Goal: Task Accomplishment & Management: Complete application form

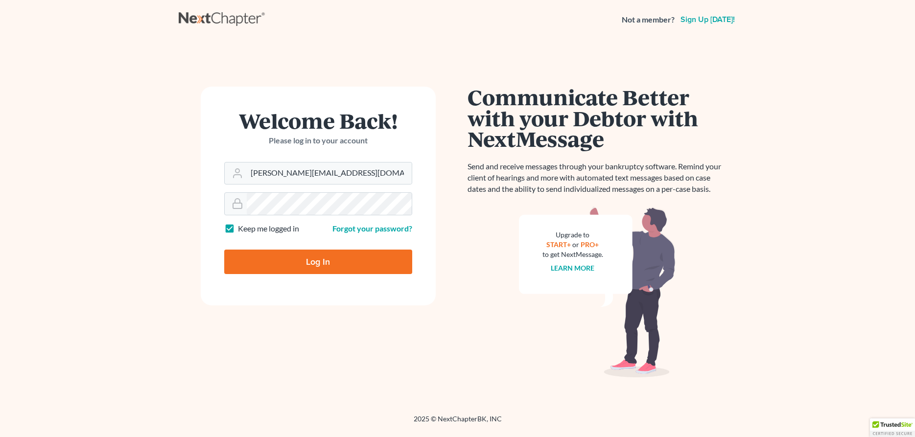
click at [285, 262] on input "Log In" at bounding box center [318, 262] width 188 height 24
type input "Thinking..."
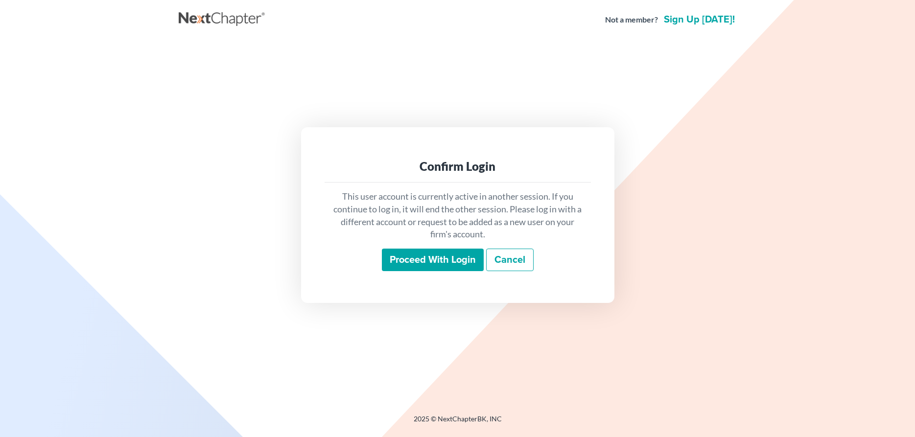
click at [458, 259] on input "Proceed with login" at bounding box center [433, 260] width 102 height 23
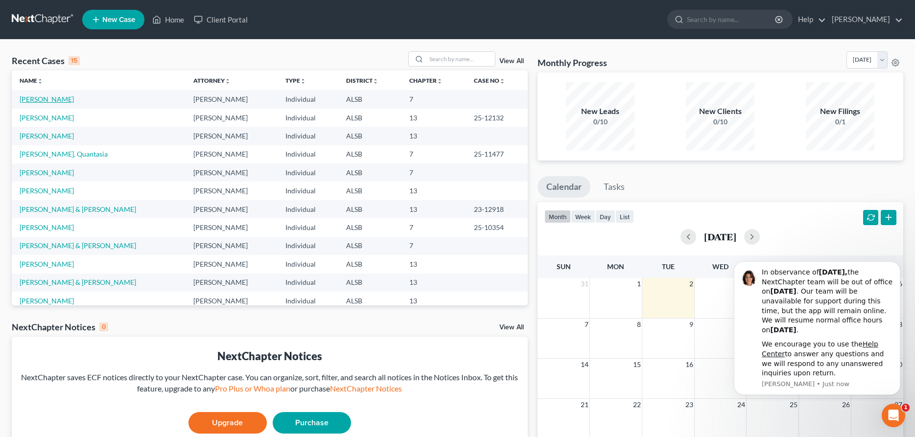
click at [50, 100] on link "[PERSON_NAME]" at bounding box center [47, 99] width 54 height 8
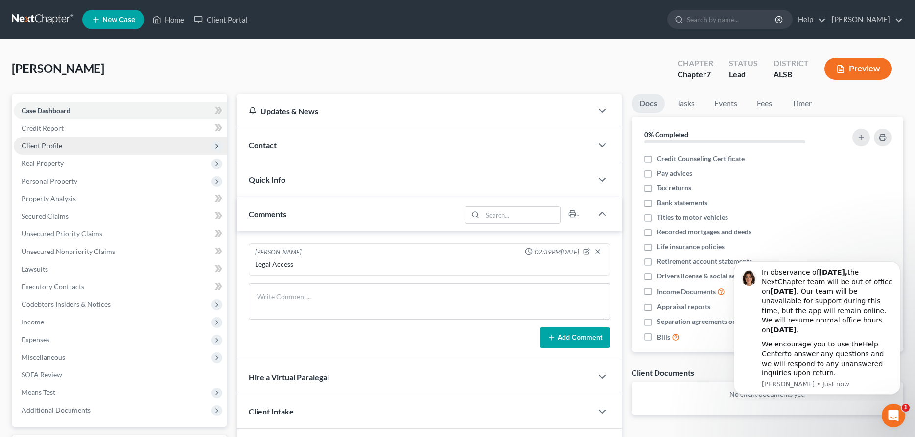
click at [29, 147] on span "Client Profile" at bounding box center [42, 145] width 41 height 8
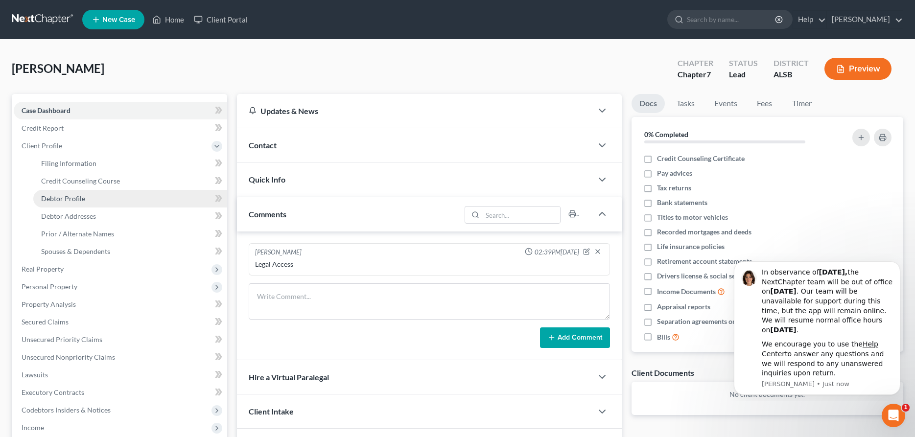
click at [58, 197] on span "Debtor Profile" at bounding box center [63, 198] width 44 height 8
select select "3"
select select "1"
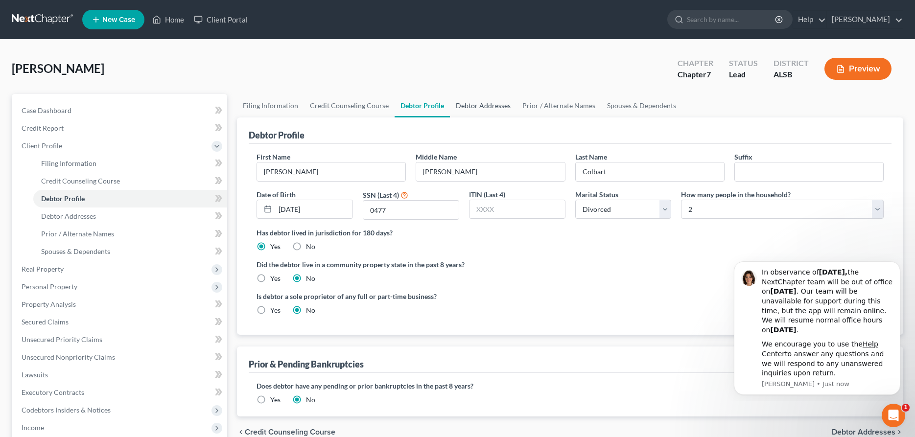
click at [479, 104] on link "Debtor Addresses" at bounding box center [483, 105] width 67 height 23
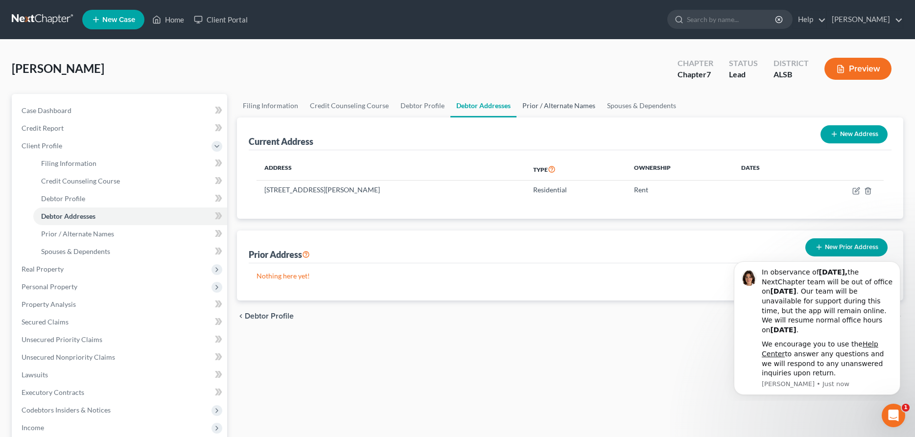
click at [563, 103] on link "Prior / Alternate Names" at bounding box center [558, 105] width 85 height 23
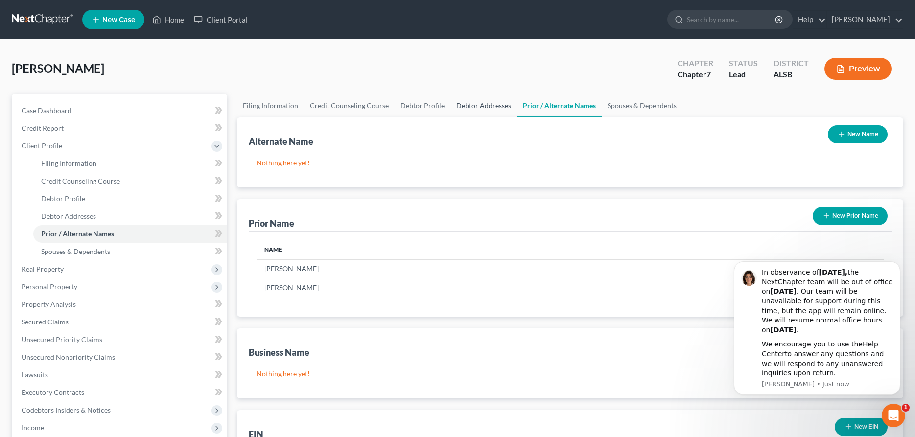
click at [481, 104] on link "Debtor Addresses" at bounding box center [483, 105] width 67 height 23
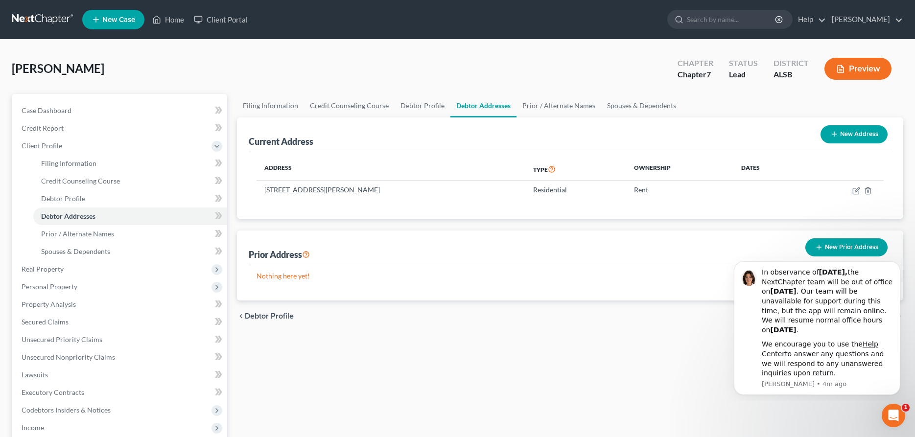
click at [864, 132] on button "New Address" at bounding box center [853, 134] width 67 height 18
select select "0"
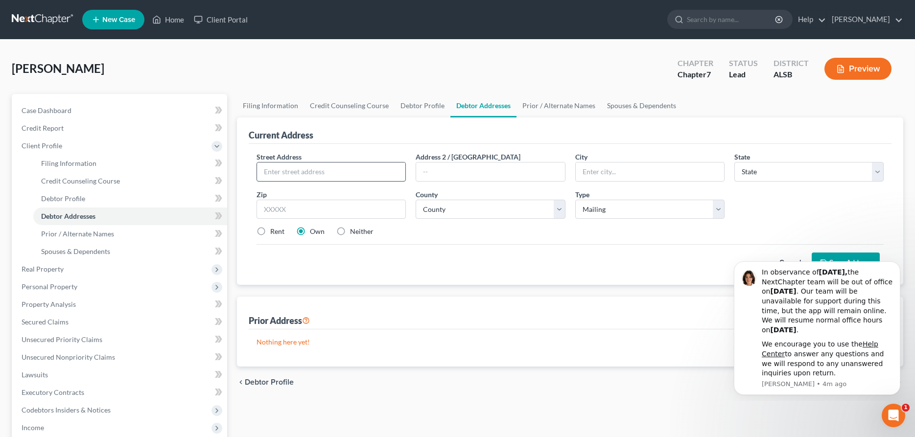
click at [296, 171] on input "text" at bounding box center [331, 172] width 148 height 19
type input "[STREET_ADDRESS]"
click at [589, 169] on input "text" at bounding box center [650, 172] width 148 height 19
type input "[GEOGRAPHIC_DATA][PERSON_NAME]"
select select "15"
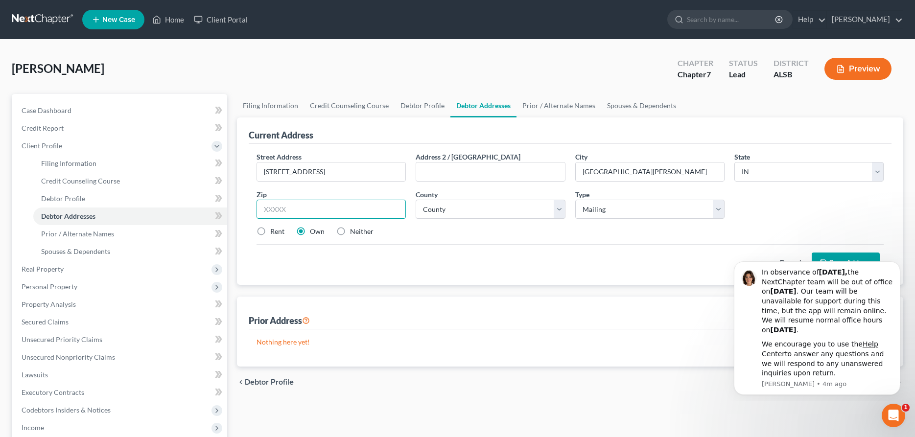
click at [362, 205] on input "text" at bounding box center [330, 210] width 149 height 20
type input "46808"
select select "1"
click option "[GEOGRAPHIC_DATA]" at bounding box center [0, 0] width 0 height 0
click at [575, 200] on select "Select Mailing Rental Business" at bounding box center [649, 210] width 149 height 20
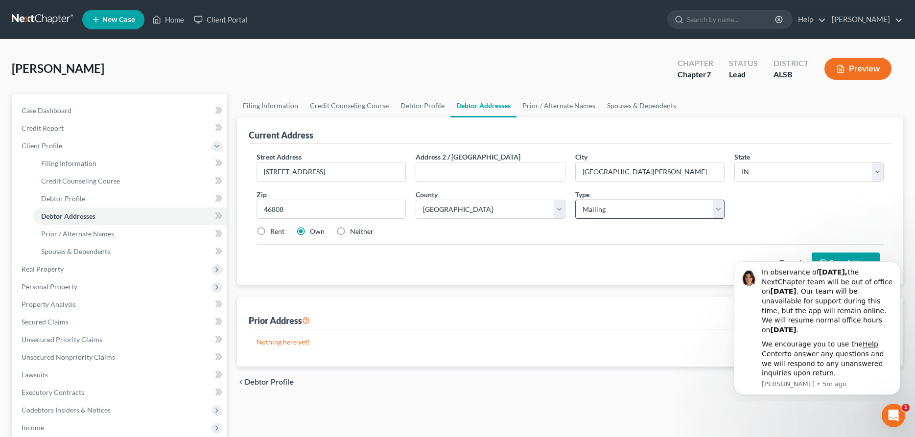
click at [504, 237] on div "Street Address * [STREET_ADDRESS][GEOGRAPHIC_DATA] Address 2 / [GEOGRAPHIC_DATA…" at bounding box center [570, 198] width 637 height 93
click at [895, 416] on icon "Open Intercom Messenger" at bounding box center [892, 414] width 16 height 16
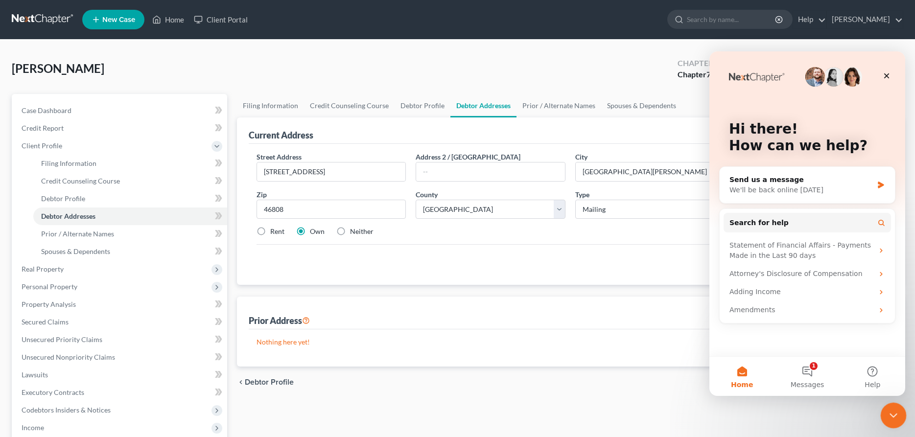
click at [889, 416] on icon "Close Intercom Messenger" at bounding box center [892, 414] width 12 height 12
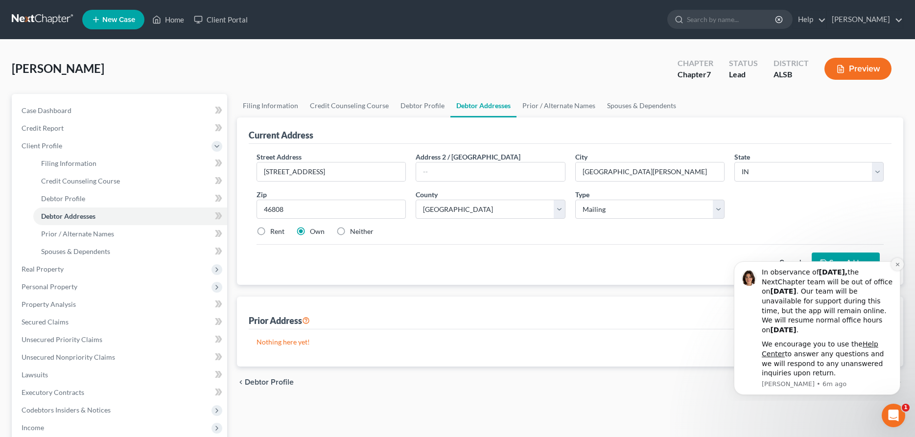
click at [899, 264] on icon "Dismiss notification" at bounding box center [897, 264] width 5 height 5
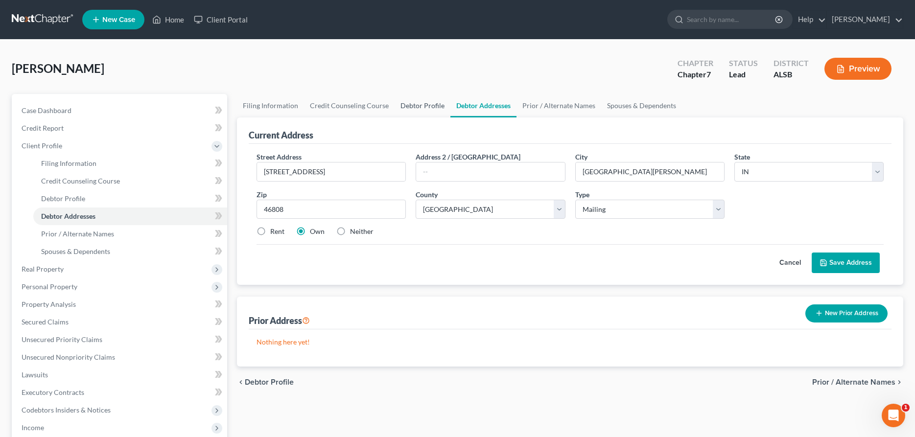
click at [419, 102] on link "Debtor Profile" at bounding box center [423, 105] width 56 height 23
select select "3"
select select "1"
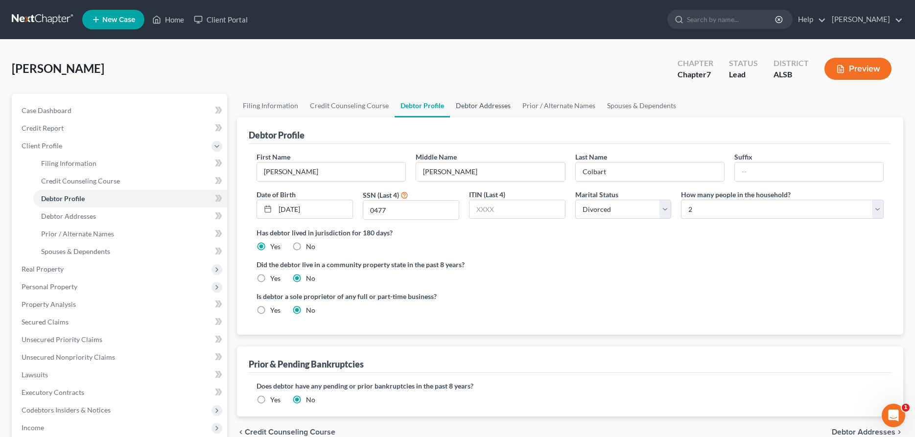
click at [473, 106] on link "Debtor Addresses" at bounding box center [483, 105] width 67 height 23
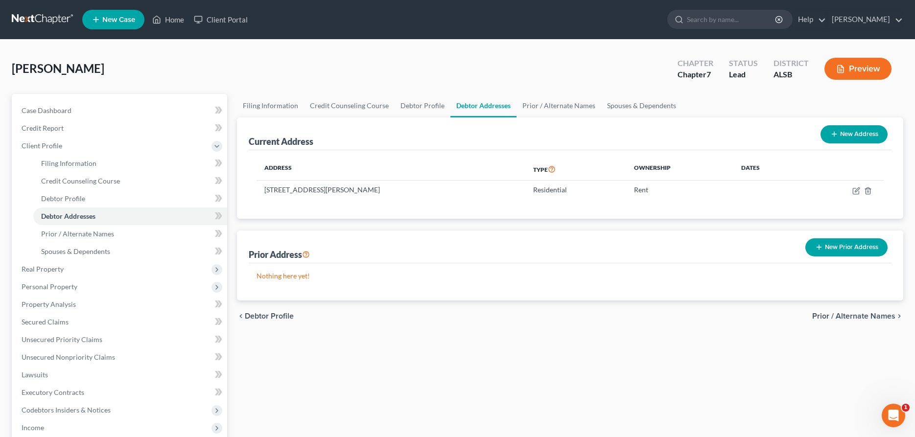
click at [850, 248] on button "New Prior Address" at bounding box center [846, 247] width 82 height 18
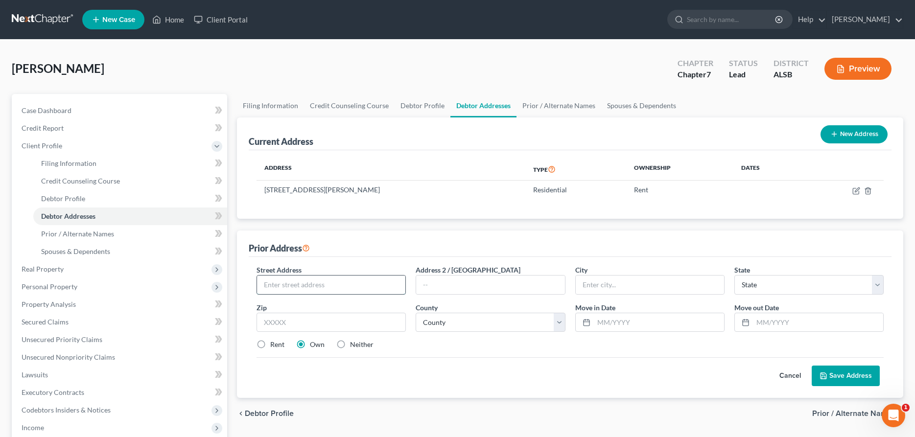
click at [306, 287] on input "text" at bounding box center [331, 285] width 148 height 19
type input "[STREET_ADDRESS]"
type input "[GEOGRAPHIC_DATA][PERSON_NAME]"
select select "15"
type input "46808"
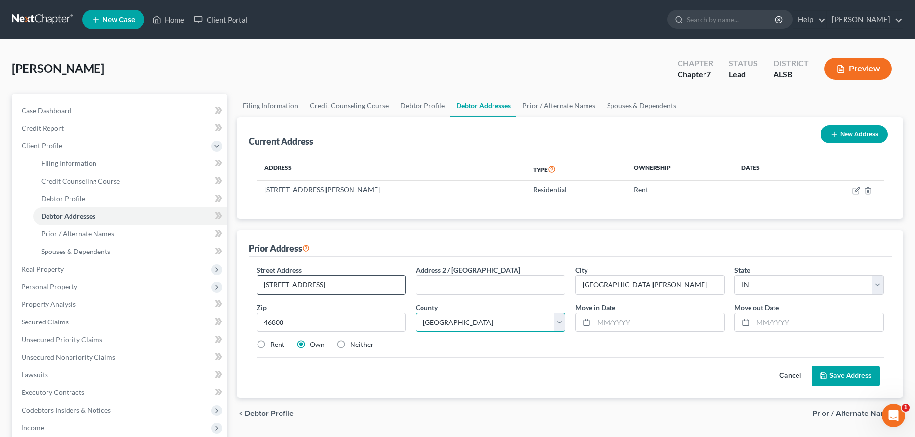
select select "1"
type input "01/2022"
type input "01/2023"
click at [849, 376] on button "Save Address" at bounding box center [846, 376] width 68 height 21
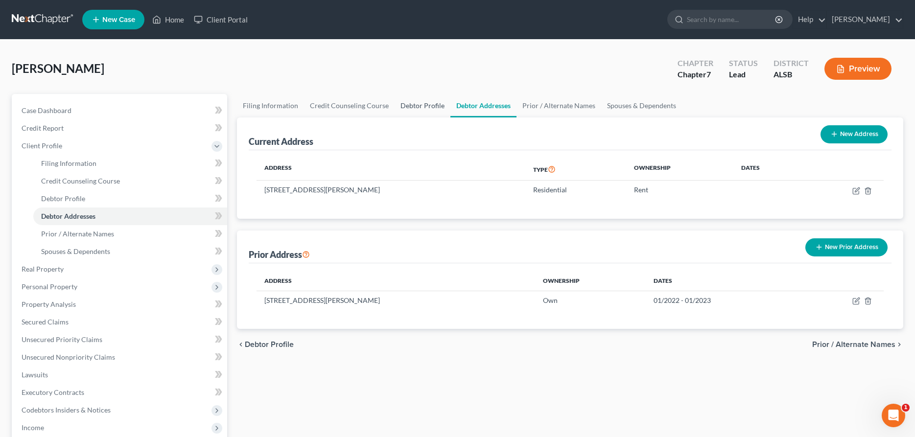
click at [423, 106] on link "Debtor Profile" at bounding box center [423, 105] width 56 height 23
select select "3"
select select "1"
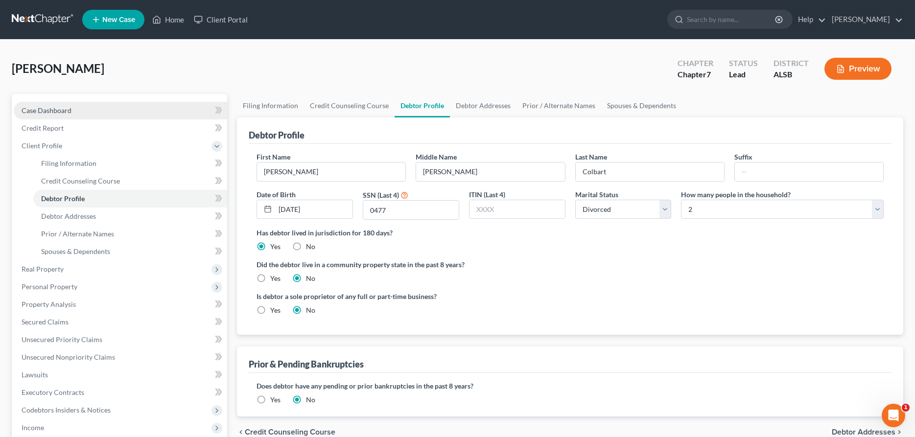
click at [61, 114] on span "Case Dashboard" at bounding box center [47, 110] width 50 height 8
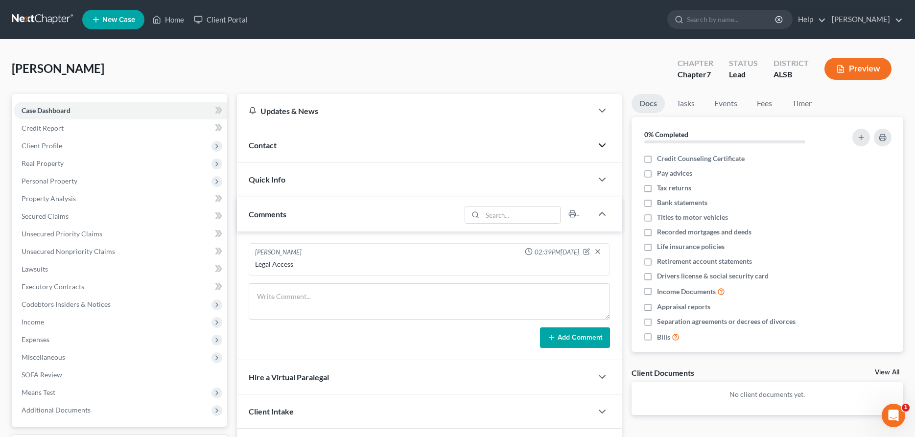
click at [599, 145] on icon "button" at bounding box center [602, 146] width 12 height 12
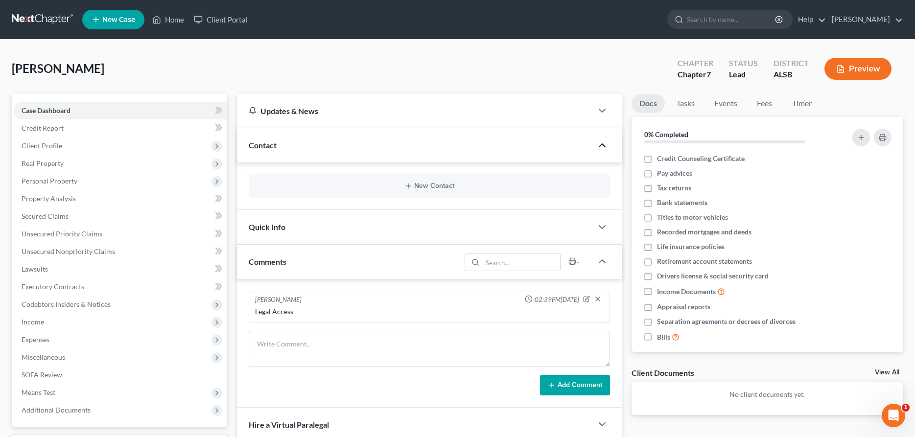
click at [599, 145] on icon "button" at bounding box center [602, 146] width 12 height 12
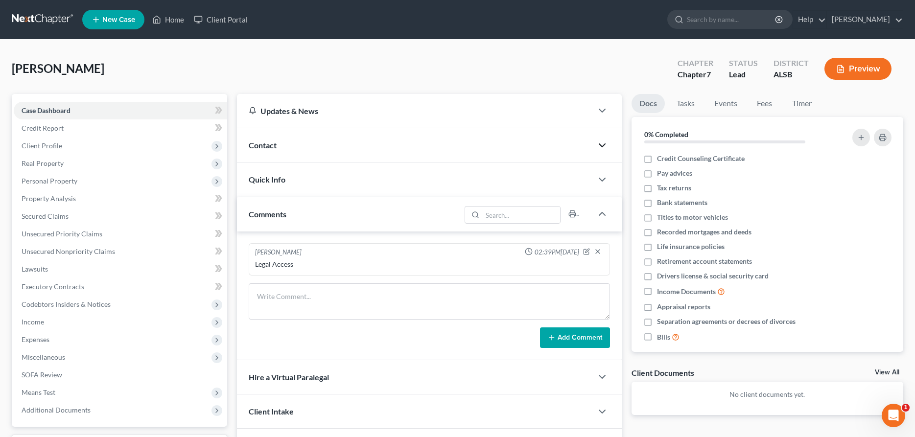
click at [602, 142] on icon "button" at bounding box center [602, 146] width 12 height 12
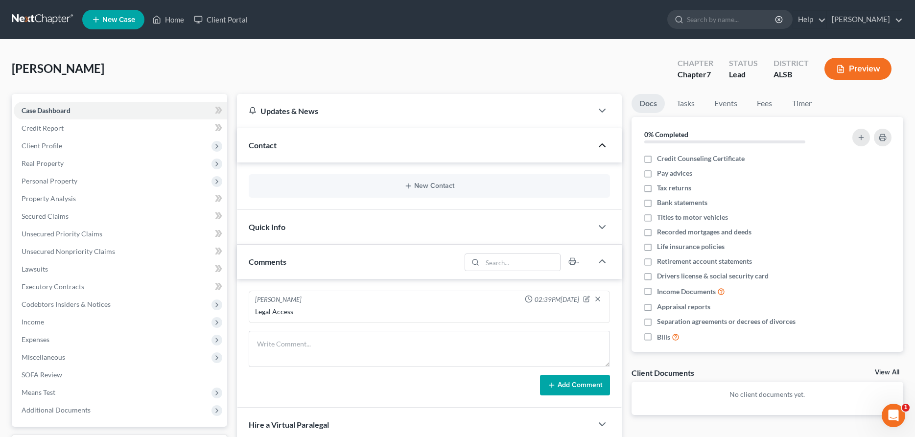
click at [434, 182] on div "New Contact" at bounding box center [429, 185] width 361 height 23
click at [424, 185] on button "New Contact" at bounding box center [428, 186] width 345 height 8
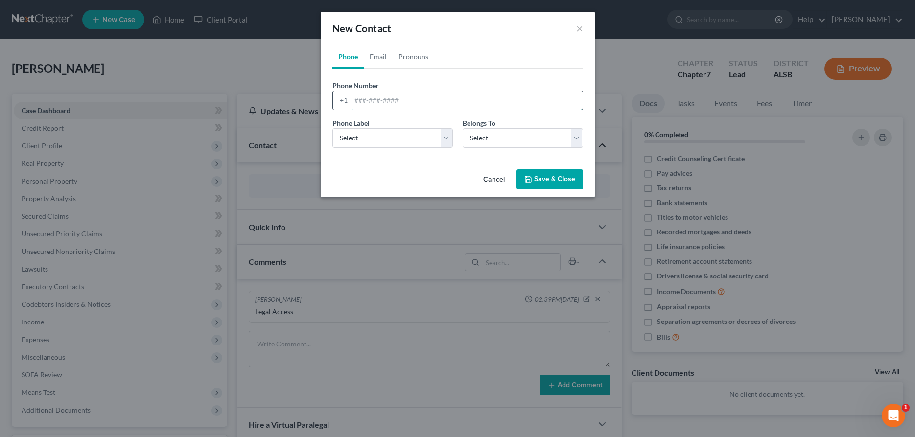
click at [411, 101] on input "tel" at bounding box center [467, 100] width 232 height 19
type input "[PHONE_NUMBER]"
click at [332, 128] on select "Select Mobile Home Work Other" at bounding box center [392, 138] width 120 height 20
select select "0"
click option "Mobile" at bounding box center [0, 0] width 0 height 0
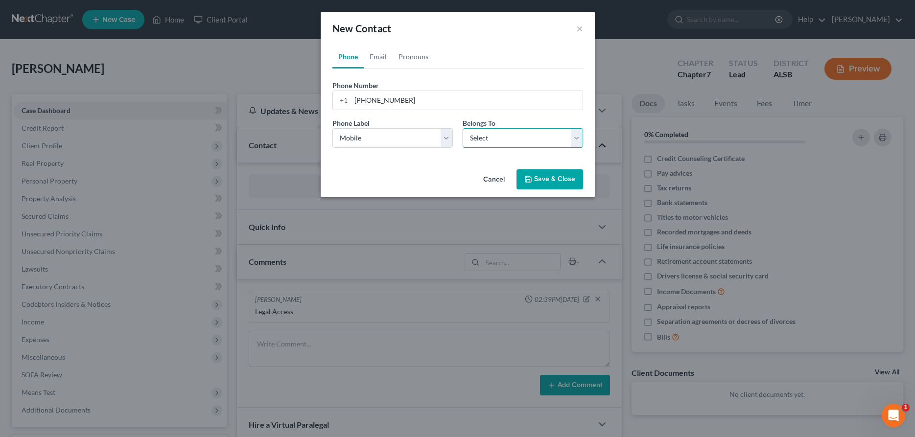
click at [463, 128] on select "Select Client Other" at bounding box center [523, 138] width 120 height 20
select select "0"
click option "Client" at bounding box center [0, 0] width 0 height 0
click at [561, 175] on button "Save & Close" at bounding box center [549, 179] width 67 height 21
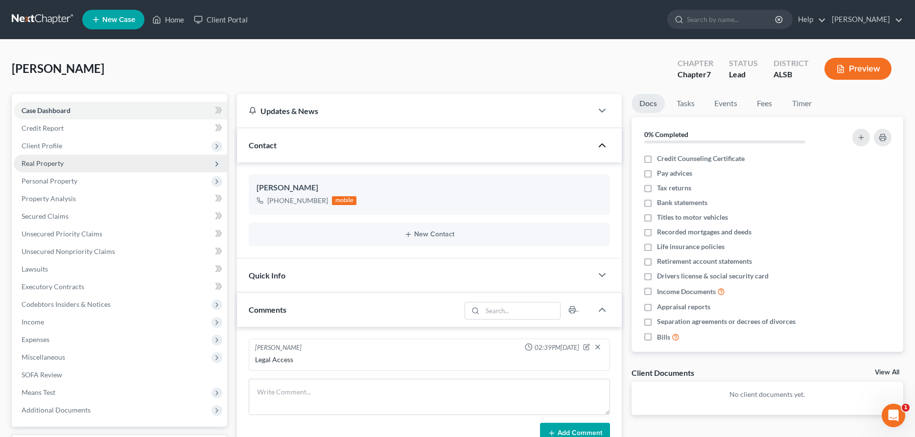
click at [46, 163] on span "Real Property" at bounding box center [43, 163] width 42 height 8
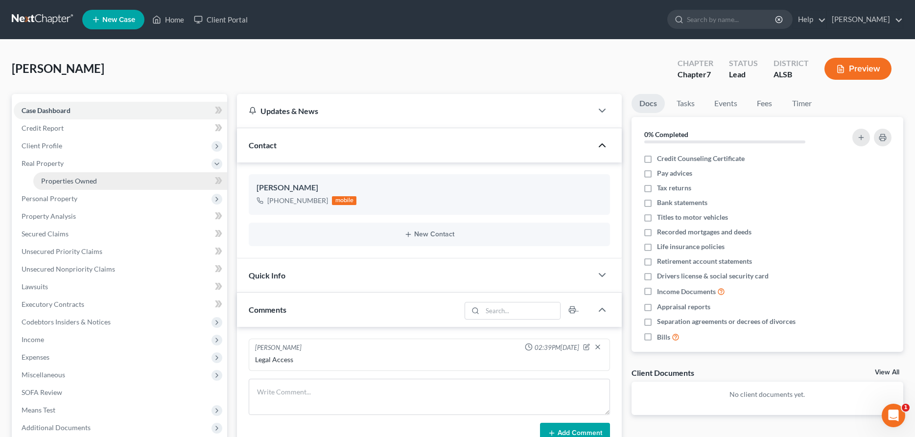
click at [65, 179] on span "Properties Owned" at bounding box center [69, 181] width 56 height 8
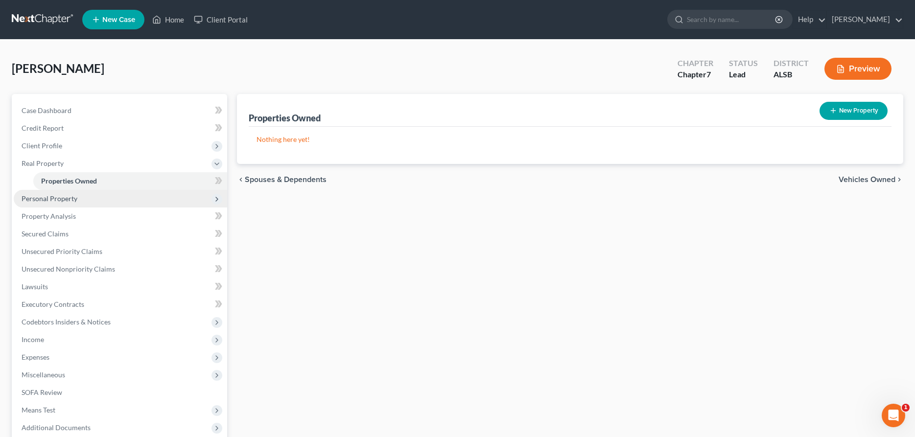
click at [65, 200] on span "Personal Property" at bounding box center [50, 198] width 56 height 8
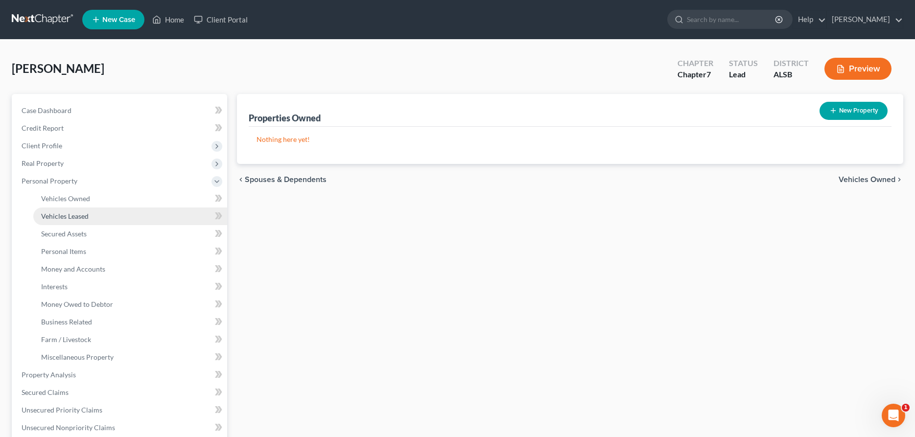
click at [74, 217] on span "Vehicles Leased" at bounding box center [64, 216] width 47 height 8
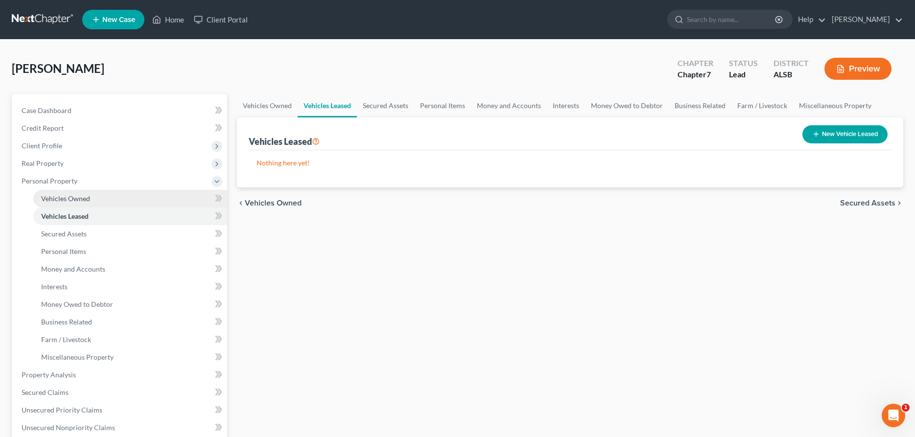
click at [72, 201] on span "Vehicles Owned" at bounding box center [65, 198] width 49 height 8
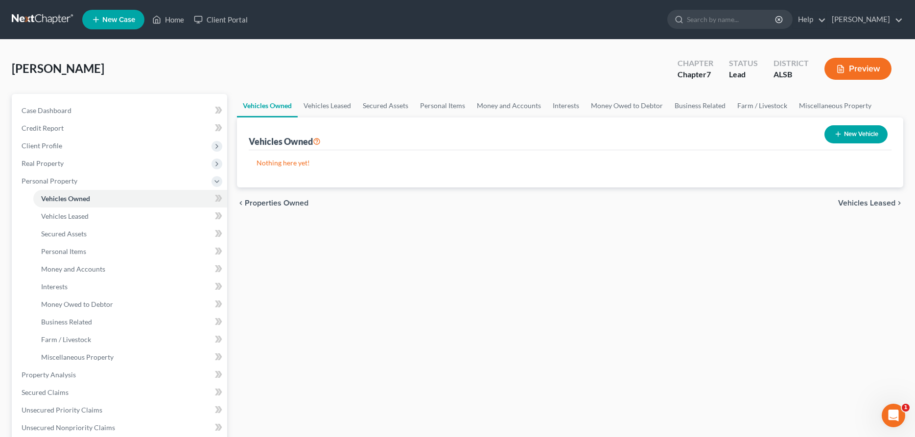
click at [864, 135] on button "New Vehicle" at bounding box center [855, 134] width 63 height 18
select select "0"
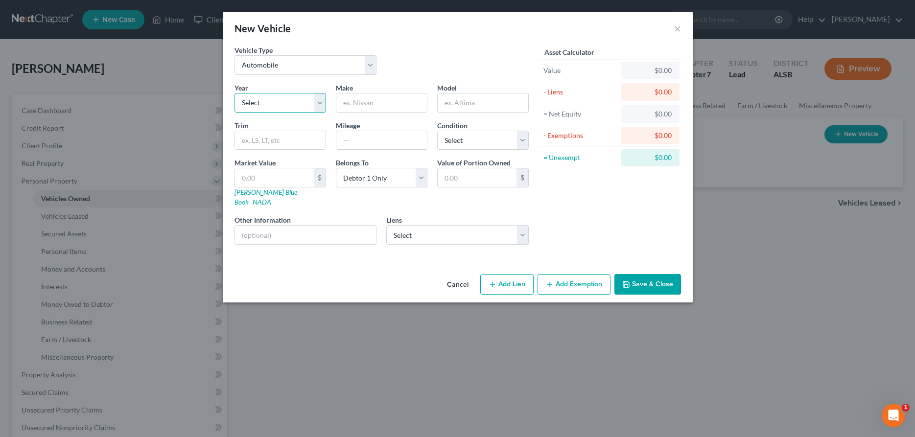
select select "3"
click option "2023" at bounding box center [0, 0] width 0 height 0
click at [350, 104] on input "text" at bounding box center [381, 102] width 91 height 19
type input "Subaru"
type input "Outback"
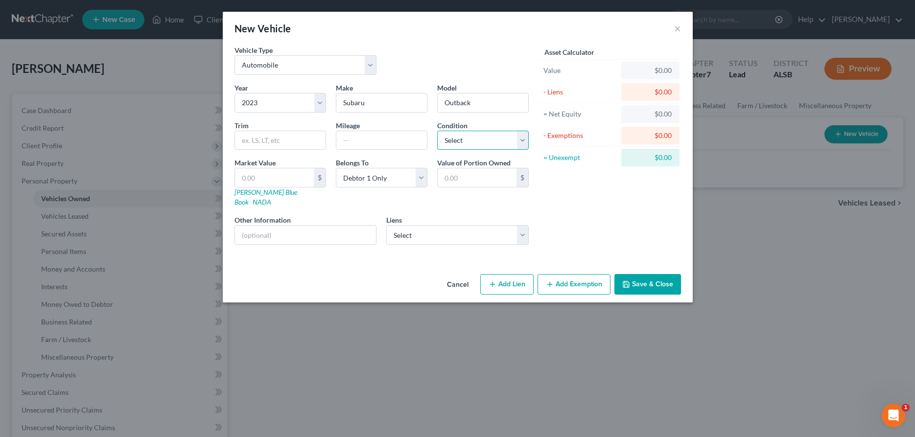
select select "2"
click option "Good" at bounding box center [0, 0] width 0 height 0
select select "3"
click option "At Least One Of The Debtors And Another" at bounding box center [0, 0] width 0 height 0
click at [491, 176] on input "text" at bounding box center [477, 177] width 79 height 19
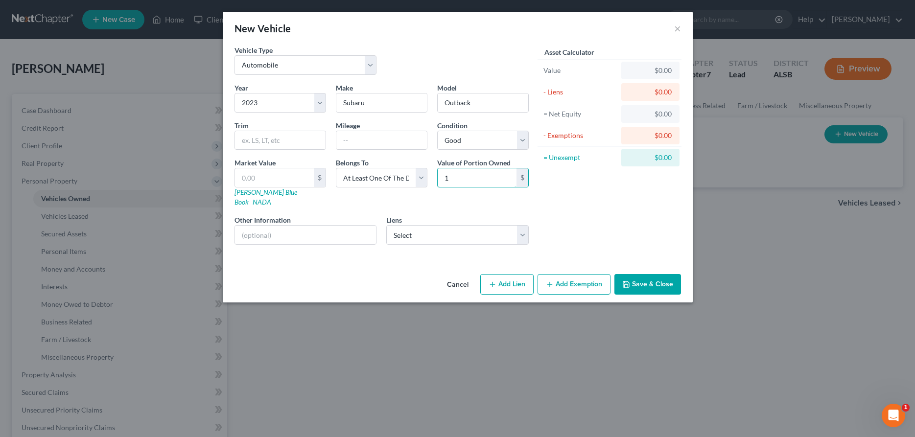
type input "1"
click at [645, 73] on div "$0.00" at bounding box center [650, 71] width 43 height 10
click at [259, 180] on input "text" at bounding box center [274, 177] width 79 height 19
type input "2"
type input "2.00"
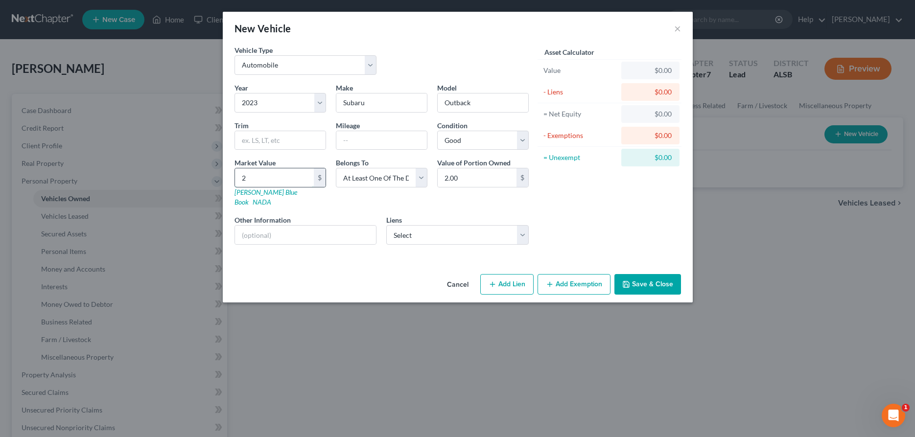
type input "20"
type input "20.00"
type input "200"
type input "200.00"
type input "2000"
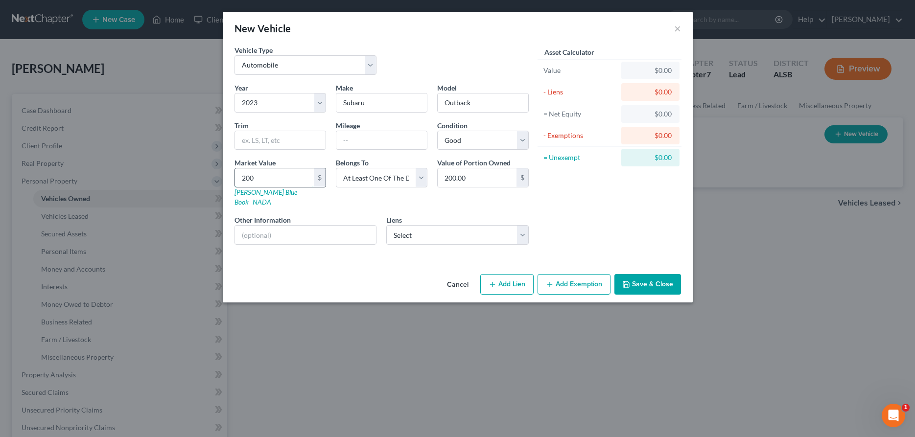
type input "2,000.00"
type input "2,0000"
type input "20,000.00"
type input "20,000"
click at [634, 276] on button "Save & Close" at bounding box center [647, 284] width 67 height 21
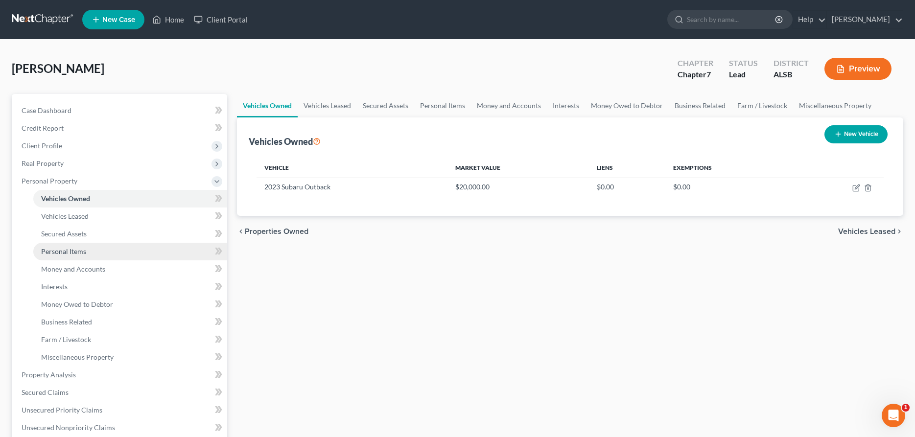
click at [64, 253] on span "Personal Items" at bounding box center [63, 251] width 45 height 8
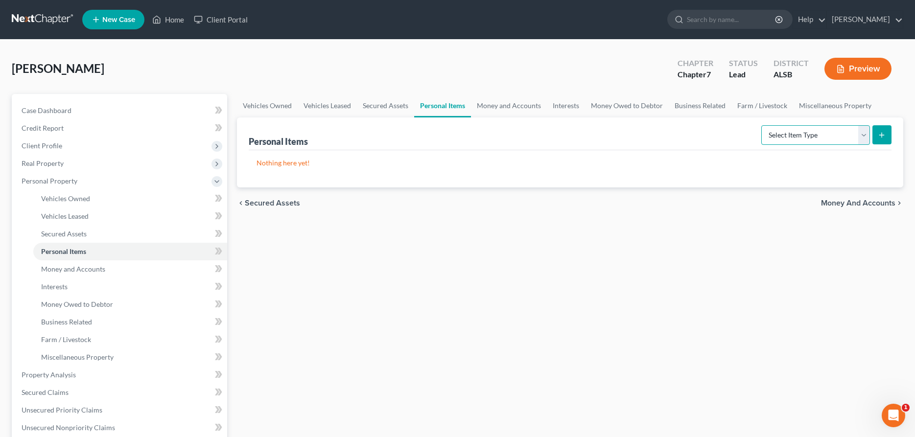
click at [761, 125] on select "Select Item Type Clothing Collectibles Of Value Electronics Firearms Household …" at bounding box center [815, 135] width 109 height 20
select select "household_goods"
click option "Household Goods" at bounding box center [0, 0] width 0 height 0
click at [883, 133] on icon "submit" at bounding box center [882, 135] width 8 height 8
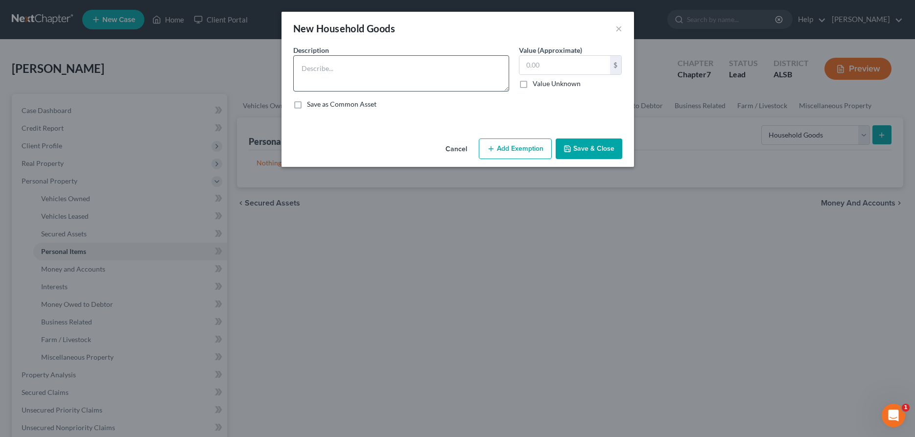
click at [331, 65] on textarea at bounding box center [401, 73] width 216 height 36
paste textarea "mall Appliance, Dinning Ware, Cooking Ware, Couch, Foot Stool, Metal Racks, Bed…"
type textarea "mall Appliance, Dinning Ware, Cooking Ware, Couch, Foot Stool, Metal Racks, Bed…"
click at [538, 64] on input "text" at bounding box center [564, 65] width 91 height 19
type input "250"
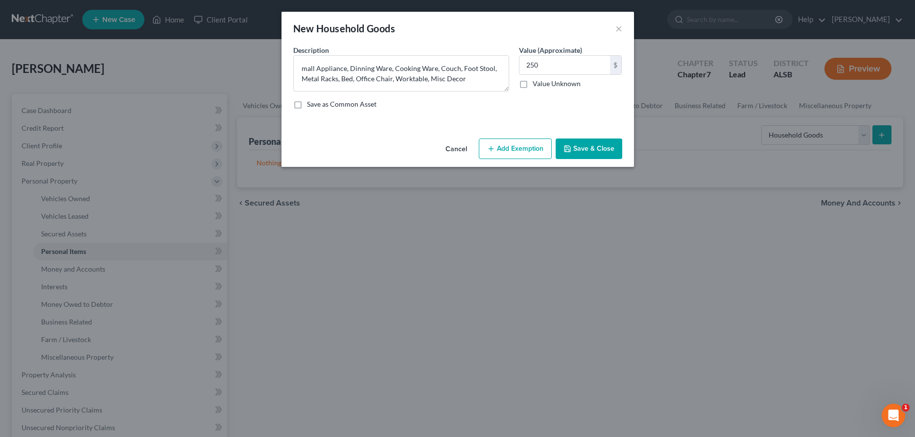
click at [519, 150] on button "Add Exemption" at bounding box center [515, 149] width 73 height 21
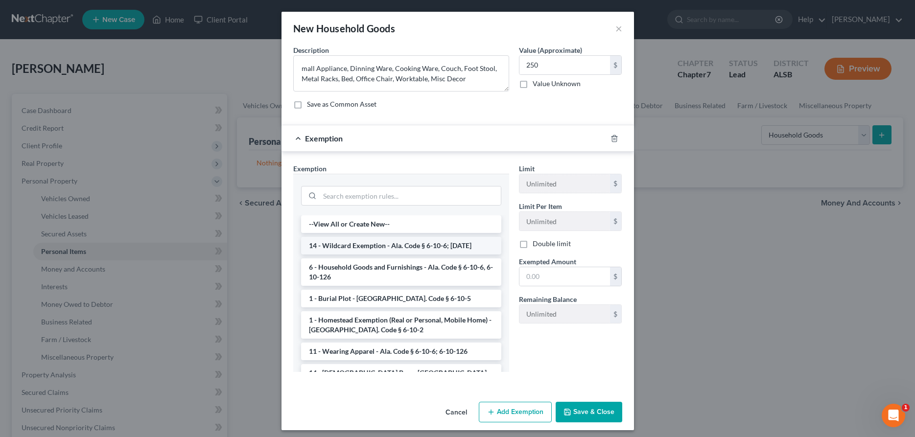
click at [464, 248] on li "14 - Wildcard Exemption - Ala. Code § 6-10-6; [DATE]" at bounding box center [401, 246] width 200 height 18
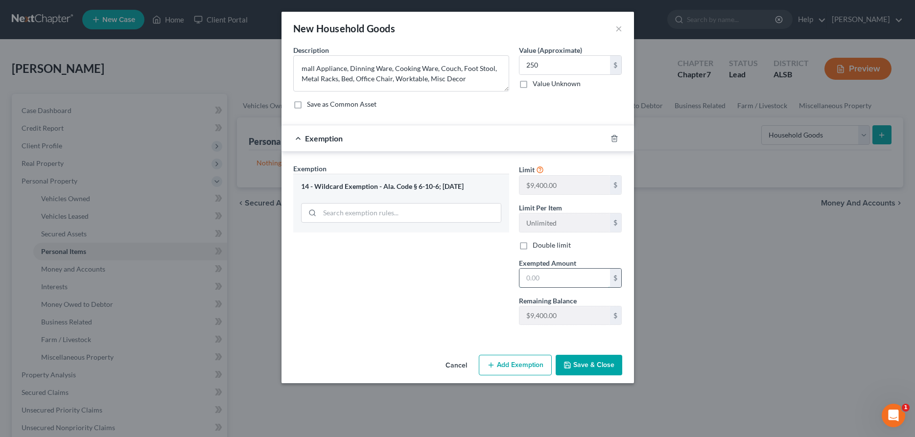
click at [538, 279] on input "text" at bounding box center [564, 278] width 91 height 19
type input "250"
click at [589, 365] on button "Save & Close" at bounding box center [589, 365] width 67 height 21
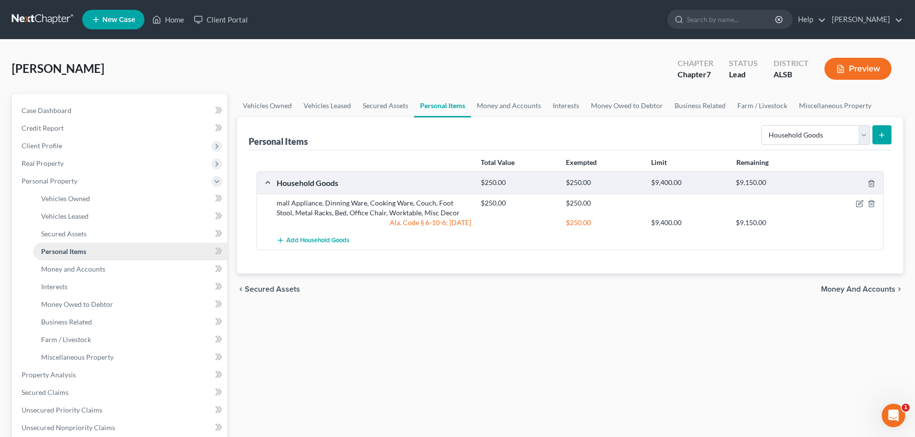
click at [68, 252] on span "Personal Items" at bounding box center [63, 251] width 45 height 8
click at [74, 249] on span "Personal Items" at bounding box center [63, 251] width 45 height 8
click at [761, 125] on select "Select Item Type Clothing Collectibles Of Value Electronics Firearms Household …" at bounding box center [815, 135] width 109 height 20
select select "electronics"
click option "Electronics" at bounding box center [0, 0] width 0 height 0
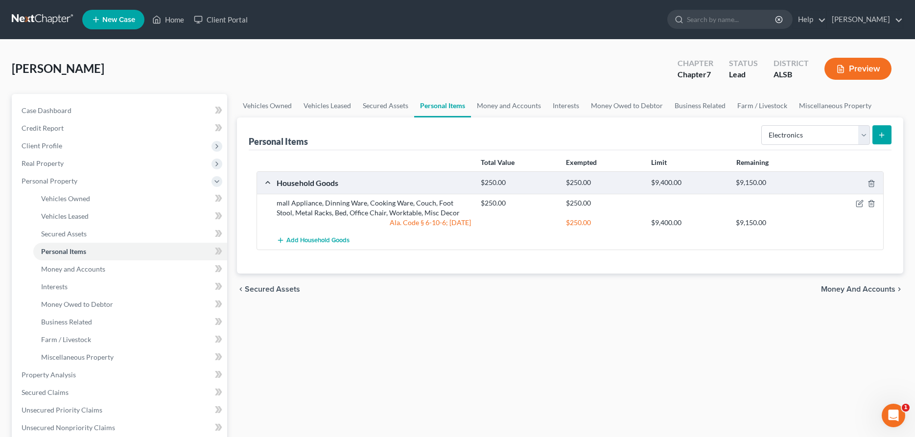
click at [882, 132] on icon "submit" at bounding box center [882, 135] width 8 height 8
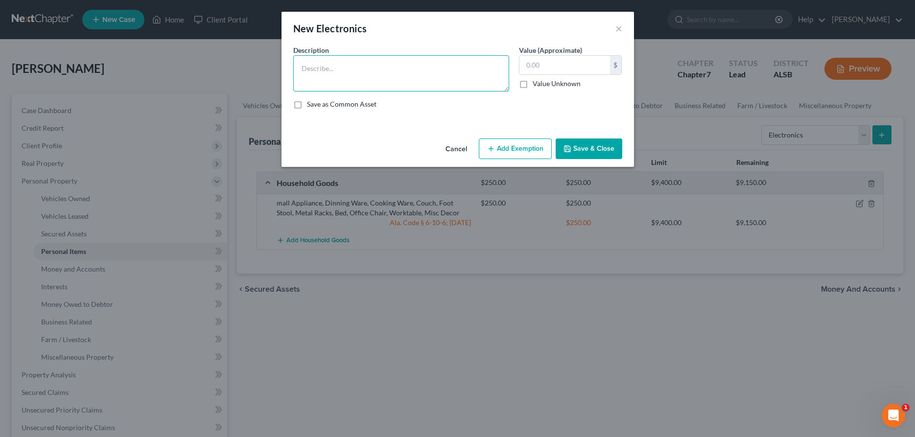
click at [344, 78] on textarea at bounding box center [401, 73] width 216 height 36
paste textarea "2 TVs, Computer w/Monitors, Cellphone, Ipad, Apple Watch"
type textarea "2 TVs, Computer w/Monitors, Cellphone, Ipad, Apple Watch"
click at [575, 65] on input "text" at bounding box center [564, 65] width 91 height 19
type input "450"
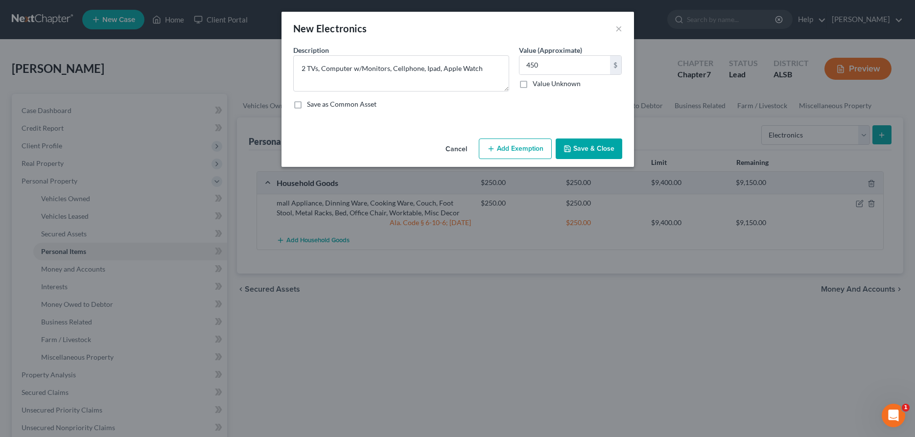
click at [520, 147] on button "Add Exemption" at bounding box center [515, 149] width 73 height 21
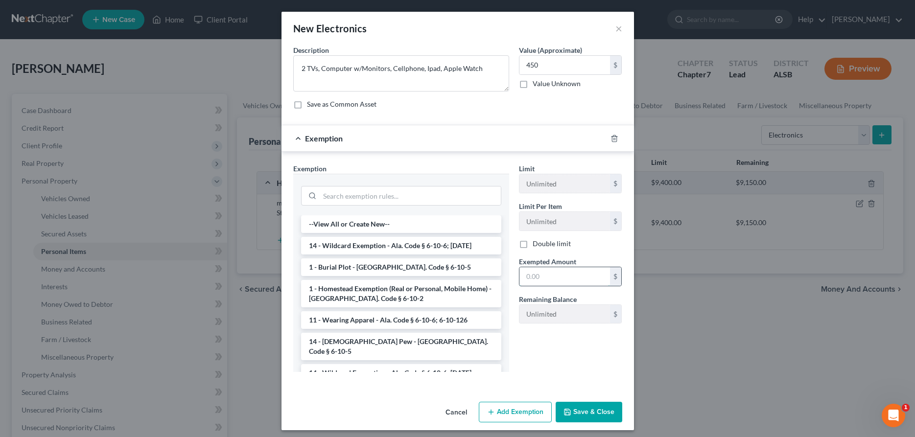
click at [551, 280] on input "text" at bounding box center [564, 276] width 91 height 19
type input "450"
click at [365, 247] on li "14 - Wildcard Exemption - Ala. Code § 6-10-6; [DATE]" at bounding box center [401, 246] width 200 height 18
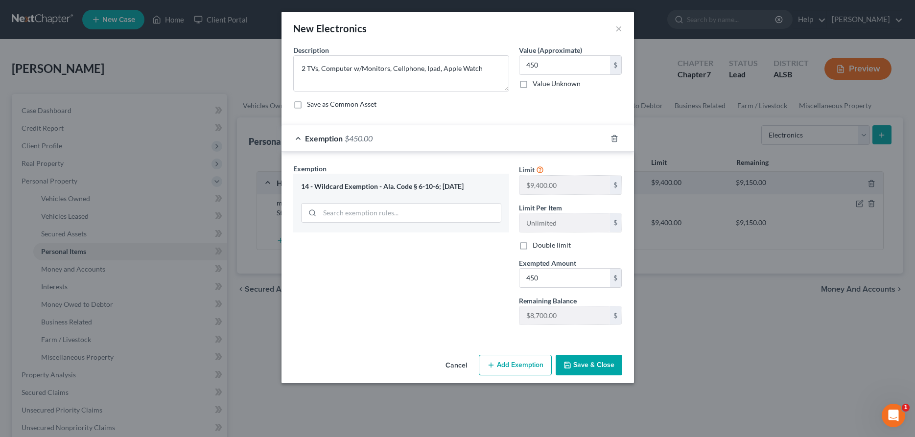
click at [600, 359] on button "Save & Close" at bounding box center [589, 365] width 67 height 21
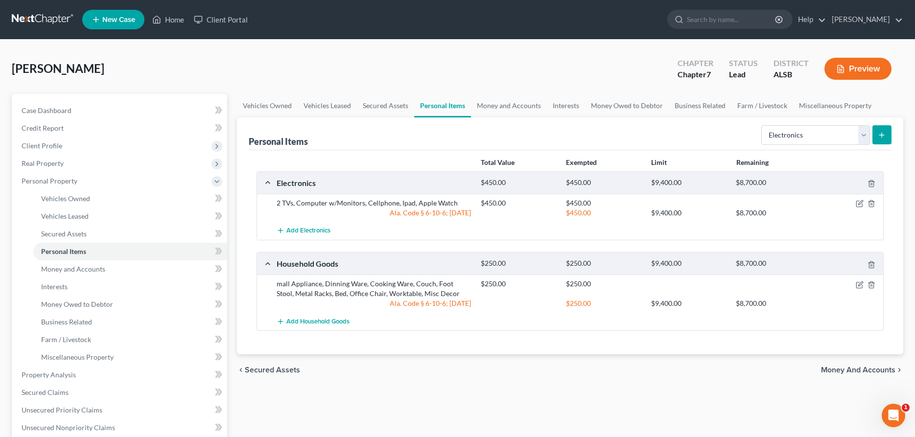
click at [884, 136] on icon "submit" at bounding box center [882, 135] width 8 height 8
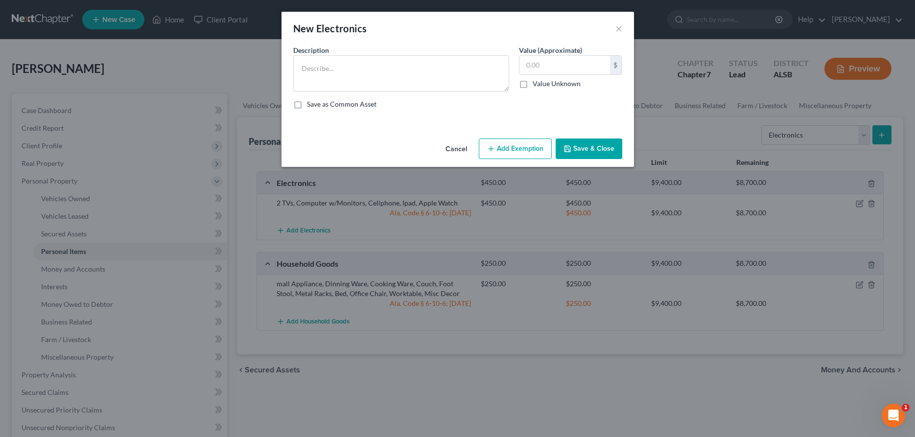
click at [443, 152] on button "Cancel" at bounding box center [456, 150] width 37 height 20
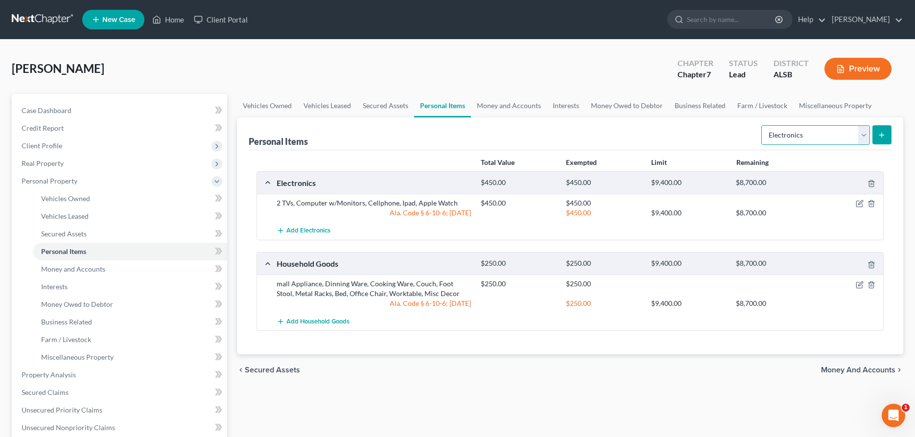
click at [761, 125] on select "Select Item Type Clothing Collectibles Of Value Electronics Firearms Household …" at bounding box center [815, 135] width 109 height 20
select select "clothing"
click option "Clothing" at bounding box center [0, 0] width 0 height 0
click at [878, 134] on icon "submit" at bounding box center [882, 135] width 8 height 8
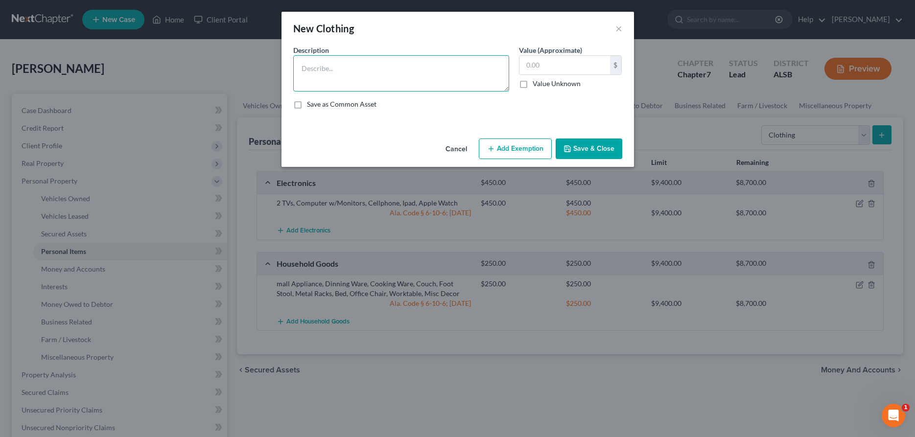
click at [344, 72] on textarea at bounding box center [401, 73] width 216 height 36
paste textarea "shorts, carpis, pants, shirts, sweatshirts, pjs, personal wares"
type textarea "shorts, carpis, pants, shirts, sweatshirts, pjs, personal wares"
click at [531, 68] on input "text" at bounding box center [564, 65] width 91 height 19
type input "100"
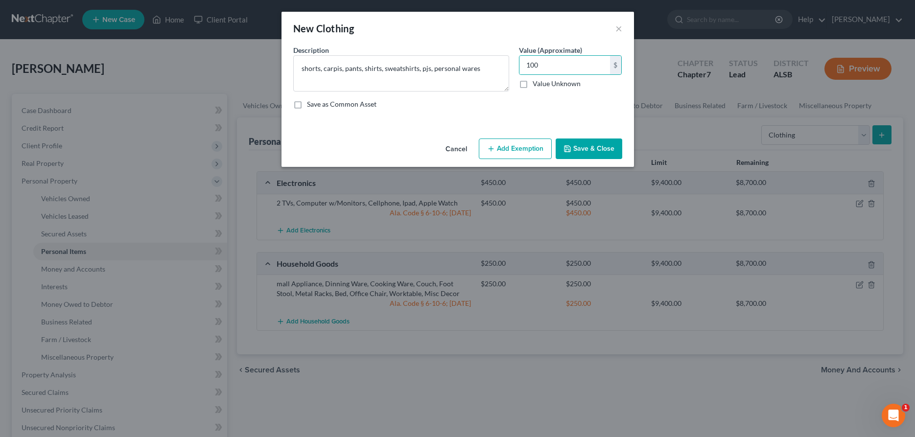
click at [507, 147] on button "Add Exemption" at bounding box center [515, 149] width 73 height 21
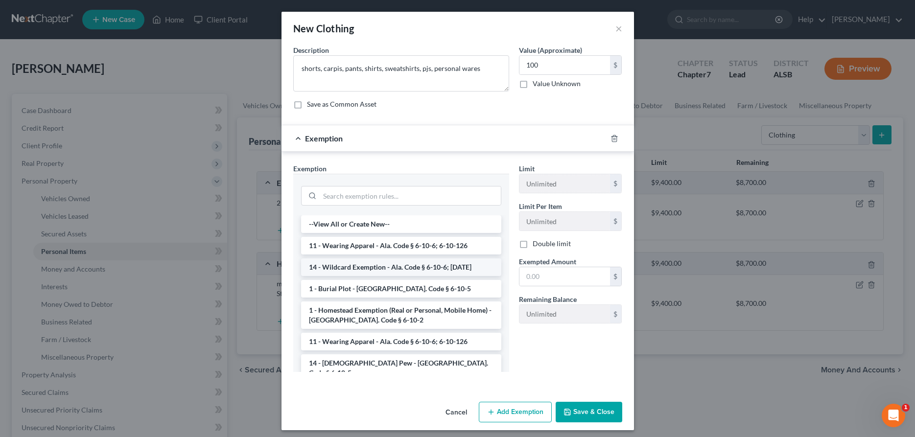
click at [350, 266] on li "14 - Wildcard Exemption - Ala. Code § 6-10-6; [DATE]" at bounding box center [401, 267] width 200 height 18
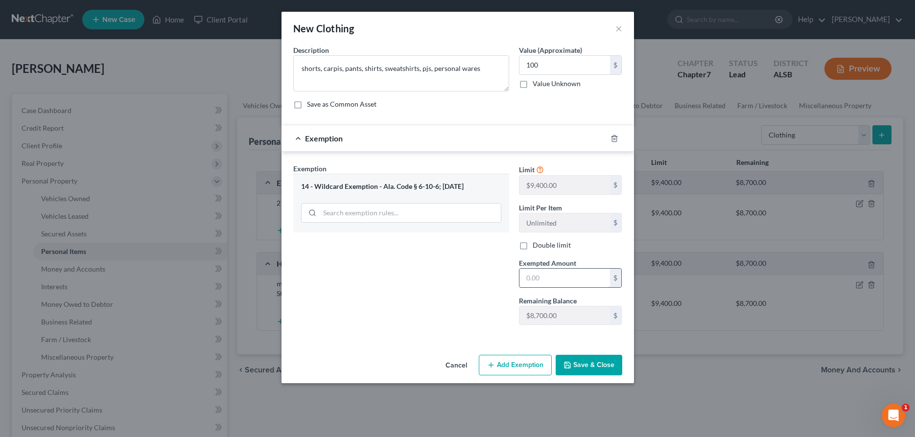
click at [561, 281] on input "text" at bounding box center [564, 278] width 91 height 19
type input "100"
click at [579, 362] on button "Save & Close" at bounding box center [589, 365] width 67 height 21
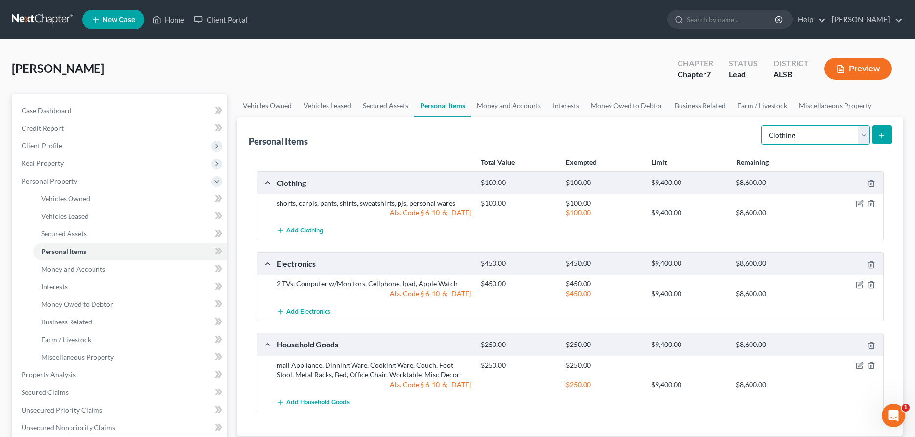
select select "pets"
click option "Pet(s)" at bounding box center [0, 0] width 0 height 0
click at [883, 134] on icon "submit" at bounding box center [882, 135] width 8 height 8
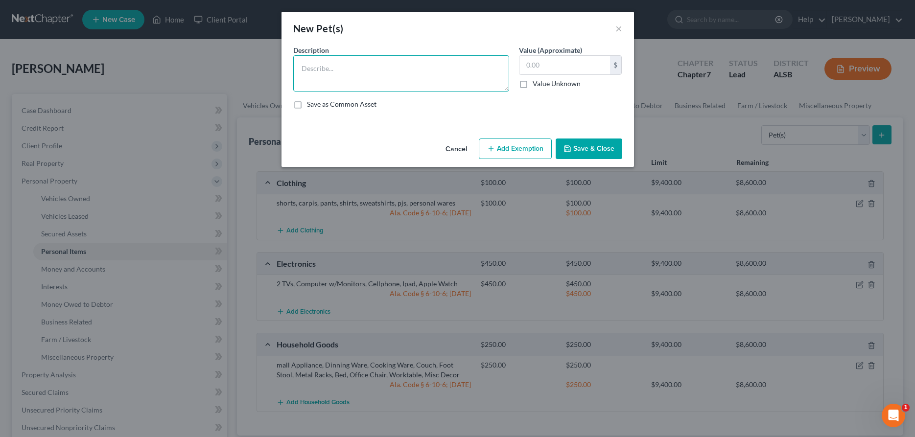
click at [312, 55] on textarea at bounding box center [401, 73] width 216 height 36
paste textarea "[DEMOGRAPHIC_DATA] Beagles (one is a service animal)"
type textarea "[DEMOGRAPHIC_DATA] Beagles (one is a service animal)"
click at [562, 69] on input "text" at bounding box center [564, 65] width 91 height 19
type input "1"
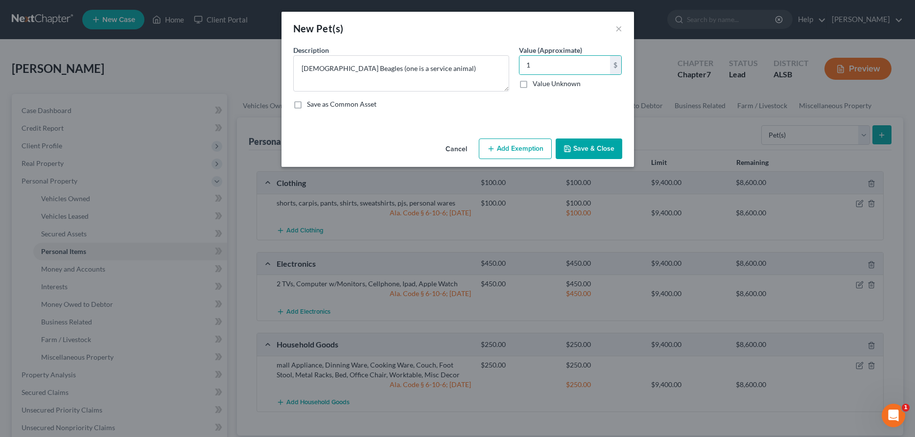
click at [517, 149] on button "Add Exemption" at bounding box center [515, 149] width 73 height 21
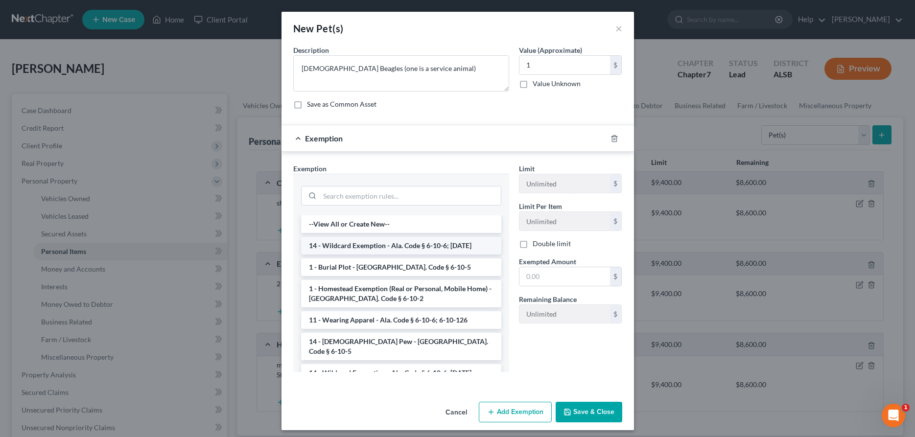
click at [351, 248] on li "14 - Wildcard Exemption - Ala. Code § 6-10-6; [DATE]" at bounding box center [401, 246] width 200 height 18
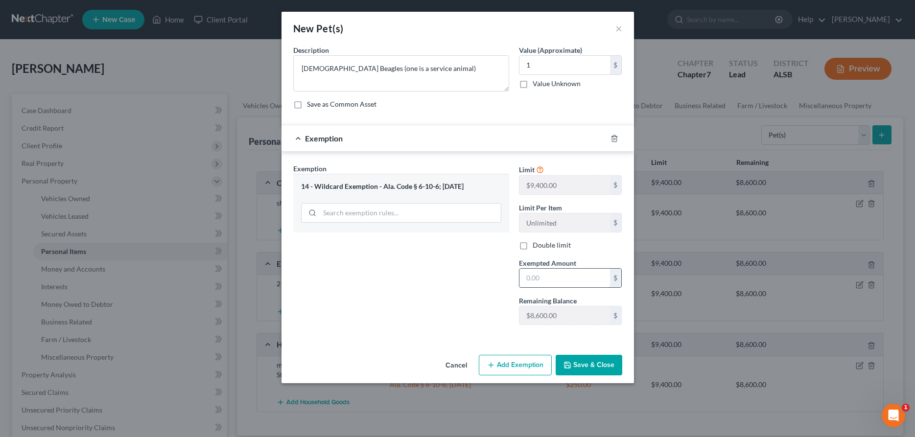
click at [544, 280] on input "text" at bounding box center [564, 278] width 91 height 19
type input "1"
click at [605, 367] on button "Save & Close" at bounding box center [589, 365] width 67 height 21
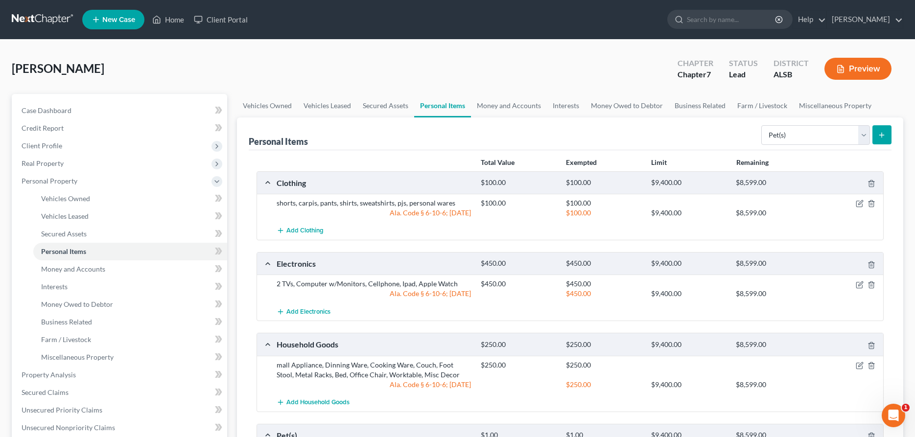
click at [881, 134] on icon "submit" at bounding box center [882, 135] width 8 height 8
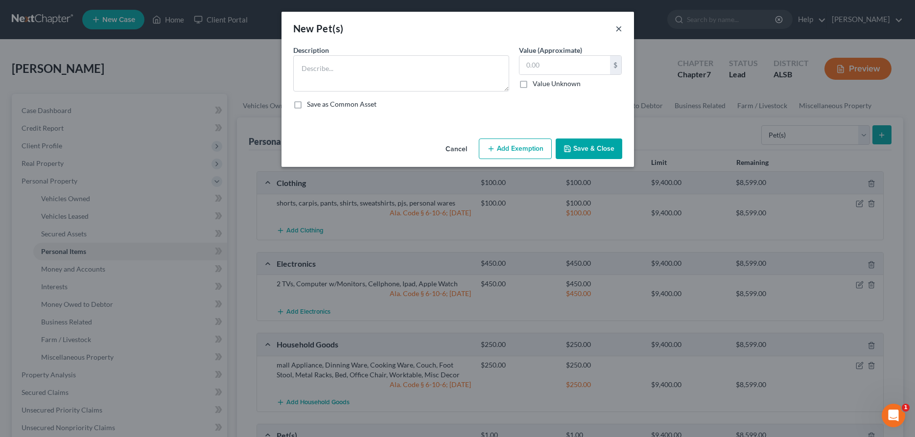
click at [616, 26] on button "×" at bounding box center [618, 29] width 7 height 12
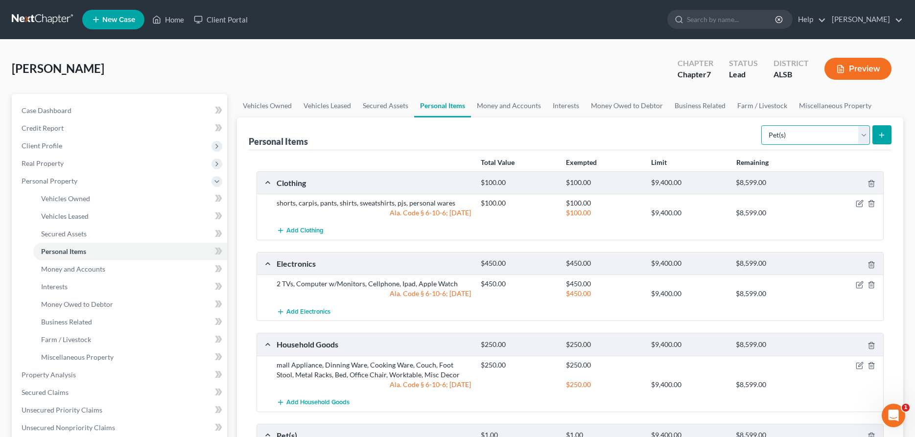
click at [761, 125] on select "Select Item Type Clothing Collectibles Of Value Electronics Firearms Household …" at bounding box center [815, 135] width 109 height 20
select select "sports_and_hobby_equipment"
click option "Sports & Hobby Equipment" at bounding box center [0, 0] width 0 height 0
click at [880, 135] on line "submit" at bounding box center [882, 135] width 4 height 0
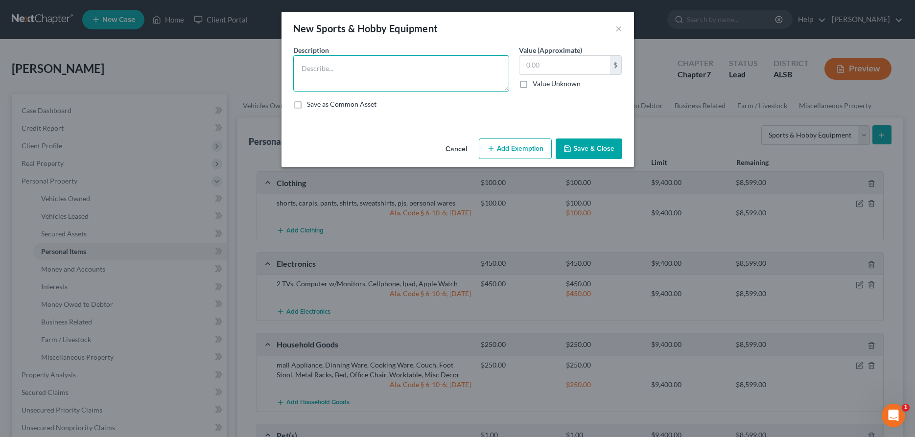
click at [340, 66] on textarea at bounding box center [401, 73] width 216 height 36
paste textarea "Craft Supplies"
type textarea "Craft Supplies"
click at [547, 62] on input "text" at bounding box center [564, 65] width 91 height 19
type input "50"
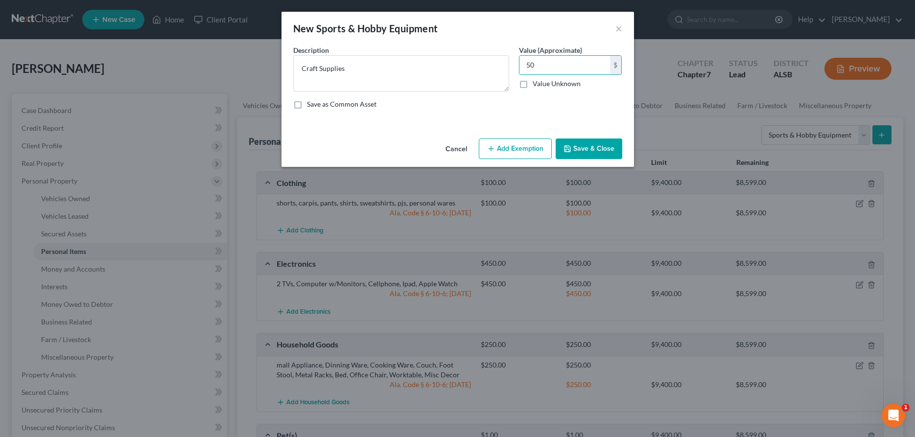
click at [529, 147] on button "Add Exemption" at bounding box center [515, 149] width 73 height 21
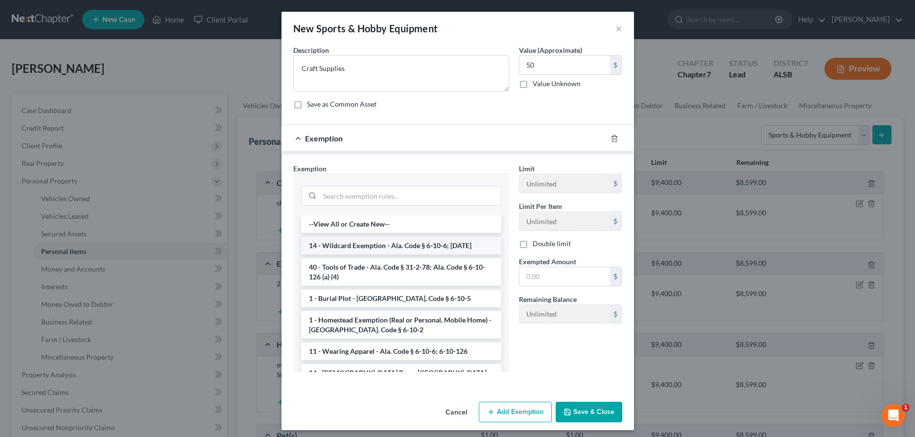
click at [355, 249] on li "14 - Wildcard Exemption - Ala. Code § 6-10-6; [DATE]" at bounding box center [401, 246] width 200 height 18
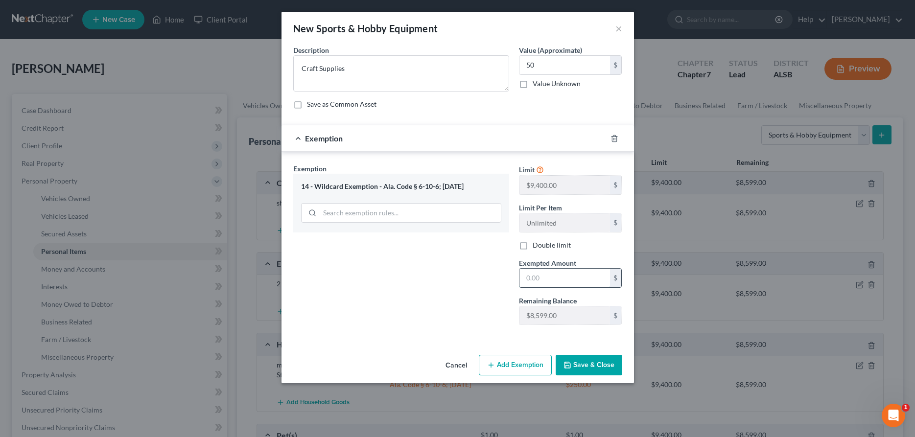
click at [569, 285] on input "text" at bounding box center [564, 278] width 91 height 19
type input "50"
click at [589, 366] on button "Save & Close" at bounding box center [589, 365] width 67 height 21
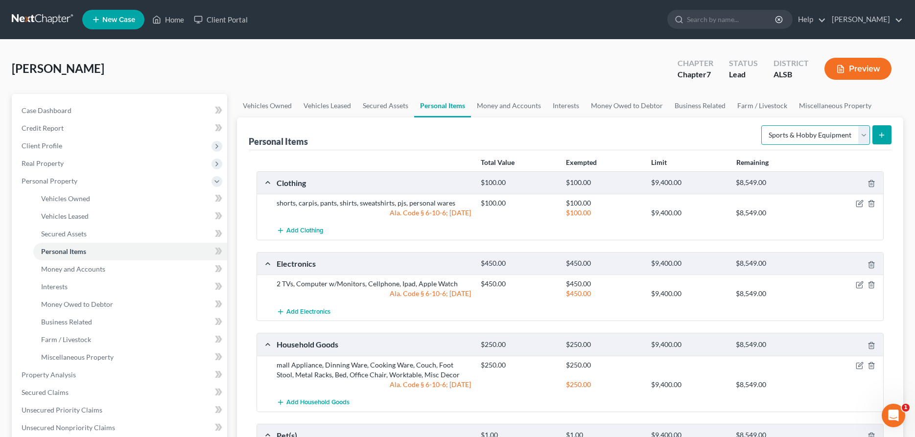
select select "firearms"
click option "Firearms" at bounding box center [0, 0] width 0 height 0
click at [881, 134] on icon "submit" at bounding box center [882, 135] width 8 height 8
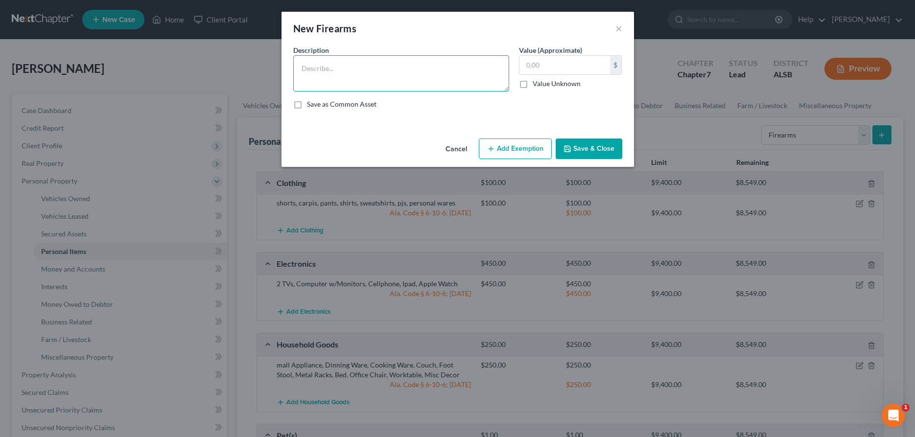
click at [331, 71] on textarea at bounding box center [401, 73] width 216 height 36
paste textarea "9mm Ruger"
type textarea "9mm Ruger"
click at [551, 63] on input "text" at bounding box center [564, 65] width 91 height 19
type input "150"
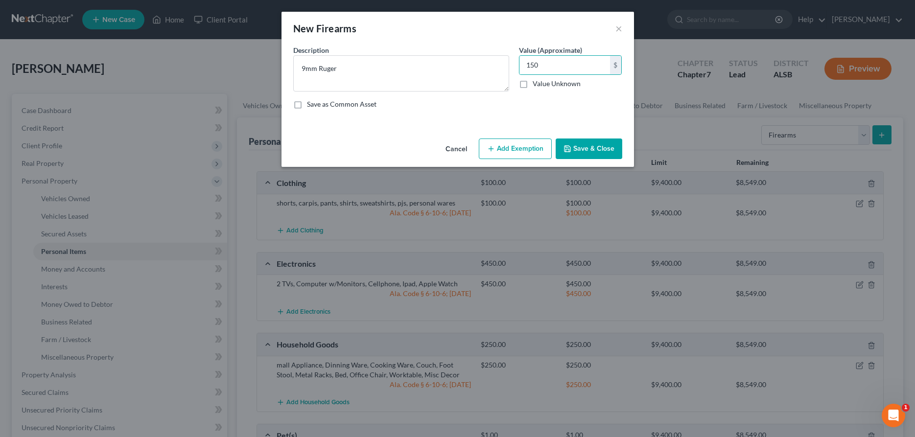
click at [513, 148] on button "Add Exemption" at bounding box center [515, 149] width 73 height 21
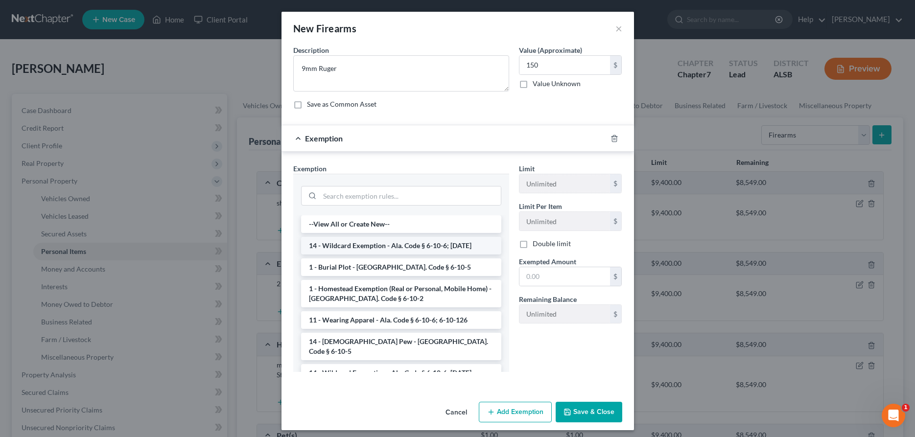
click at [392, 241] on li "14 - Wildcard Exemption - Ala. Code § 6-10-6; [DATE]" at bounding box center [401, 246] width 200 height 18
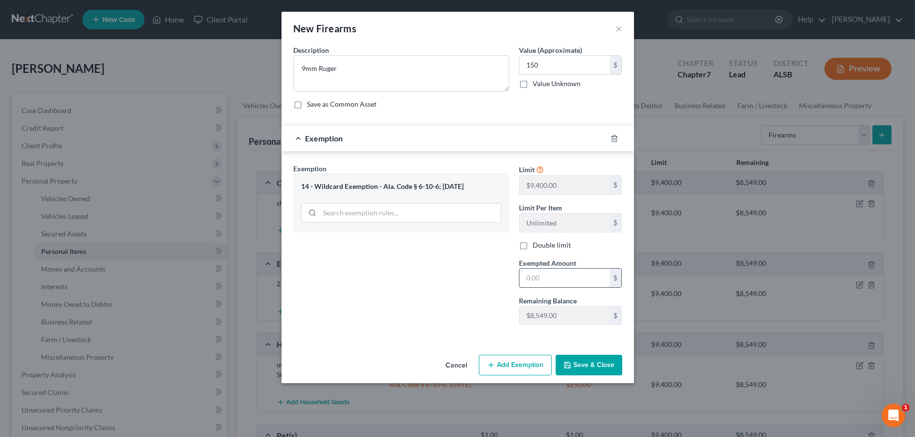
click at [543, 282] on input "text" at bounding box center [564, 278] width 91 height 19
type input "150"
click at [588, 363] on button "Save & Close" at bounding box center [589, 365] width 67 height 21
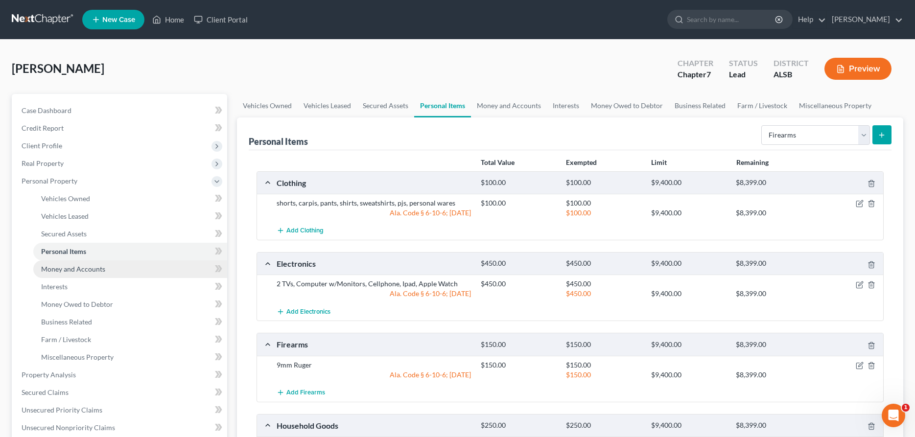
click at [72, 272] on span "Money and Accounts" at bounding box center [73, 269] width 64 height 8
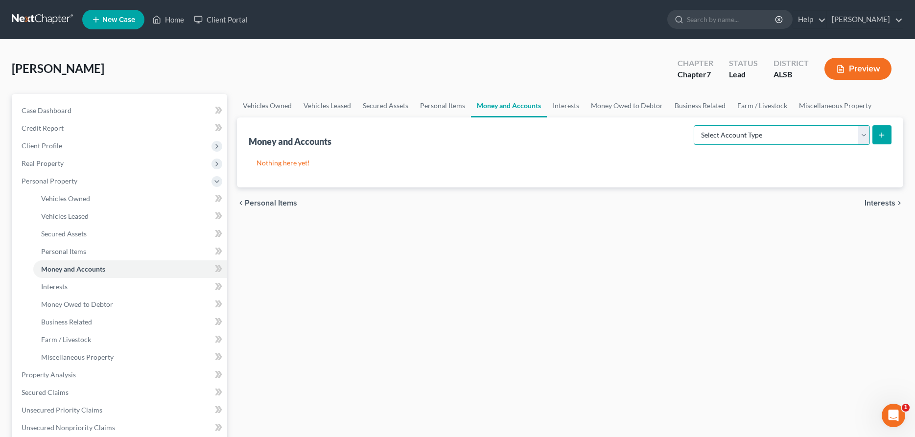
click at [694, 125] on select "Select Account Type Brokerage Cash on Hand Certificates of Deposit Checking Acc…" at bounding box center [782, 135] width 176 height 20
select select "checking"
click option "Checking Account" at bounding box center [0, 0] width 0 height 0
click at [881, 135] on line "submit" at bounding box center [882, 135] width 4 height 0
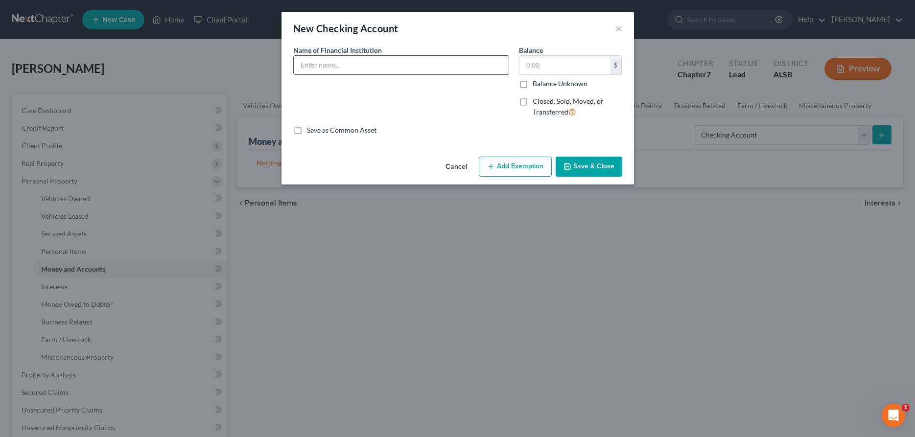
click at [404, 69] on input "text" at bounding box center [401, 65] width 215 height 19
paste input "4737405588"
type input "PNC 4737405588"
click at [542, 71] on input "text" at bounding box center [564, 65] width 91 height 19
type input "299.72"
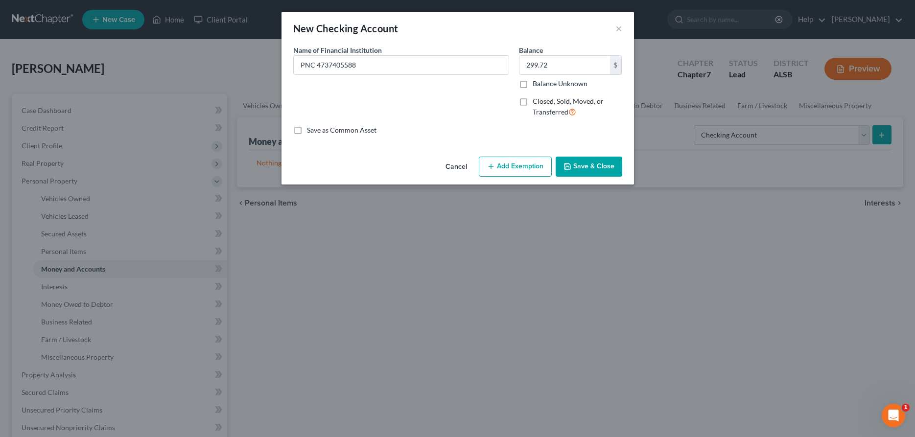
click at [517, 168] on button "Add Exemption" at bounding box center [515, 167] width 73 height 21
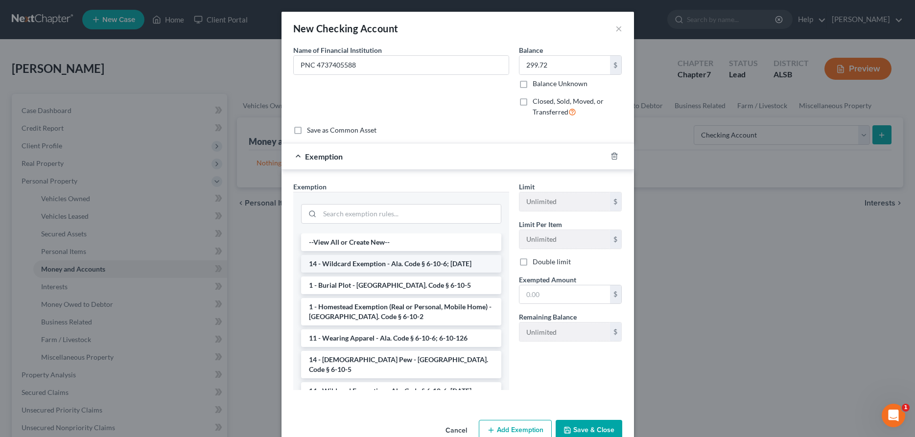
drag, startPoint x: 359, startPoint y: 263, endPoint x: 361, endPoint y: 254, distance: 10.1
click at [358, 263] on li "14 - Wildcard Exemption - Ala. Code § 6-10-6; [DATE]" at bounding box center [401, 264] width 200 height 18
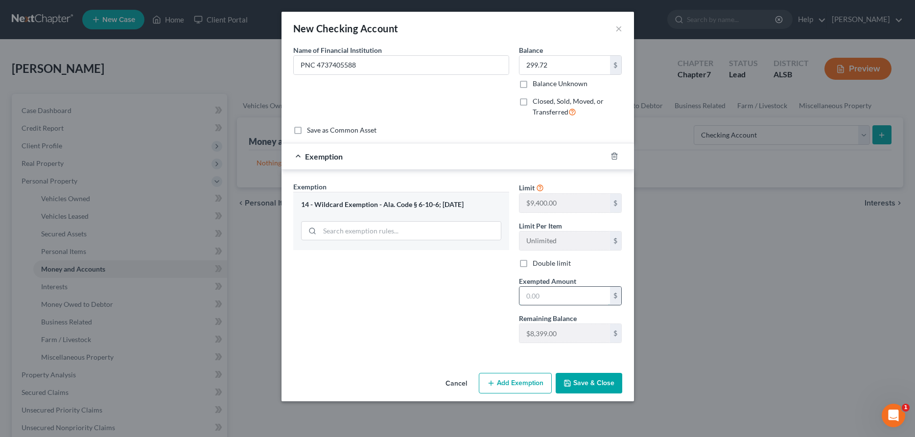
click at [553, 294] on input "text" at bounding box center [564, 296] width 91 height 19
type input "299.72"
click at [589, 382] on button "Save & Close" at bounding box center [589, 383] width 67 height 21
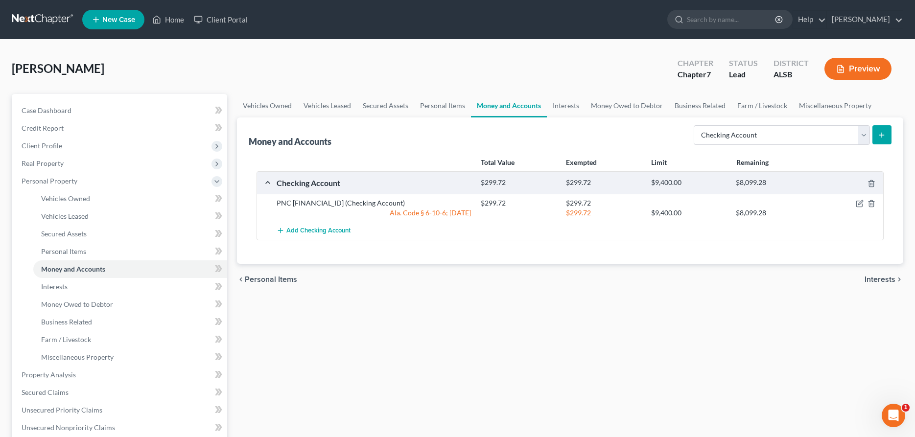
click at [878, 137] on icon "submit" at bounding box center [882, 135] width 8 height 8
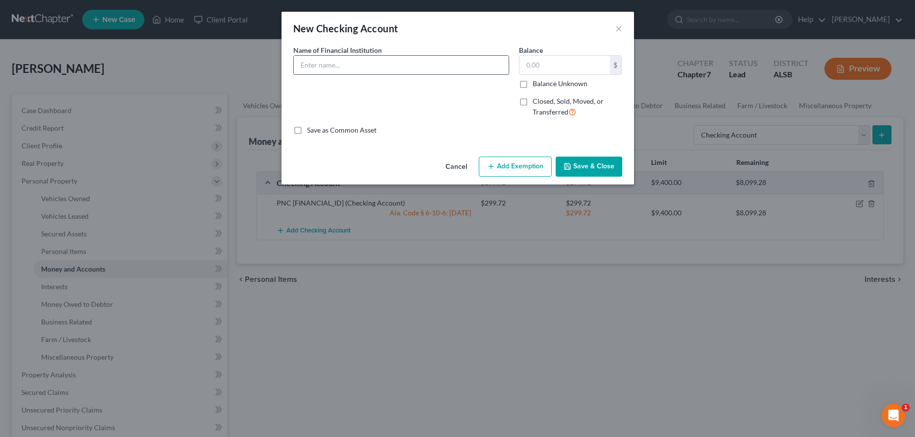
click at [309, 68] on input "text" at bounding box center [401, 65] width 215 height 19
click at [369, 69] on input "PNC" at bounding box center [401, 65] width 215 height 19
paste input "4737405596"
type input "PNC 4737405596"
click at [545, 65] on input "text" at bounding box center [564, 65] width 91 height 19
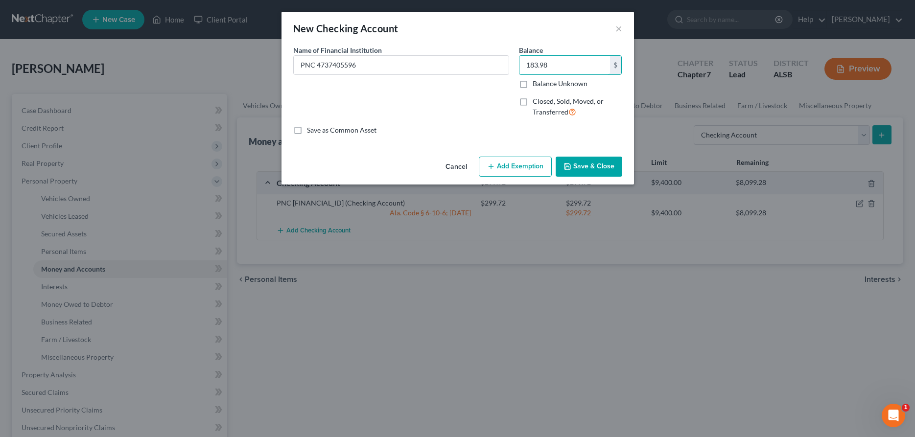
type input "183.98"
click at [525, 163] on button "Add Exemption" at bounding box center [515, 167] width 73 height 21
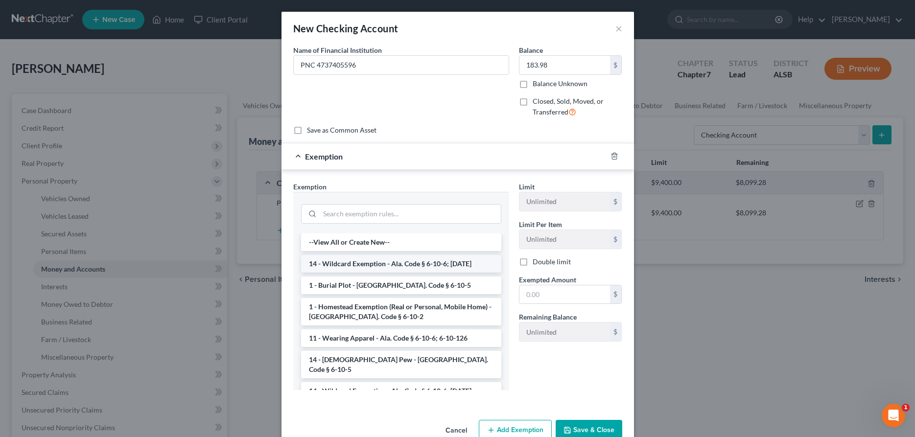
click at [406, 263] on li "14 - Wildcard Exemption - Ala. Code § 6-10-6; [DATE]" at bounding box center [401, 264] width 200 height 18
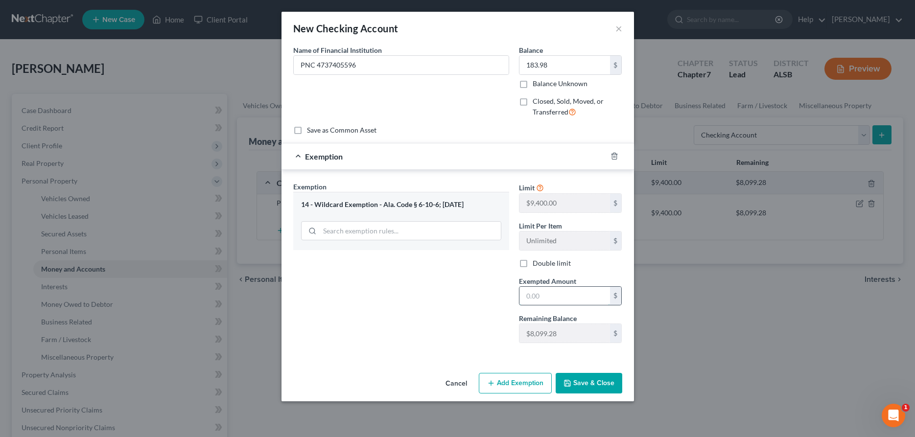
click at [559, 298] on input "text" at bounding box center [564, 296] width 91 height 19
type input "183.98"
click at [590, 380] on button "Save & Close" at bounding box center [589, 383] width 67 height 21
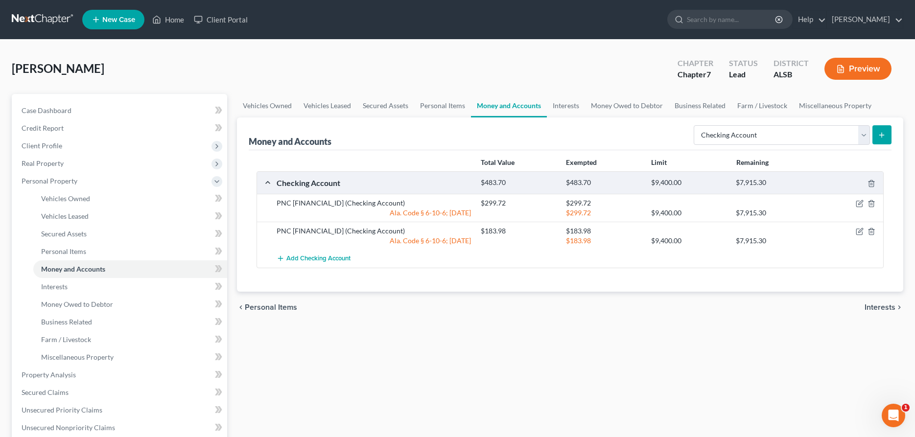
click at [884, 136] on icon "submit" at bounding box center [882, 135] width 8 height 8
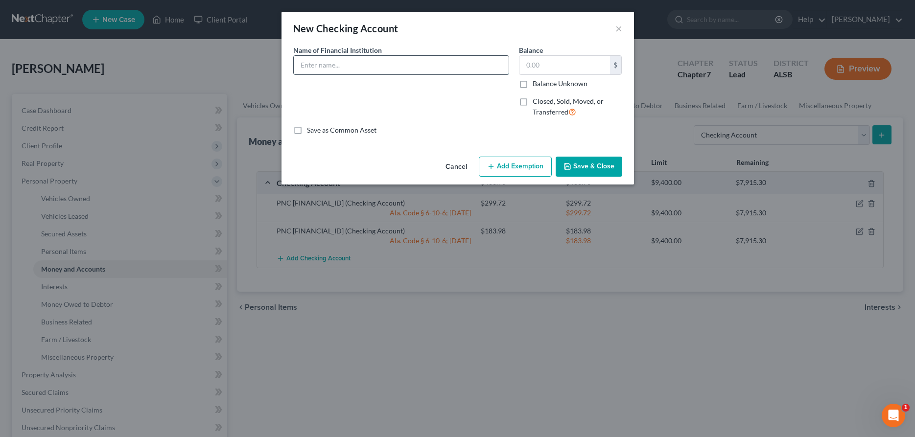
click at [342, 65] on input "text" at bounding box center [401, 65] width 215 height 19
click at [418, 66] on input "PNC" at bounding box center [401, 65] width 215 height 19
paste input "4737405609"
type input "PNC 4737405609"
click at [592, 65] on input "text" at bounding box center [564, 65] width 91 height 19
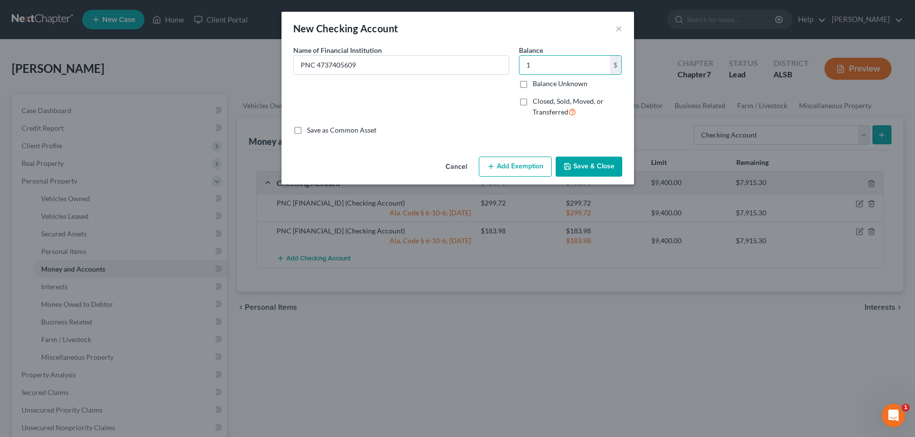
type input "1"
click at [516, 163] on button "Add Exemption" at bounding box center [515, 167] width 73 height 21
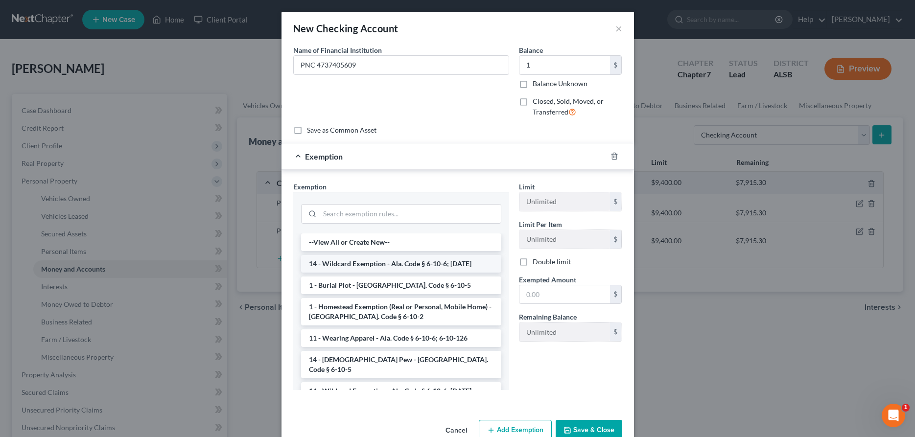
click at [369, 264] on li "14 - Wildcard Exemption - Ala. Code § 6-10-6; [DATE]" at bounding box center [401, 264] width 200 height 18
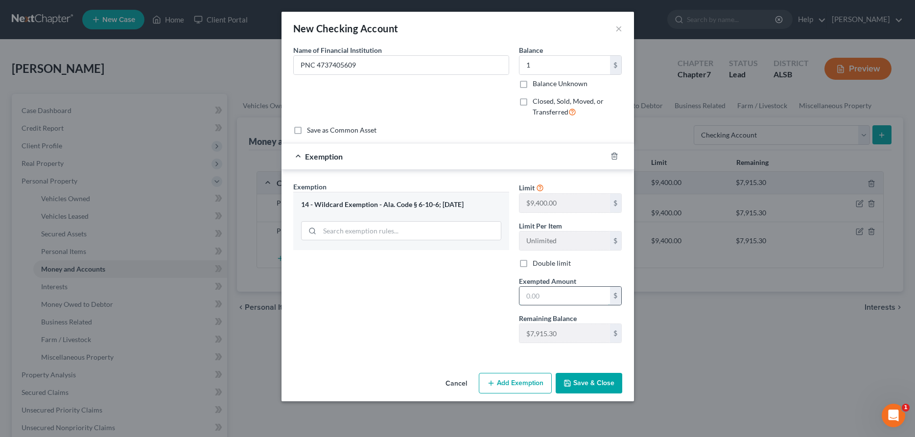
click at [592, 297] on input "text" at bounding box center [564, 296] width 91 height 19
type input "1"
click at [589, 384] on button "Save & Close" at bounding box center [589, 383] width 67 height 21
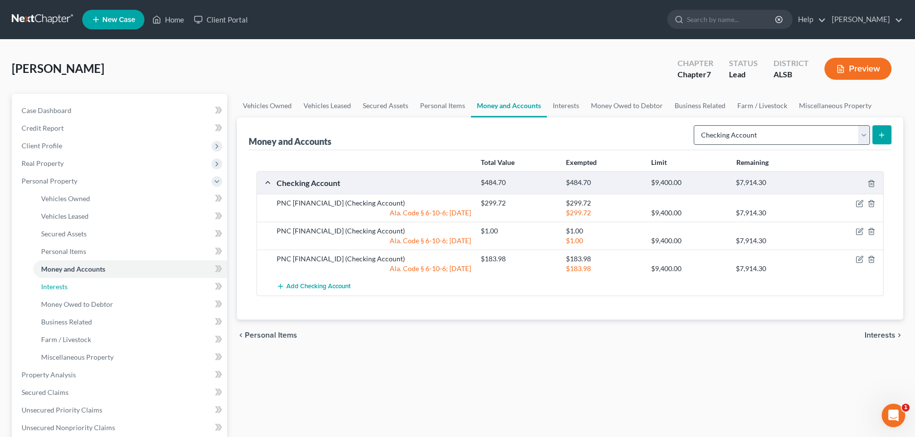
click at [48, 289] on span "Interests" at bounding box center [54, 286] width 26 height 8
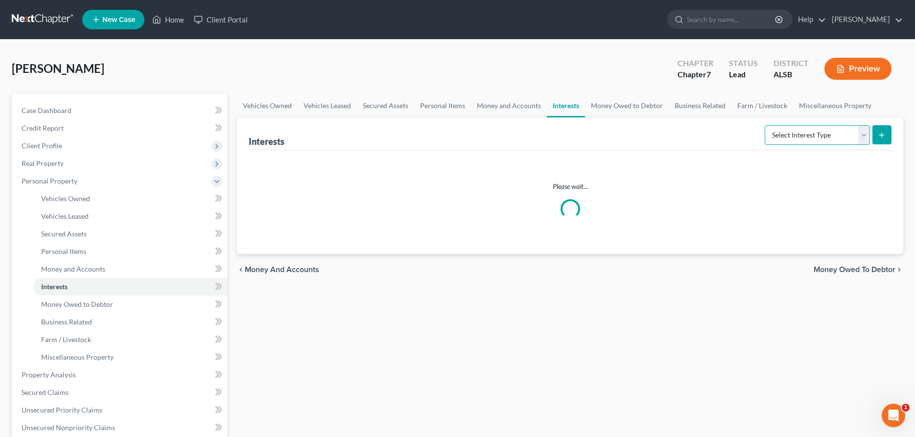
click at [765, 125] on select "Select Interest Type 401K Annuity Bond Education IRA Government Bond Government…" at bounding box center [817, 135] width 105 height 20
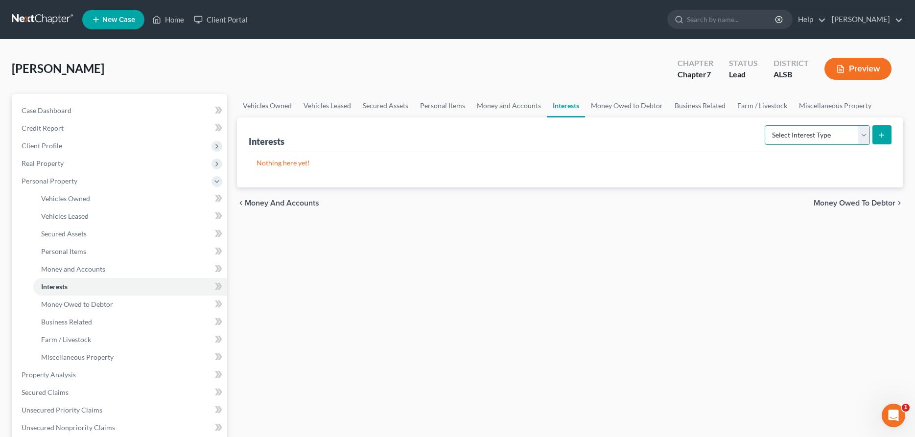
select select "stock"
click option "Stock" at bounding box center [0, 0] width 0 height 0
click at [884, 132] on icon "submit" at bounding box center [882, 135] width 8 height 8
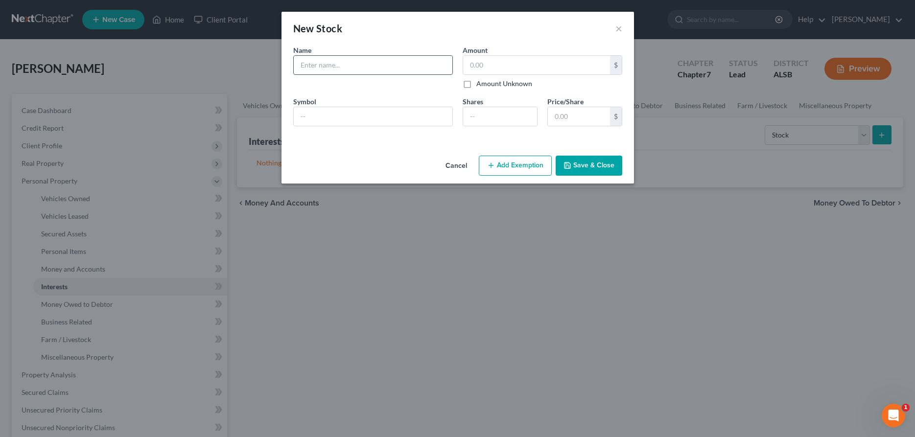
click at [314, 70] on input "text" at bounding box center [373, 65] width 159 height 19
paste input "E-Trade from [PERSON_NAME] [PERSON_NAME]"
click at [407, 62] on input "E-Trade from [PERSON_NAME] [PERSON_NAME]" at bounding box center [373, 65] width 159 height 19
paste input "326309412202"
type input "E-Trade from [PERSON_NAME] [PERSON_NAME] 326309412202"
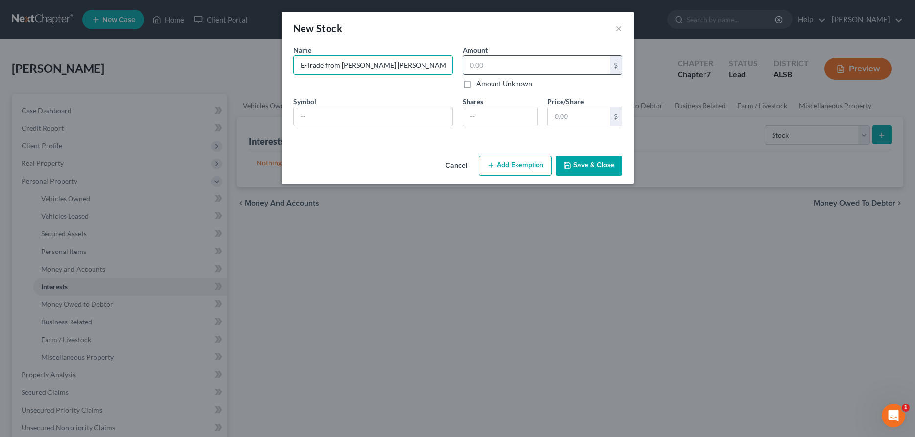
click at [489, 69] on input "text" at bounding box center [536, 65] width 147 height 19
click at [516, 166] on button "Add Exemption" at bounding box center [515, 166] width 73 height 21
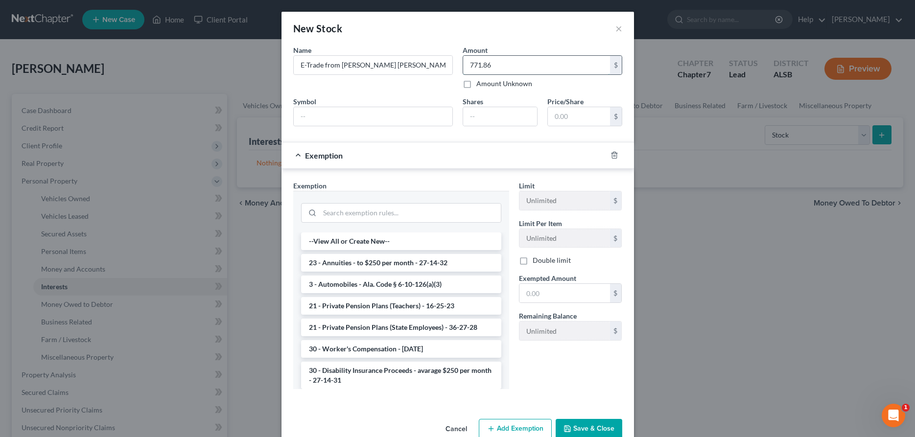
click at [503, 69] on input "771.86" at bounding box center [536, 65] width 147 height 19
click at [500, 62] on input "771.86" at bounding box center [536, 65] width 147 height 19
type input "771.85"
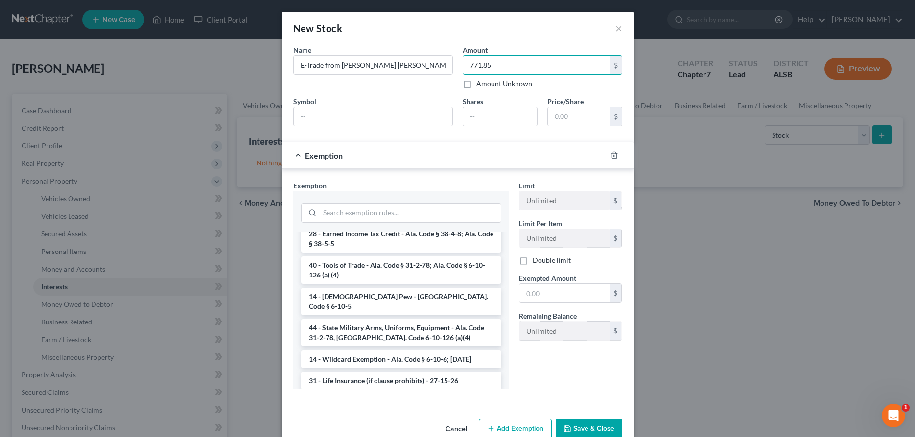
scroll to position [300, 0]
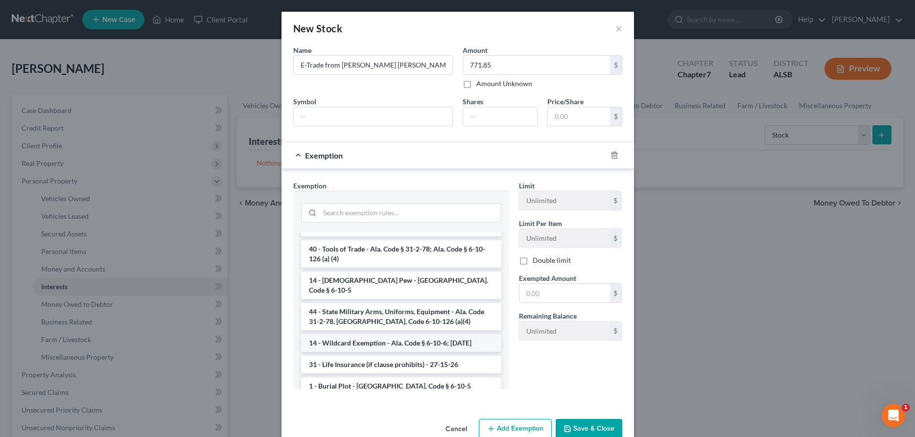
click at [384, 334] on li "14 - Wildcard Exemption - Ala. Code § 6-10-6; [DATE]" at bounding box center [401, 343] width 200 height 18
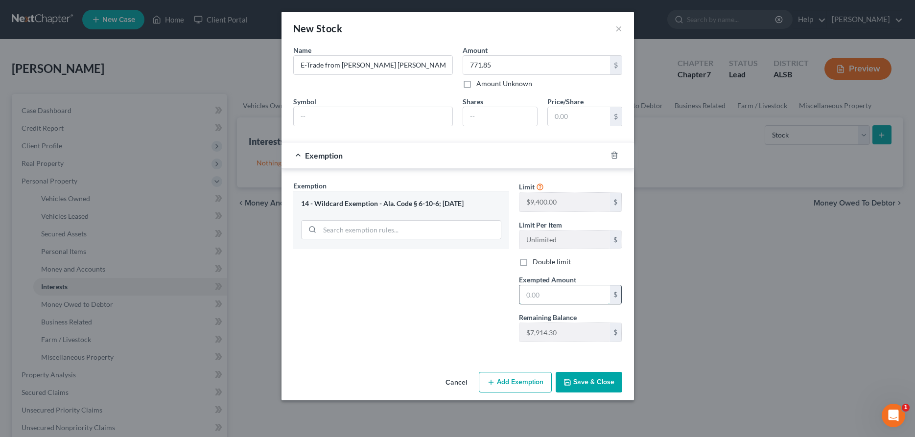
click at [550, 299] on input "text" at bounding box center [564, 294] width 91 height 19
type input "771.85"
click at [585, 379] on button "Save & Close" at bounding box center [589, 382] width 67 height 21
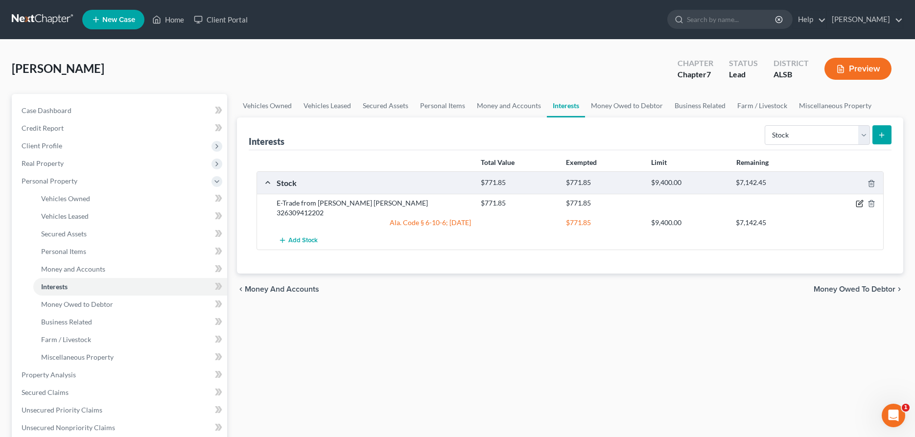
click at [861, 202] on icon "button" at bounding box center [860, 204] width 8 height 8
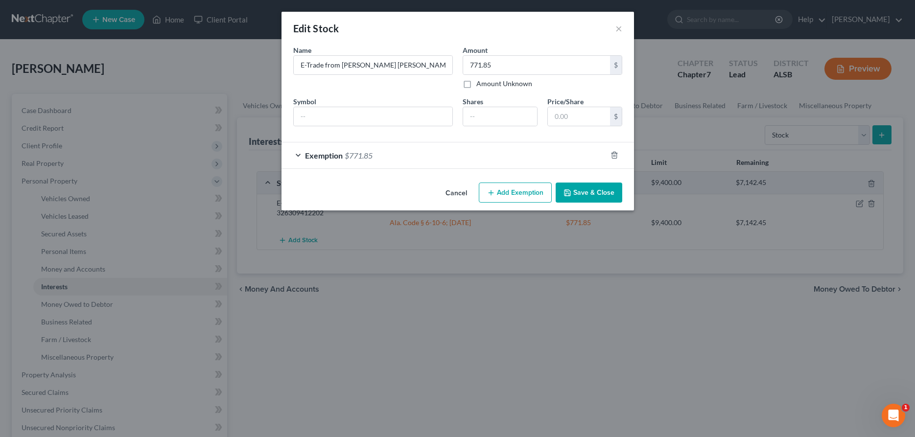
click at [613, 31] on div "Edit Stock ×" at bounding box center [457, 28] width 352 height 33
click at [618, 30] on button "×" at bounding box center [618, 29] width 7 height 12
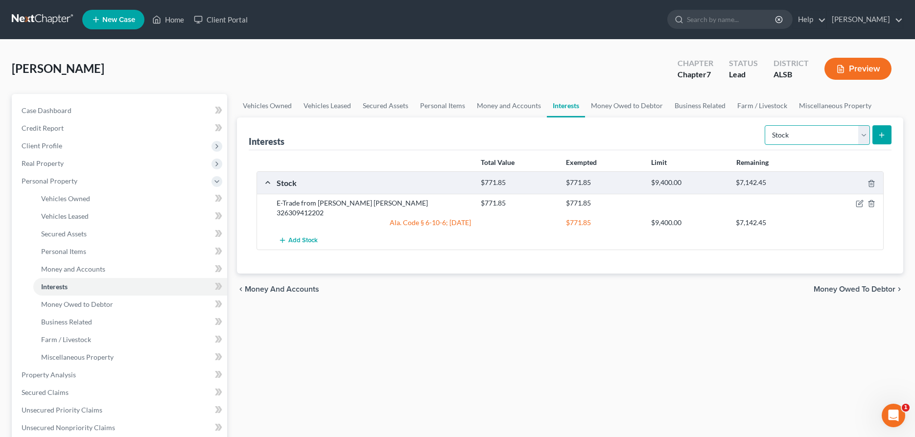
click at [765, 125] on select "Select Interest Type 401K Annuity Bond Education IRA Government Bond Government…" at bounding box center [817, 135] width 105 height 20
select select "401k"
click option "401K" at bounding box center [0, 0] width 0 height 0
click at [879, 134] on icon "submit" at bounding box center [882, 135] width 8 height 8
click at [885, 132] on icon "submit" at bounding box center [882, 135] width 8 height 8
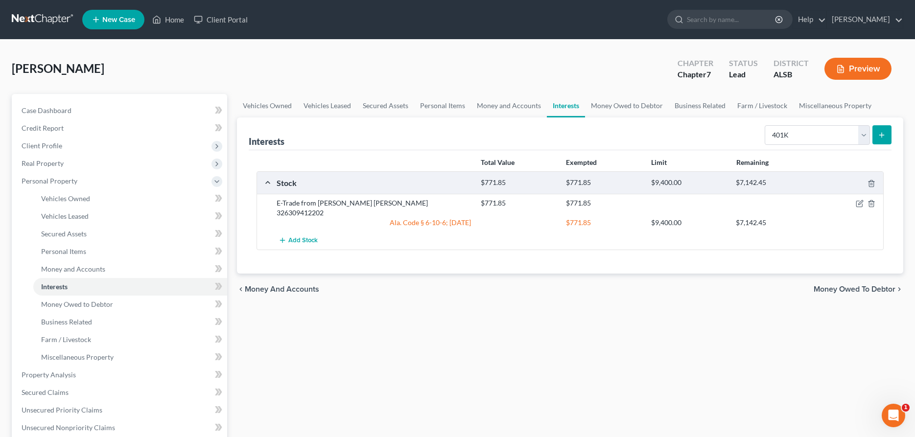
click at [879, 135] on icon "submit" at bounding box center [882, 135] width 8 height 8
click at [765, 125] on select "Select Interest Type 401K Annuity Bond Education IRA Government Bond Government…" at bounding box center [817, 135] width 105 height 20
click option "401K" at bounding box center [0, 0] width 0 height 0
click at [883, 133] on icon "submit" at bounding box center [882, 135] width 8 height 8
click at [350, 350] on div "Vehicles Owned Vehicles Leased Secured Assets Personal Items Money and Accounts…" at bounding box center [570, 376] width 676 height 565
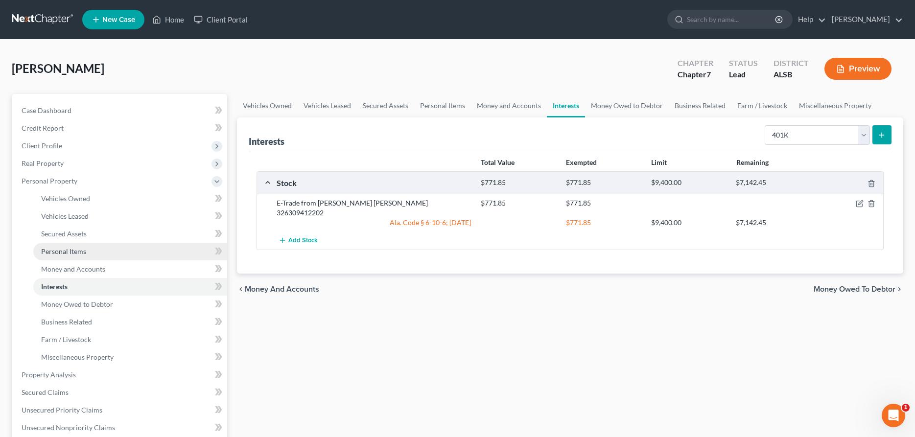
click at [57, 247] on link "Personal Items" at bounding box center [130, 252] width 194 height 18
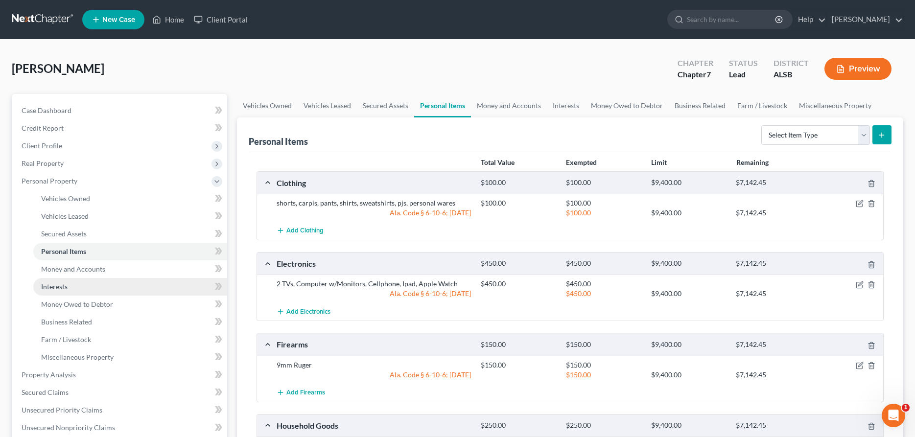
click at [49, 286] on span "Interests" at bounding box center [54, 286] width 26 height 8
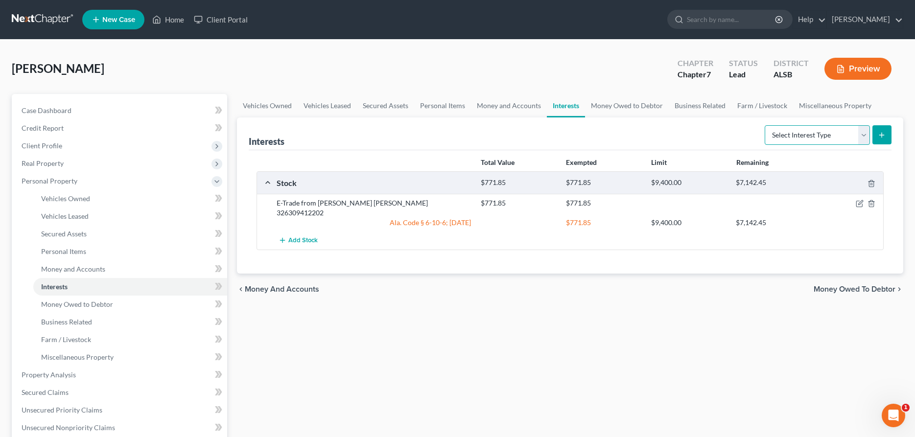
click at [765, 125] on select "Select Interest Type 401K Annuity Bond Education IRA Government Bond Government…" at bounding box center [817, 135] width 105 height 20
select select "401k"
click option "401K" at bounding box center [0, 0] width 0 height 0
click at [882, 129] on button "submit" at bounding box center [881, 134] width 19 height 19
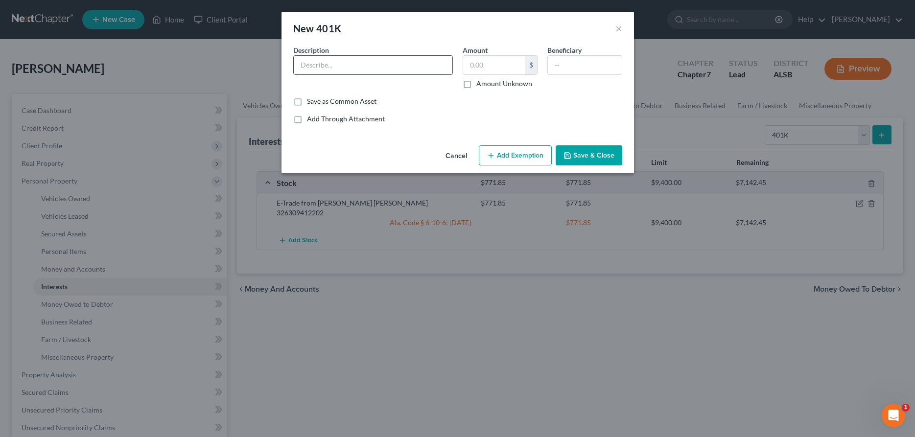
click at [374, 65] on input "text" at bounding box center [373, 65] width 159 height 19
type input "Vanguard"
click at [495, 64] on input "text" at bounding box center [494, 65] width 62 height 19
type input "622.24"
click at [530, 153] on button "Add Exemption" at bounding box center [515, 155] width 73 height 21
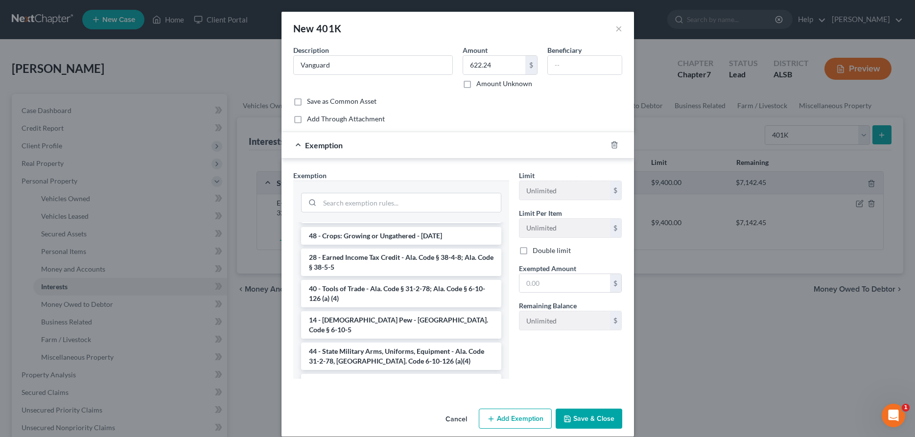
scroll to position [300, 0]
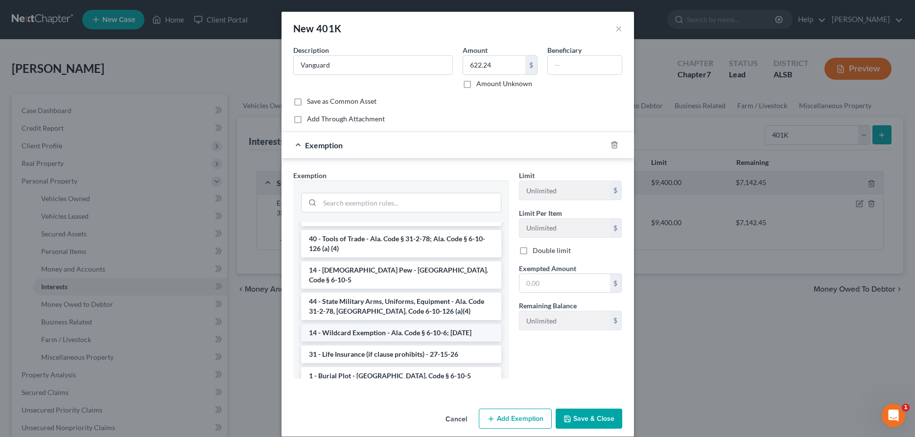
click at [362, 324] on li "14 - Wildcard Exemption - Ala. Code § 6-10-6; [DATE]" at bounding box center [401, 333] width 200 height 18
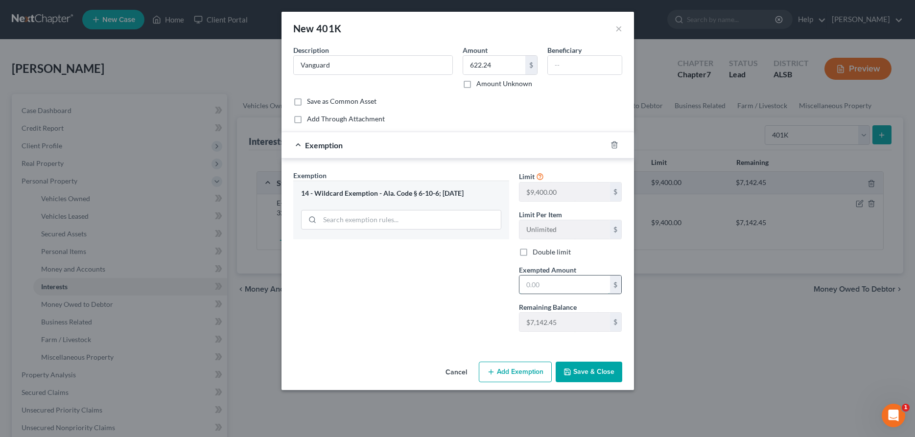
click at [556, 288] on input "text" at bounding box center [564, 285] width 91 height 19
type input "622.24"
click at [598, 376] on button "Save & Close" at bounding box center [589, 372] width 67 height 21
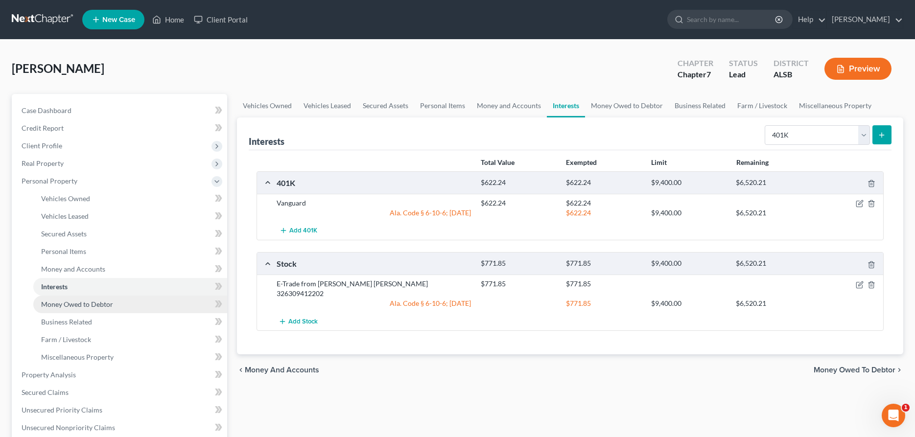
click at [81, 303] on span "Money Owed to Debtor" at bounding box center [77, 304] width 72 height 8
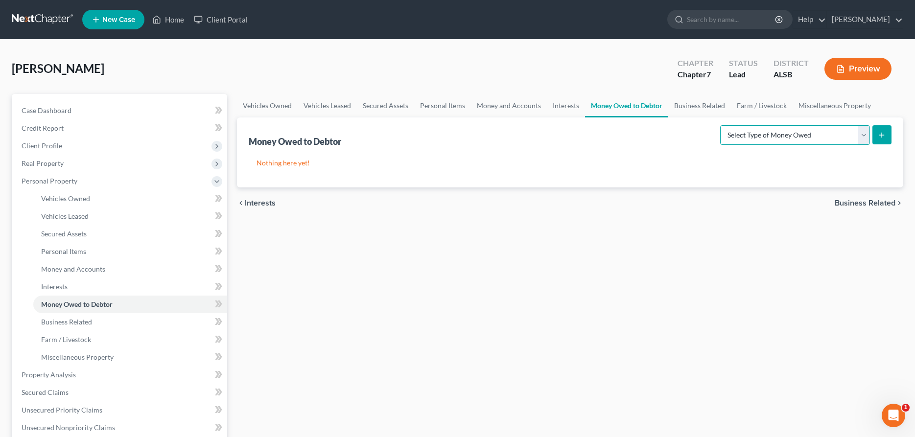
click at [720, 125] on select "Select Type of Money Owed Accounts Receivable Alimony Child Support Claims Agai…" at bounding box center [795, 135] width 150 height 20
select select "divorce_settlements"
click option "Divorce Settlements" at bounding box center [0, 0] width 0 height 0
click at [880, 133] on icon "submit" at bounding box center [882, 135] width 8 height 8
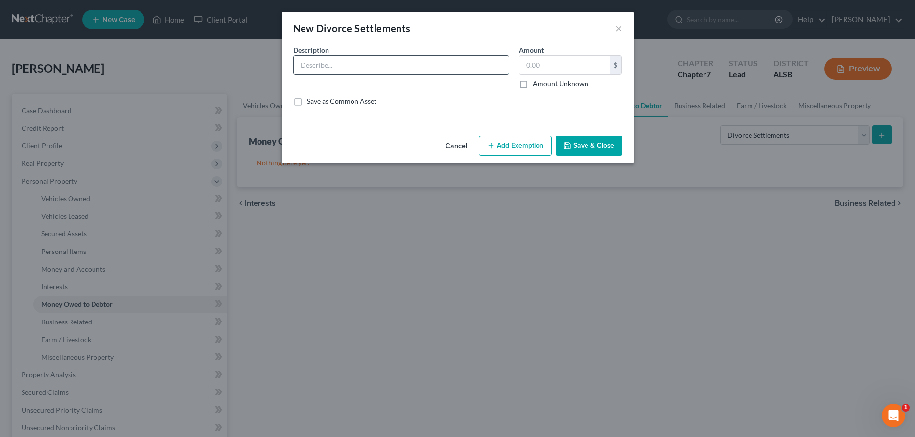
click at [343, 66] on input "text" at bounding box center [401, 65] width 215 height 19
type input "30,000 owed upon sale of house without time requirement"
click at [575, 70] on input "text" at bounding box center [564, 65] width 91 height 19
type input "30,000"
click at [529, 144] on button "Add Exemption" at bounding box center [515, 146] width 73 height 21
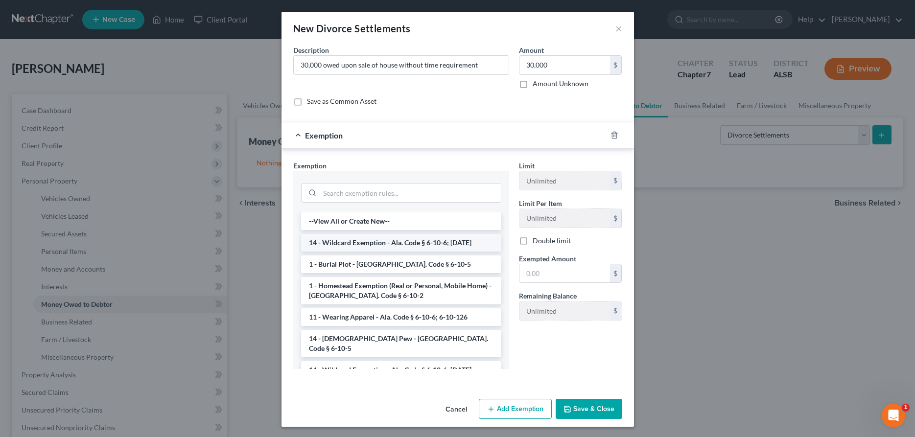
click at [370, 241] on li "14 - Wildcard Exemption - Ala. Code § 6-10-6; [DATE]" at bounding box center [401, 243] width 200 height 18
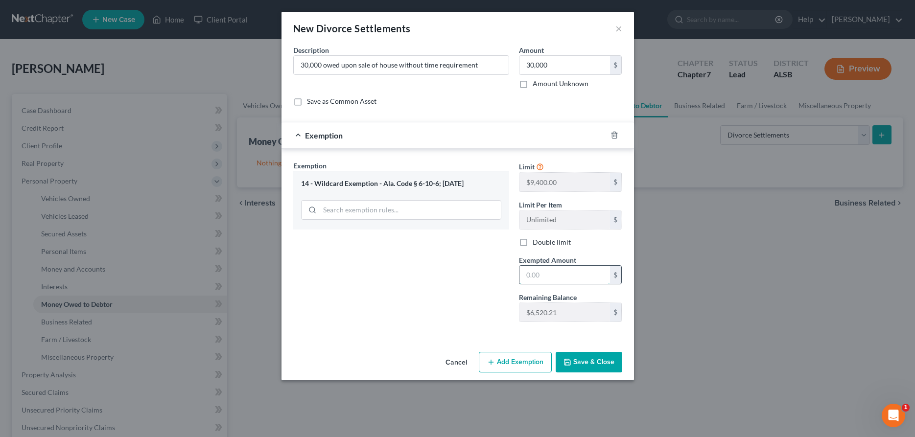
click at [563, 279] on input "text" at bounding box center [564, 275] width 91 height 19
type input "1"
click at [592, 365] on button "Save & Close" at bounding box center [589, 362] width 67 height 21
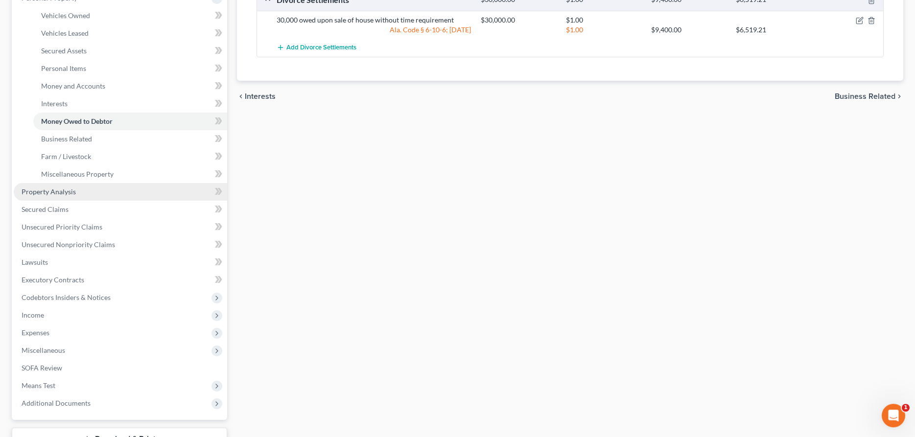
scroll to position [200, 0]
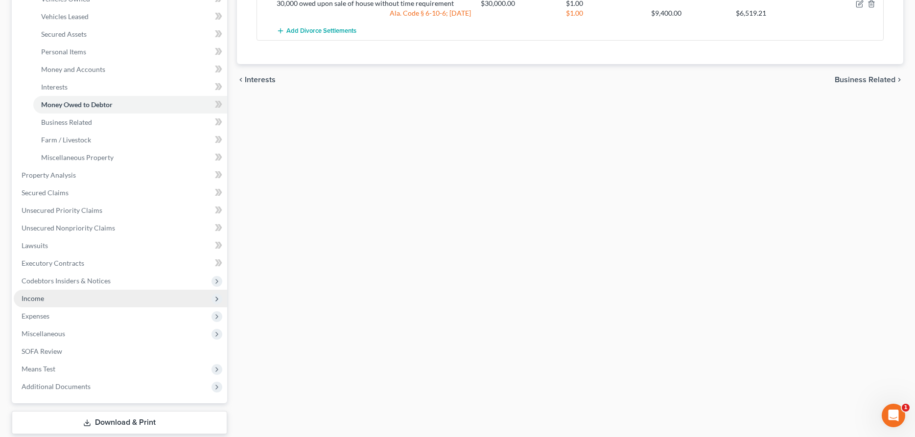
click at [36, 300] on span "Income" at bounding box center [33, 298] width 23 height 8
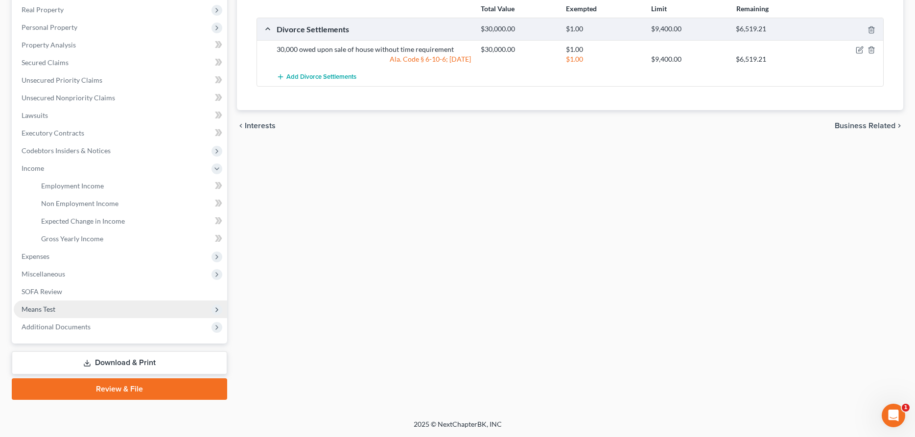
scroll to position [153, 0]
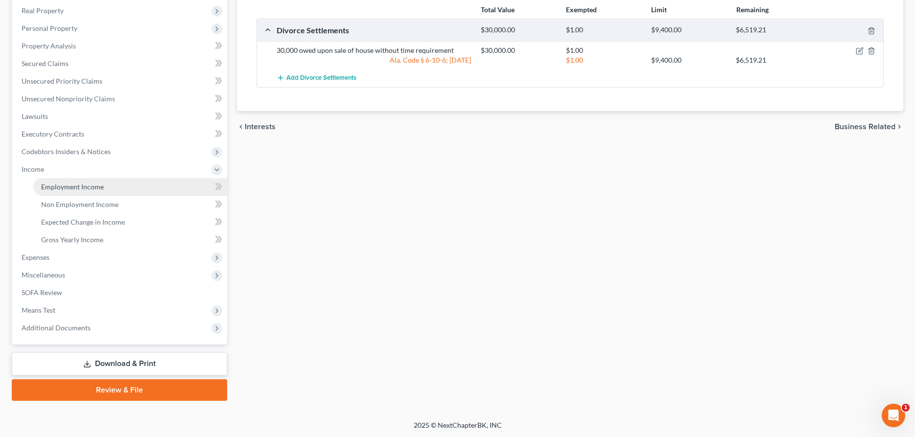
click at [70, 185] on span "Employment Income" at bounding box center [72, 187] width 63 height 8
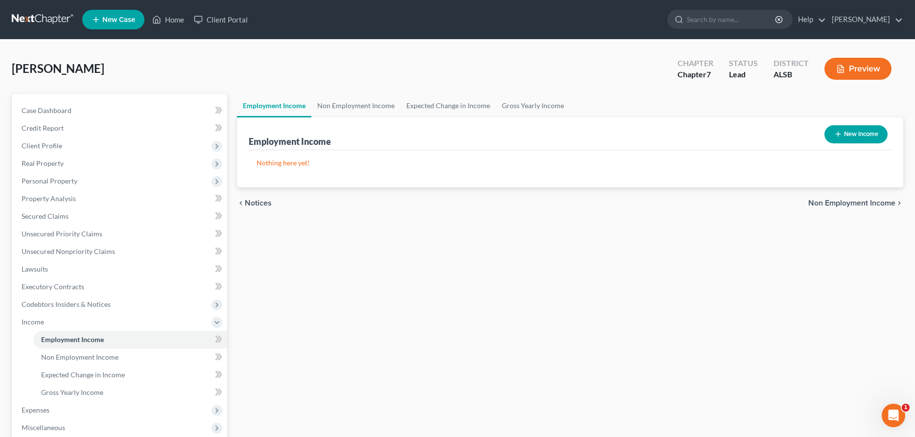
click at [855, 135] on button "New Income" at bounding box center [855, 134] width 63 height 18
select select "0"
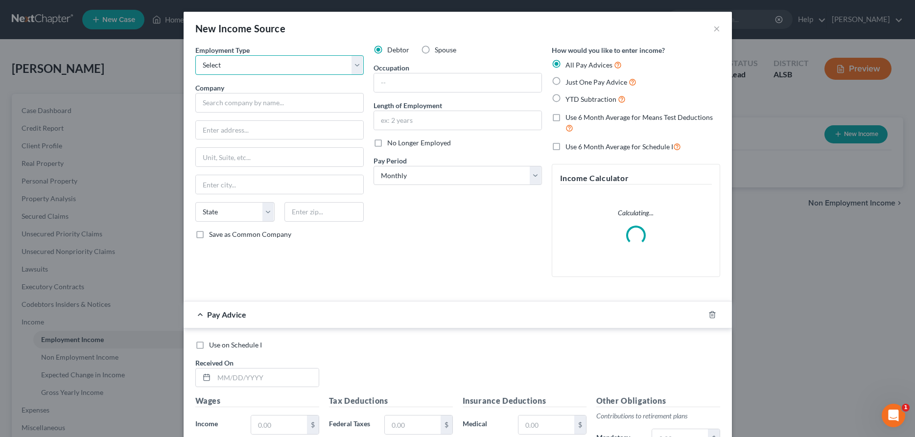
click at [195, 55] on select "Select Full or [DEMOGRAPHIC_DATA] Employment Self Employment" at bounding box center [279, 65] width 168 height 20
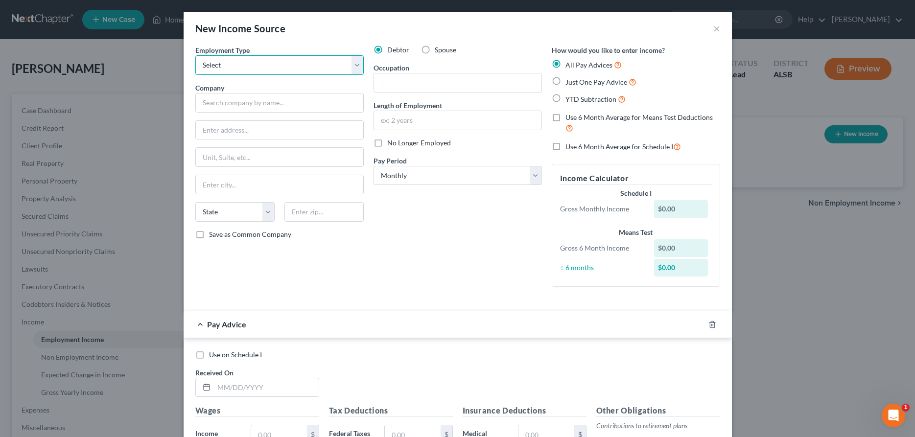
select select "0"
click option "Full or [DEMOGRAPHIC_DATA] Employment" at bounding box center [0, 0] width 0 height 0
click at [238, 98] on input "text" at bounding box center [279, 103] width 168 height 20
type input "CVS"
click at [435, 78] on input "text" at bounding box center [457, 82] width 167 height 19
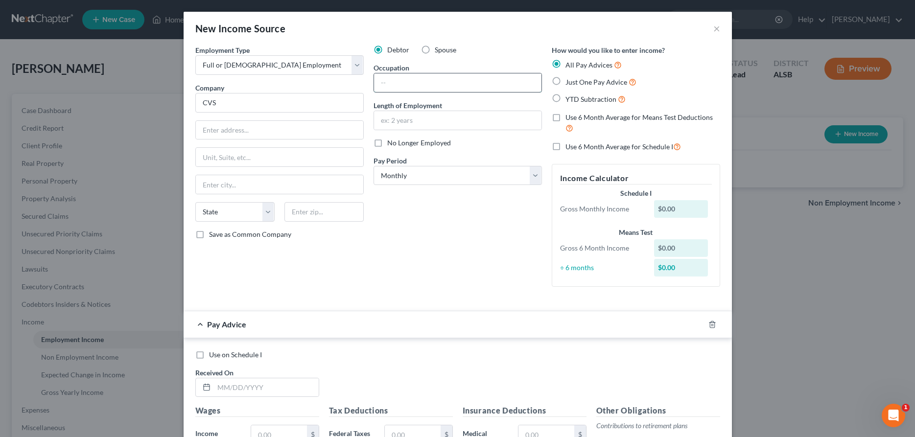
paste input "Benefit Verification Specialis"
type input "Benefit Verification Specialis"
click at [431, 119] on input "text" at bounding box center [457, 120] width 167 height 19
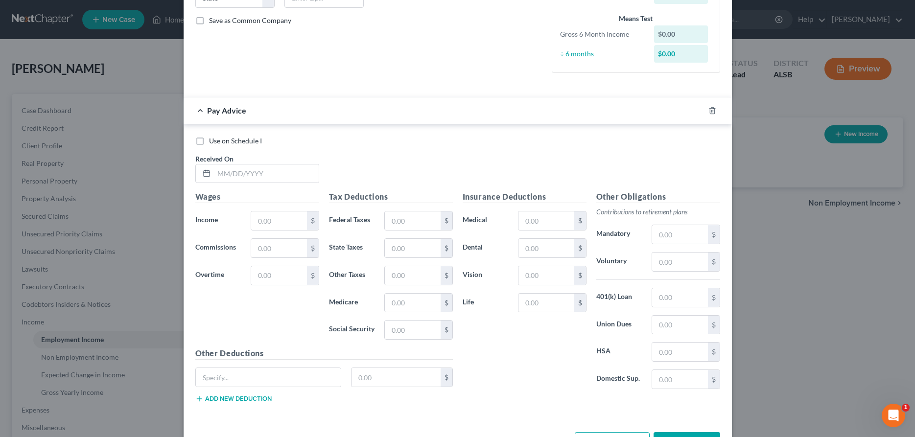
scroll to position [249, 0]
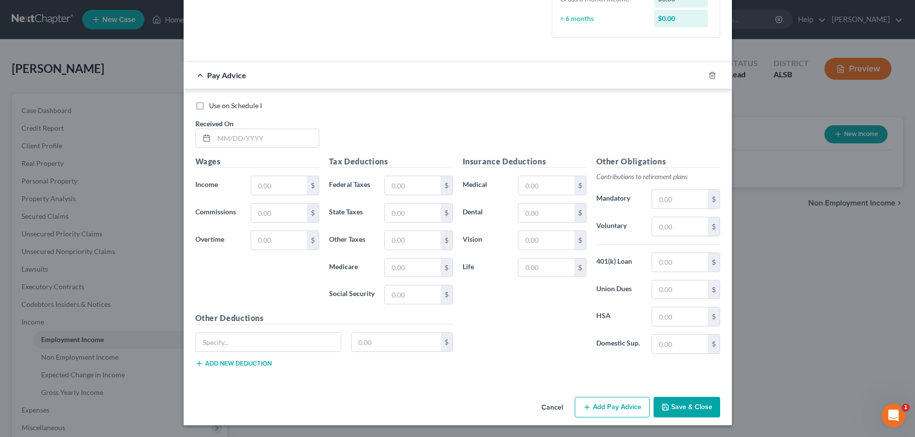
type input "2 years"
click at [685, 406] on button "Save & Close" at bounding box center [686, 407] width 67 height 21
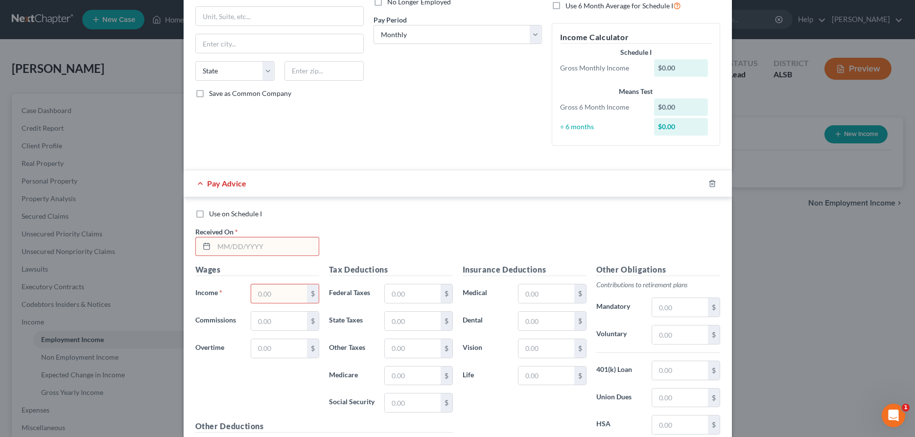
scroll to position [150, 0]
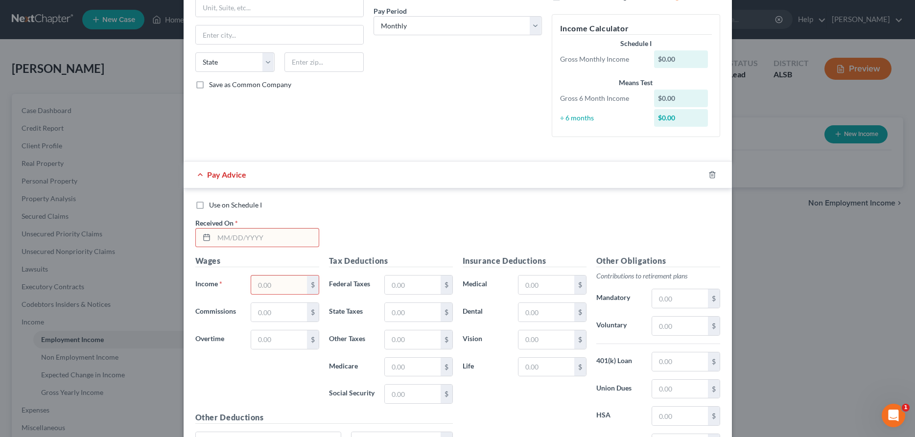
click at [229, 370] on div "Wages Income * $ Commissions $ Overtime $" at bounding box center [257, 333] width 134 height 157
click at [267, 239] on input "text" at bounding box center [266, 238] width 105 height 19
type input "[DATE]"
click at [286, 286] on input "text" at bounding box center [278, 285] width 55 height 19
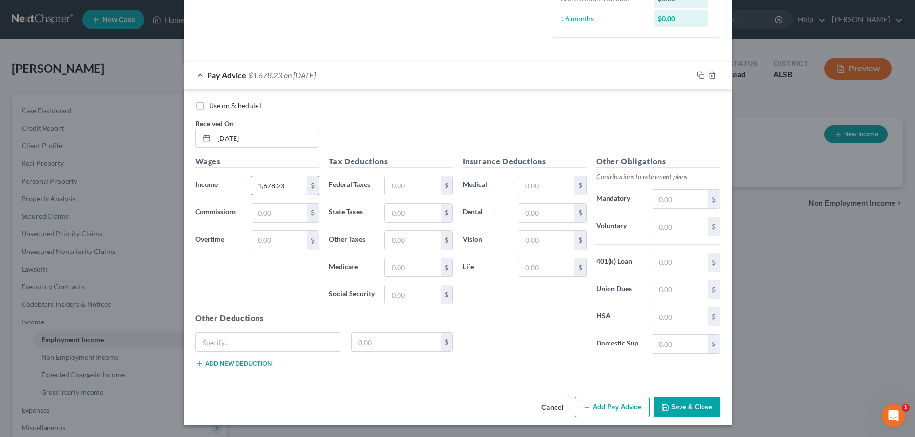
type input "1,678.23"
click at [699, 403] on button "Save & Close" at bounding box center [686, 407] width 67 height 21
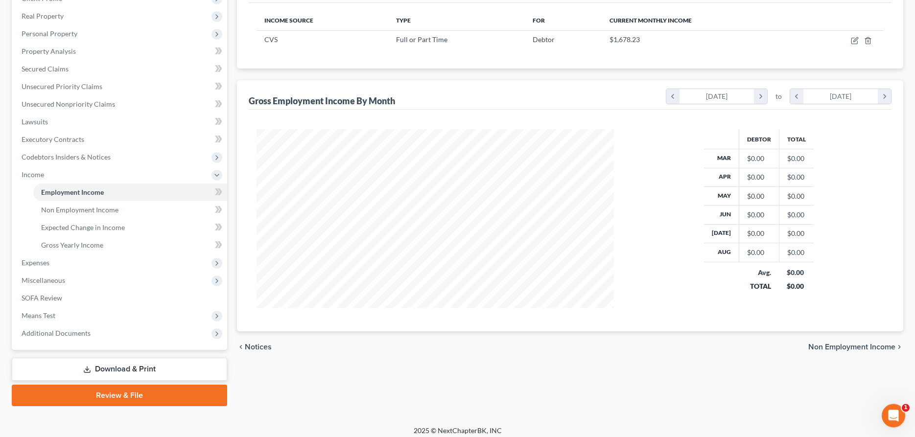
scroll to position [150, 0]
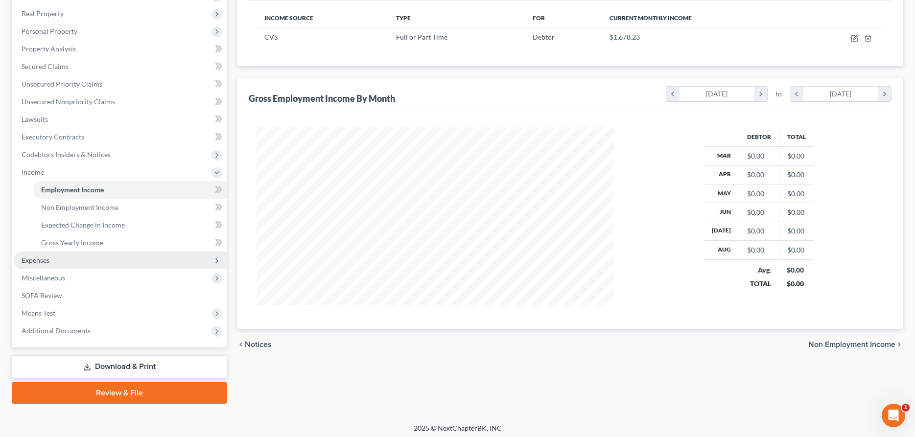
click at [25, 260] on span "Expenses" at bounding box center [36, 260] width 28 height 8
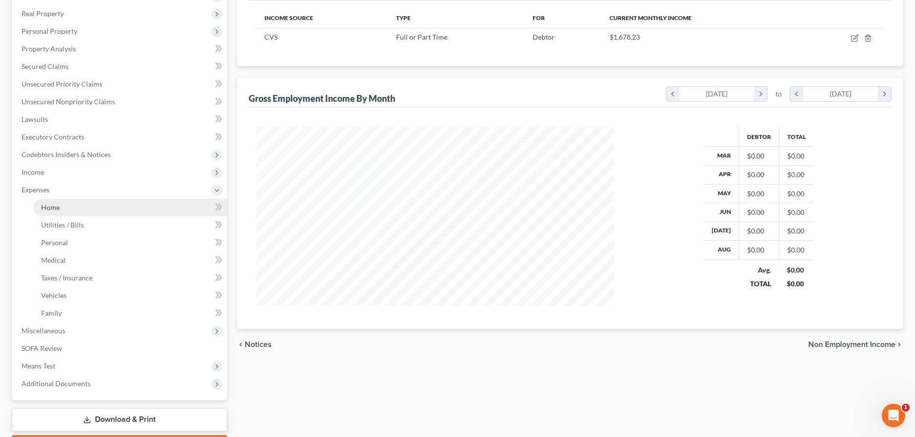
click at [53, 207] on span "Home" at bounding box center [50, 207] width 19 height 8
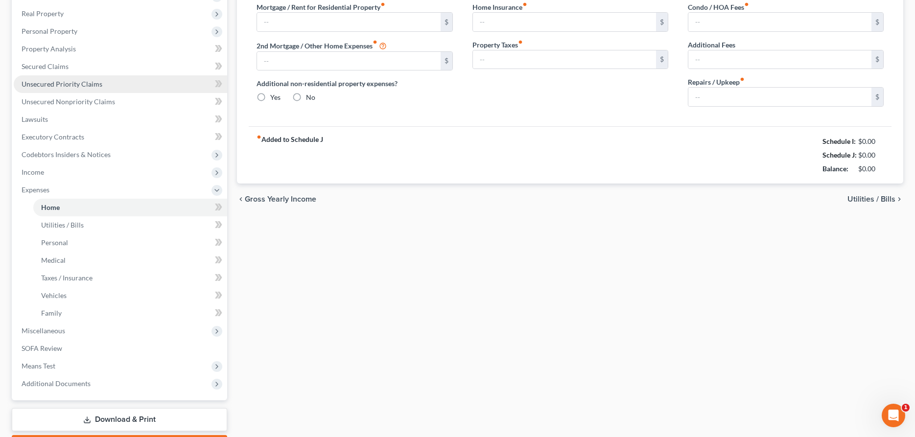
type input "0.00"
radio input "true"
type input "0.00"
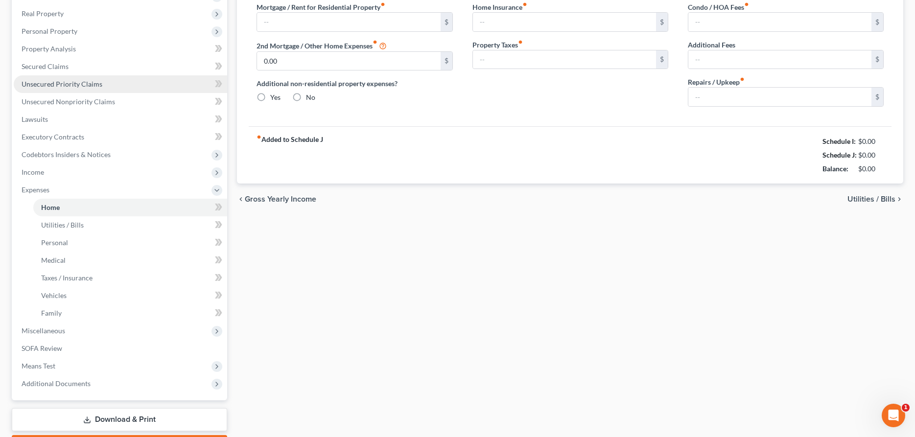
type input "0.00"
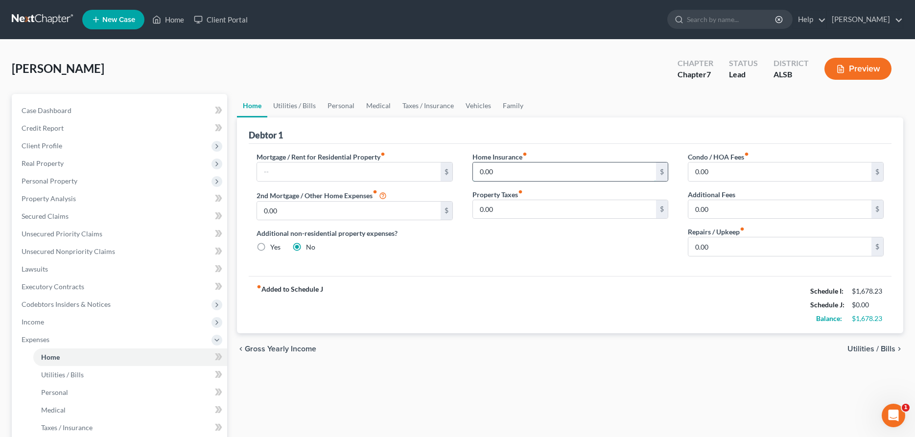
click at [564, 167] on input "0.00" at bounding box center [564, 172] width 183 height 19
type input "33"
click at [56, 373] on span "Utilities / Bills" at bounding box center [62, 375] width 43 height 8
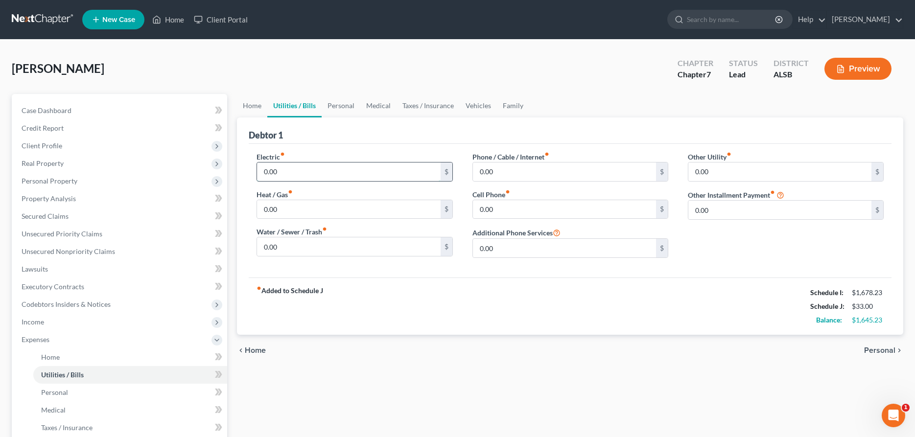
click at [308, 169] on input "0.00" at bounding box center [348, 172] width 183 height 19
type input "120"
click at [292, 246] on input "0.00" at bounding box center [348, 246] width 183 height 19
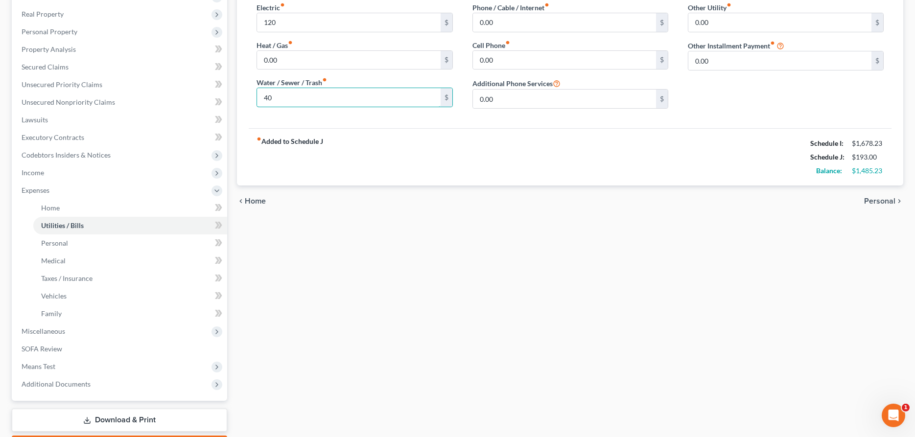
scroll to position [150, 0]
type input "40"
click at [54, 311] on span "Family" at bounding box center [51, 313] width 21 height 8
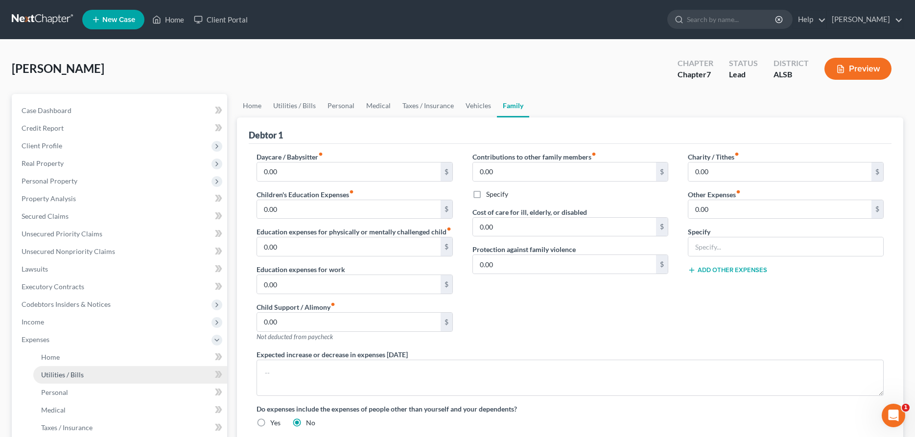
click at [60, 376] on span "Utilities / Bills" at bounding box center [62, 375] width 43 height 8
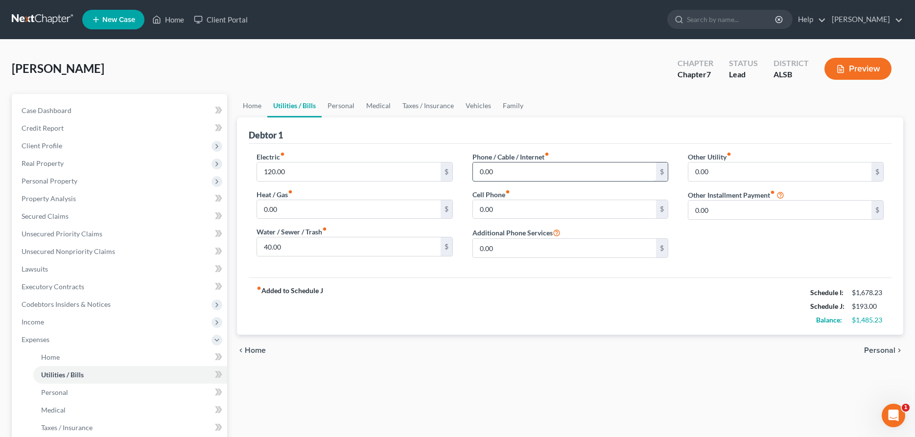
click at [535, 175] on input "0.00" at bounding box center [564, 172] width 183 height 19
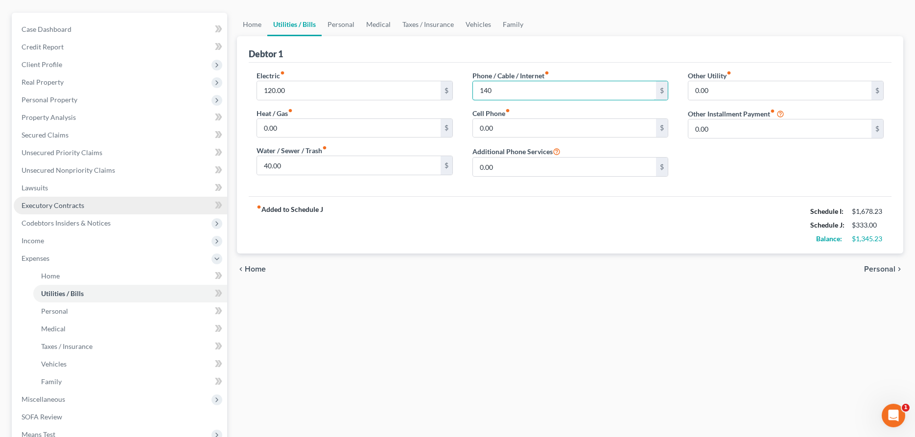
scroll to position [100, 0]
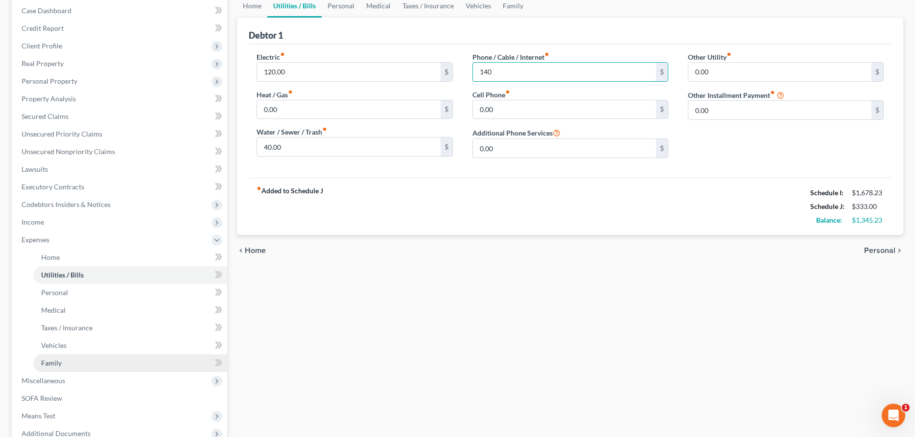
type input "140"
click at [53, 360] on span "Family" at bounding box center [51, 363] width 21 height 8
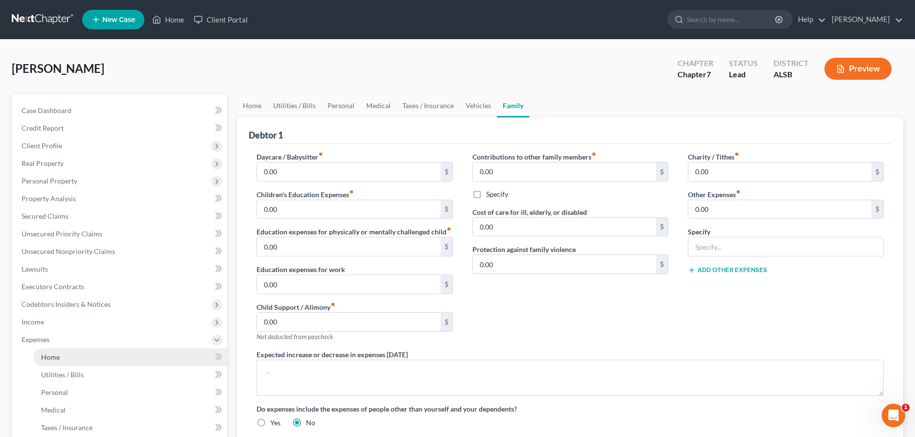
click at [47, 356] on span "Home" at bounding box center [50, 357] width 19 height 8
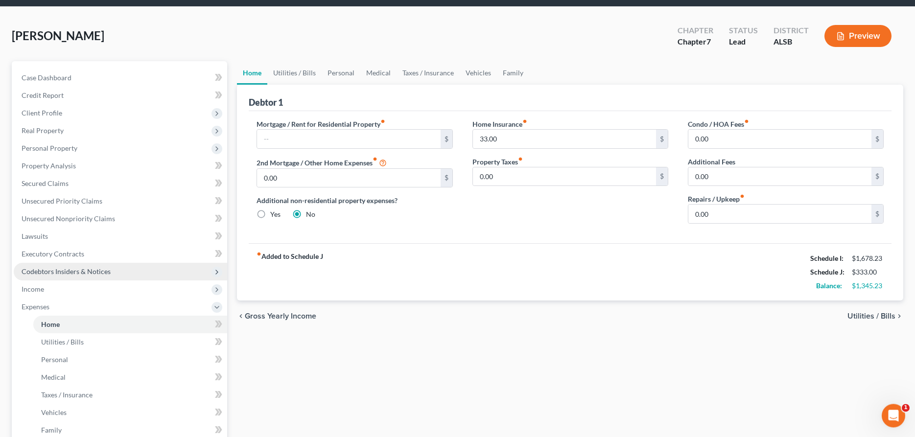
scroll to position [50, 0]
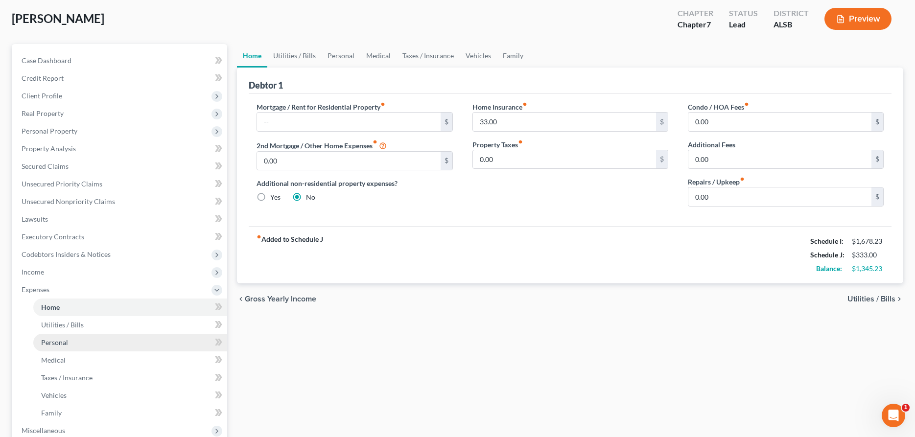
click at [49, 343] on span "Personal" at bounding box center [54, 342] width 27 height 8
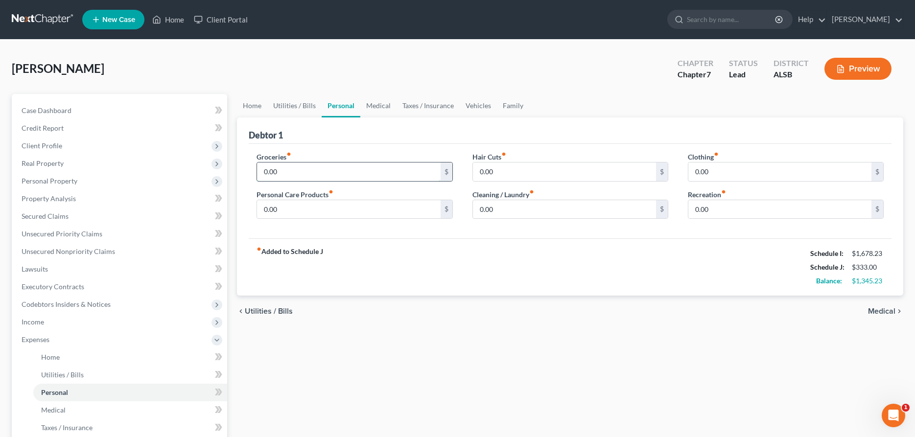
click at [299, 174] on input "0.00" at bounding box center [348, 172] width 183 height 19
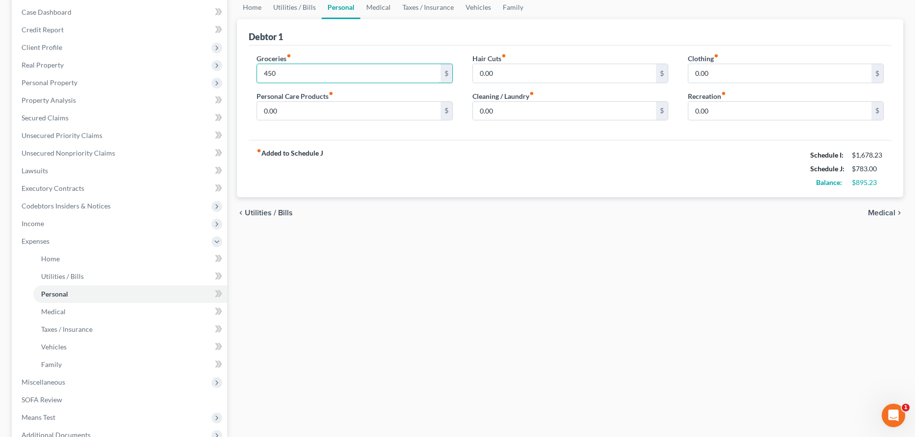
scroll to position [100, 0]
type input "450"
click at [312, 107] on input "0.00" at bounding box center [348, 109] width 183 height 19
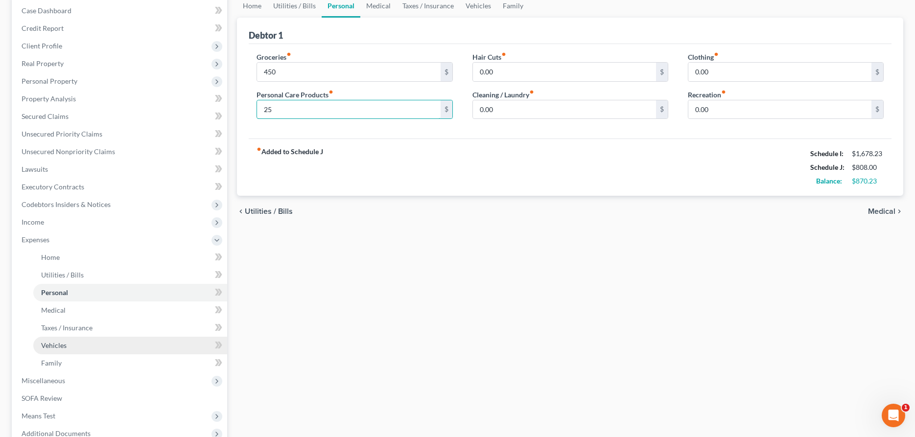
type input "25"
click at [56, 341] on span "Vehicles" at bounding box center [53, 345] width 25 height 8
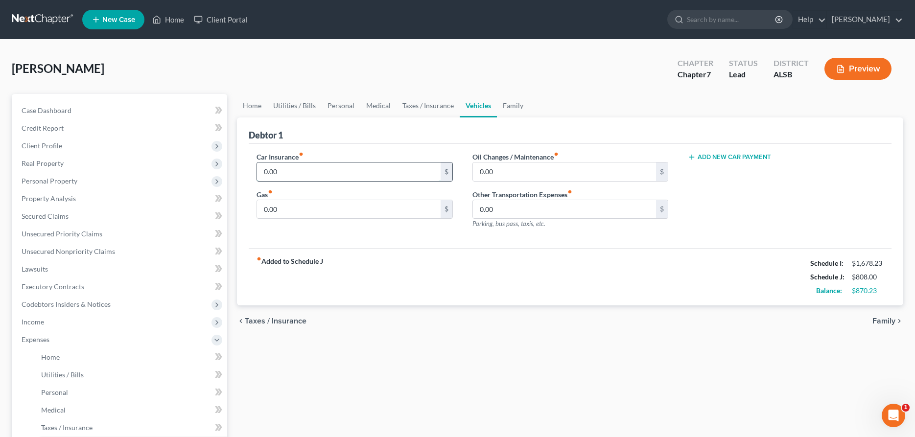
click at [346, 169] on input "0.00" at bounding box center [348, 172] width 183 height 19
type input "150"
click at [49, 389] on span "Personal" at bounding box center [54, 392] width 27 height 8
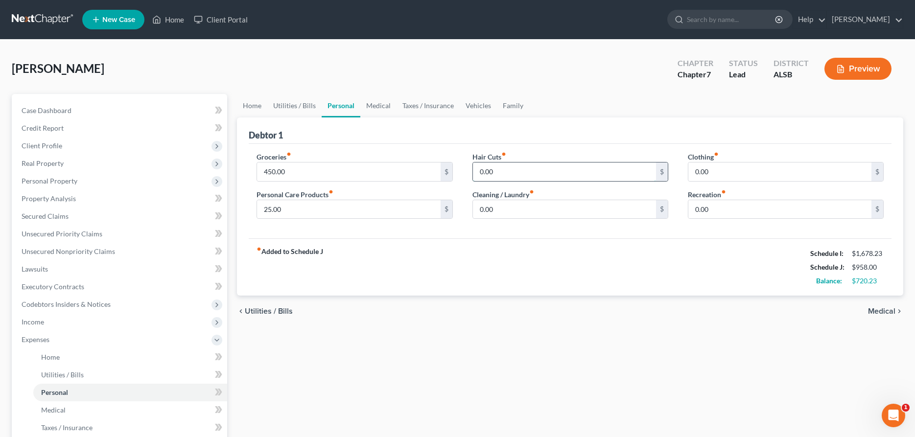
click at [576, 174] on input "0.00" at bounding box center [564, 172] width 183 height 19
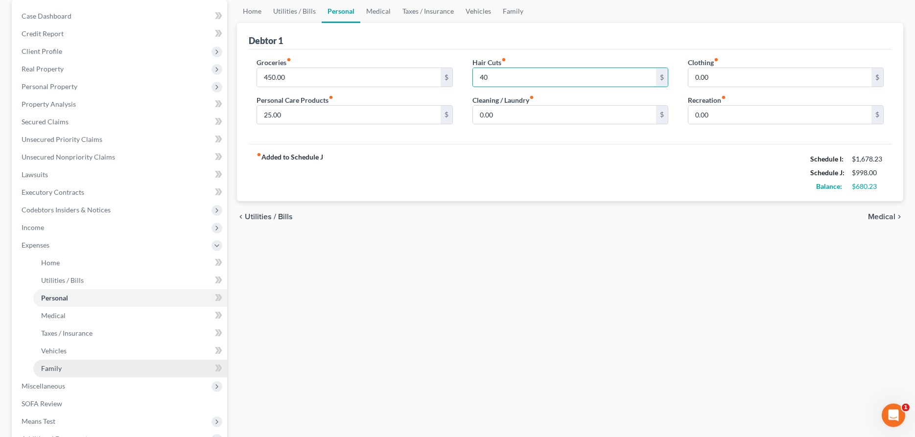
scroll to position [100, 0]
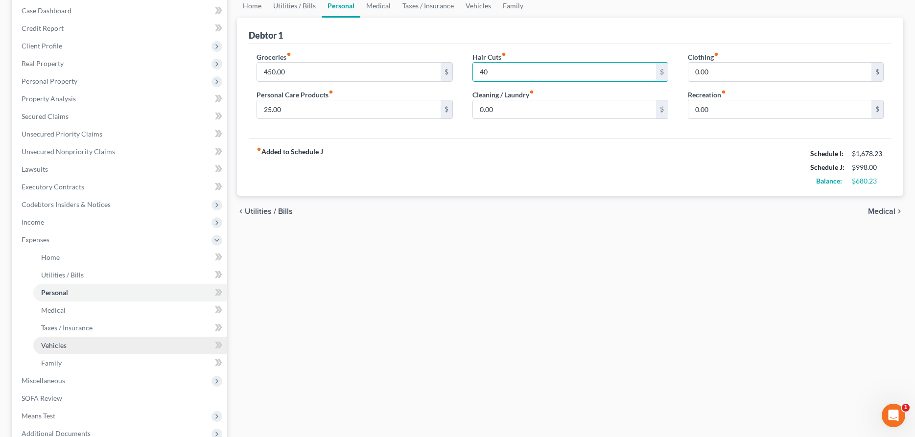
type input "40"
click at [46, 343] on span "Vehicles" at bounding box center [53, 345] width 25 height 8
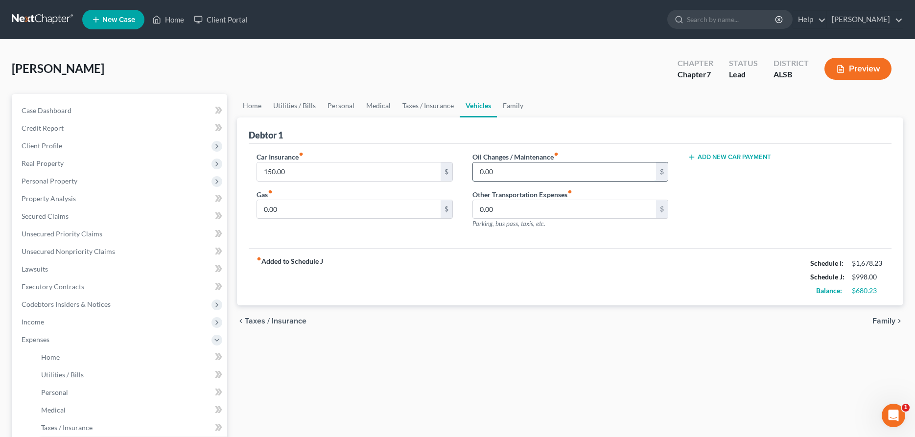
click at [589, 171] on input "0.00" at bounding box center [564, 172] width 183 height 19
type input "50"
click at [286, 208] on input "0.00" at bounding box center [348, 209] width 183 height 19
type input "100"
click at [55, 389] on span "Personal" at bounding box center [54, 392] width 27 height 8
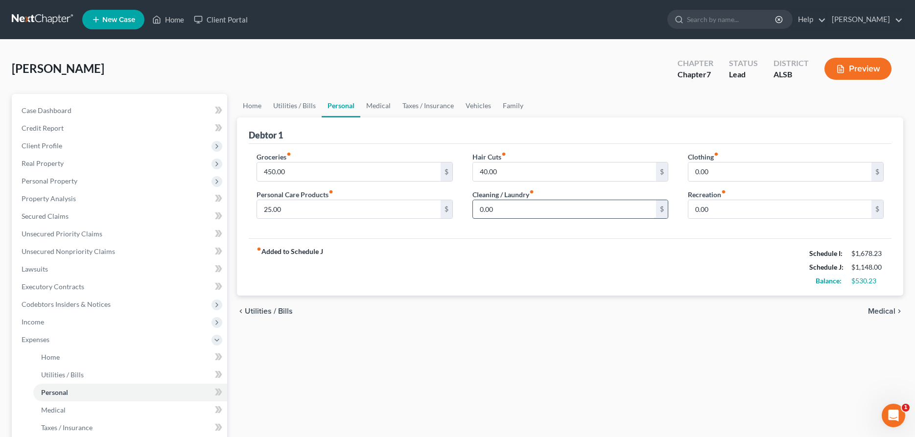
click at [521, 208] on input "0.00" at bounding box center [564, 209] width 183 height 19
type input "50"
click at [763, 172] on input "0.00" at bounding box center [779, 172] width 183 height 19
type input "75"
click at [742, 205] on input "0.00" at bounding box center [779, 209] width 183 height 19
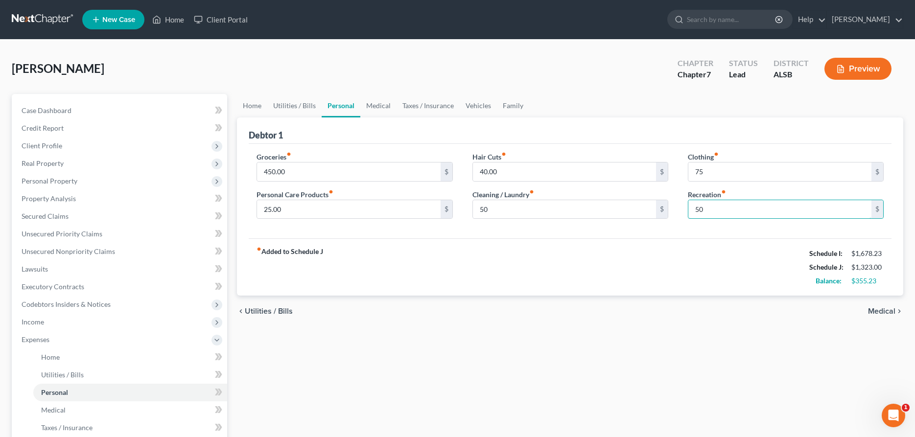
type input "50"
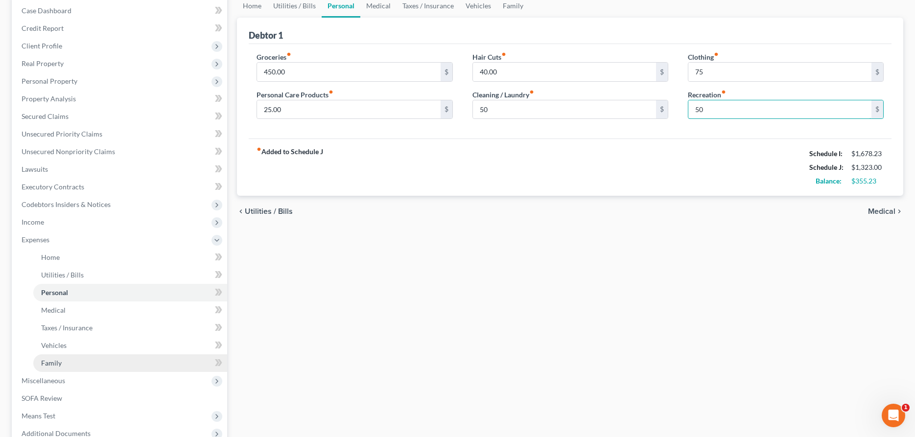
scroll to position [150, 0]
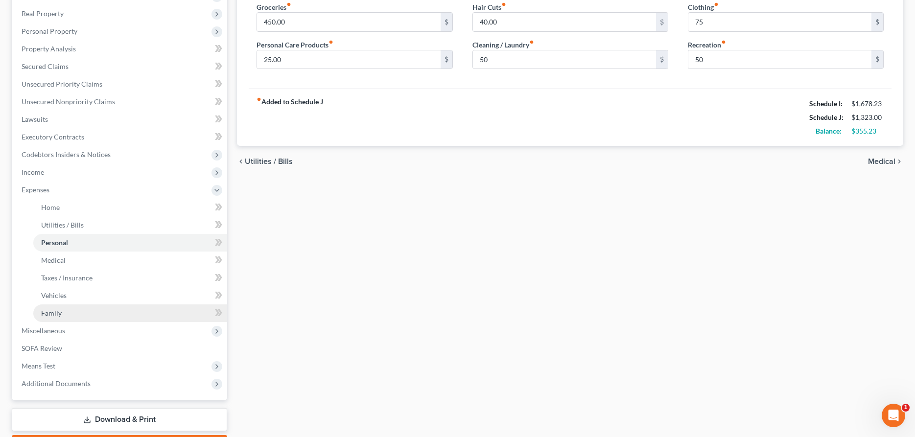
click at [52, 311] on span "Family" at bounding box center [51, 313] width 21 height 8
